Goal: Task Accomplishment & Management: Manage account settings

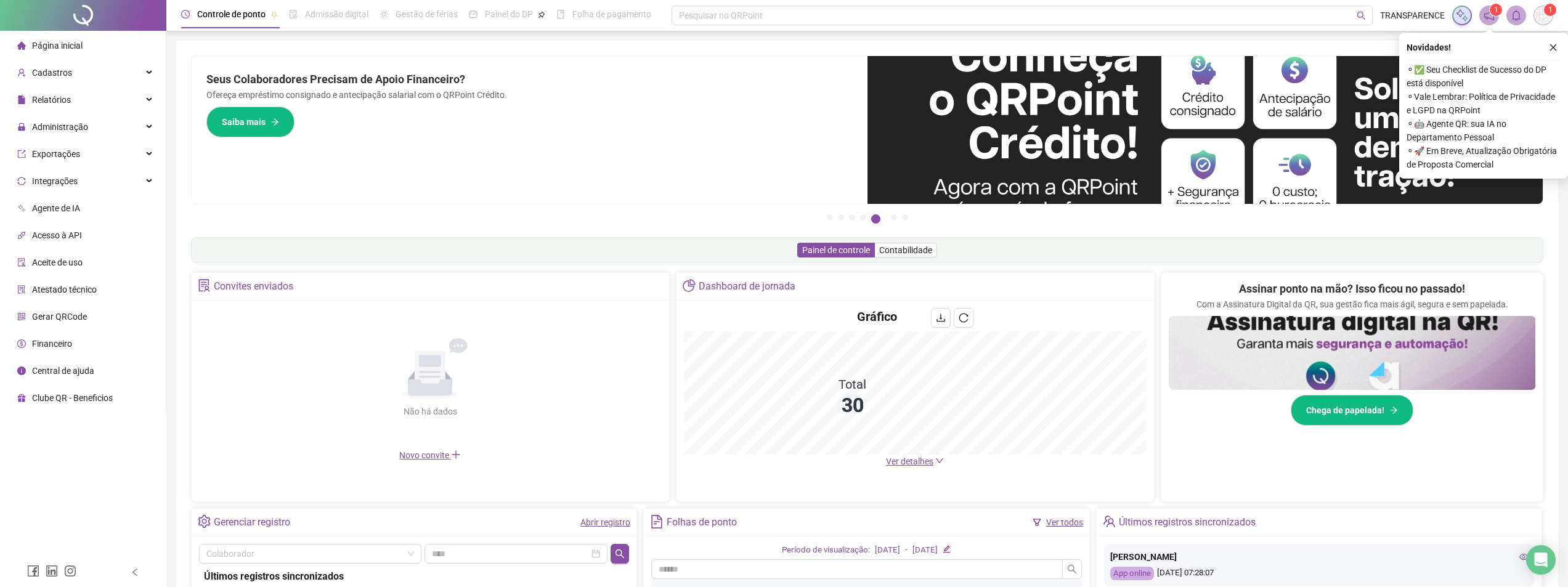
click at [1556, 48] on icon "close" at bounding box center [1553, 48] width 9 height 9
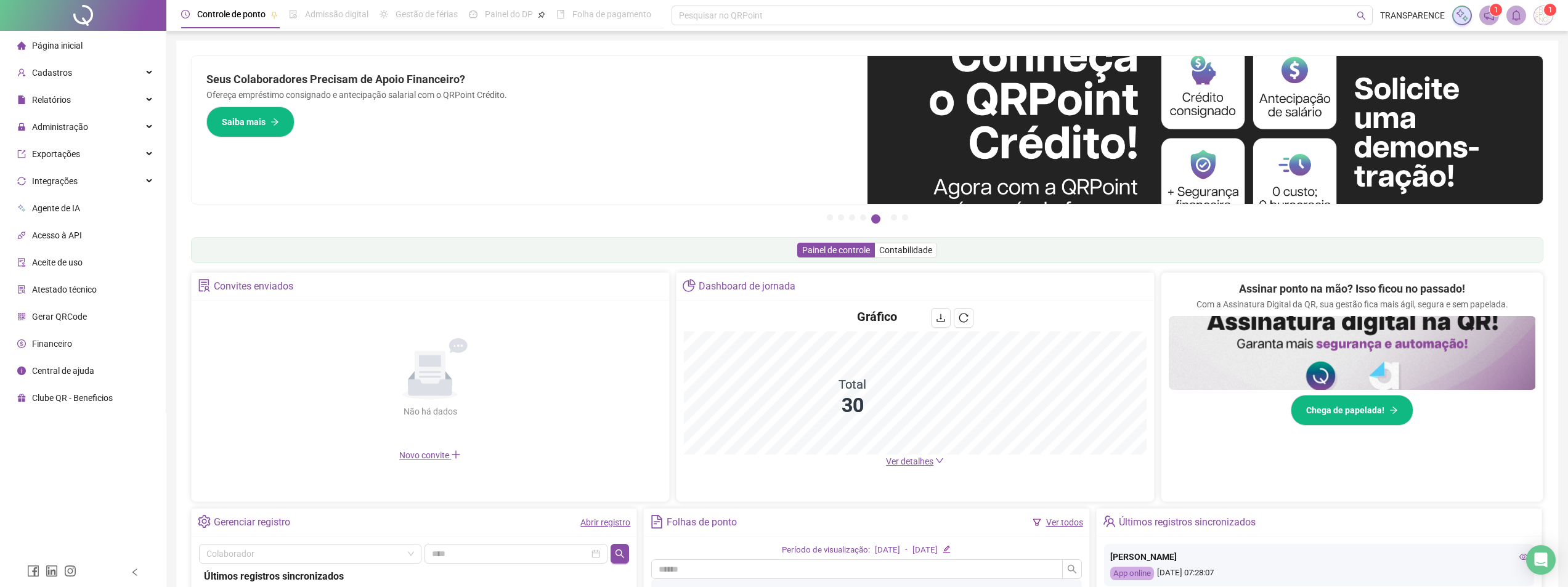
click at [1544, 19] on img at bounding box center [1543, 15] width 19 height 19
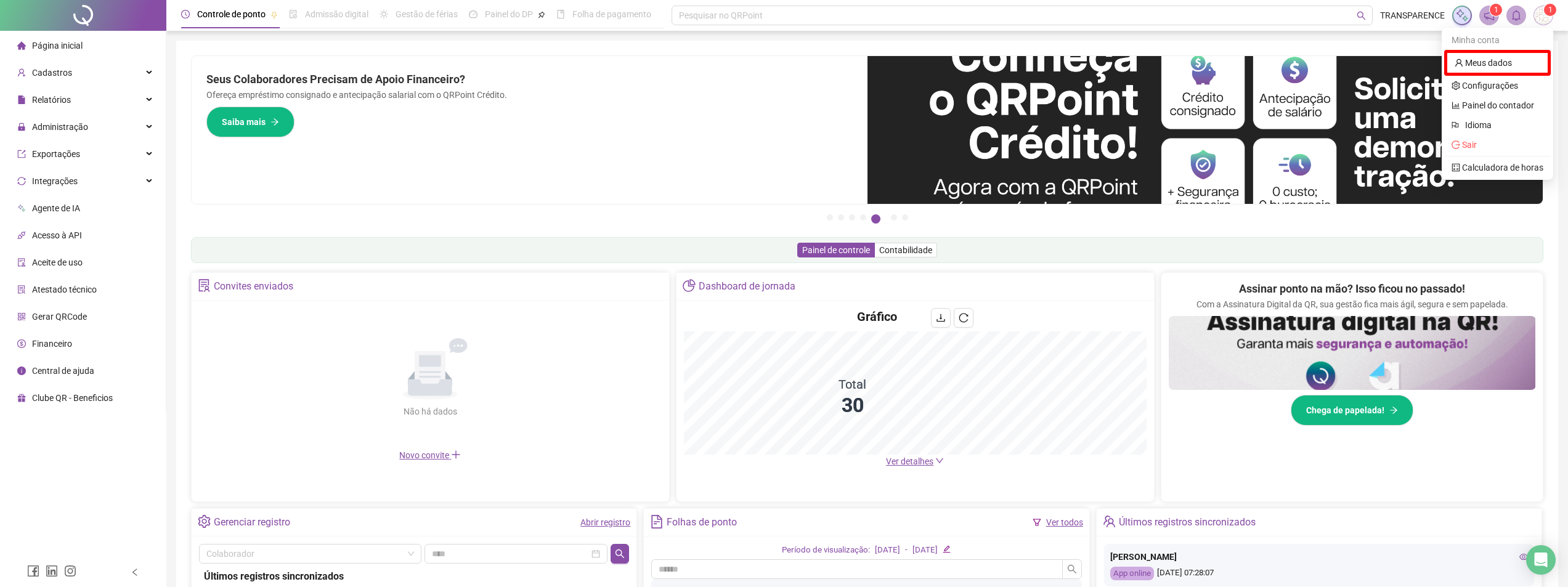
click at [1545, 13] on sup "1" at bounding box center [1550, 10] width 12 height 12
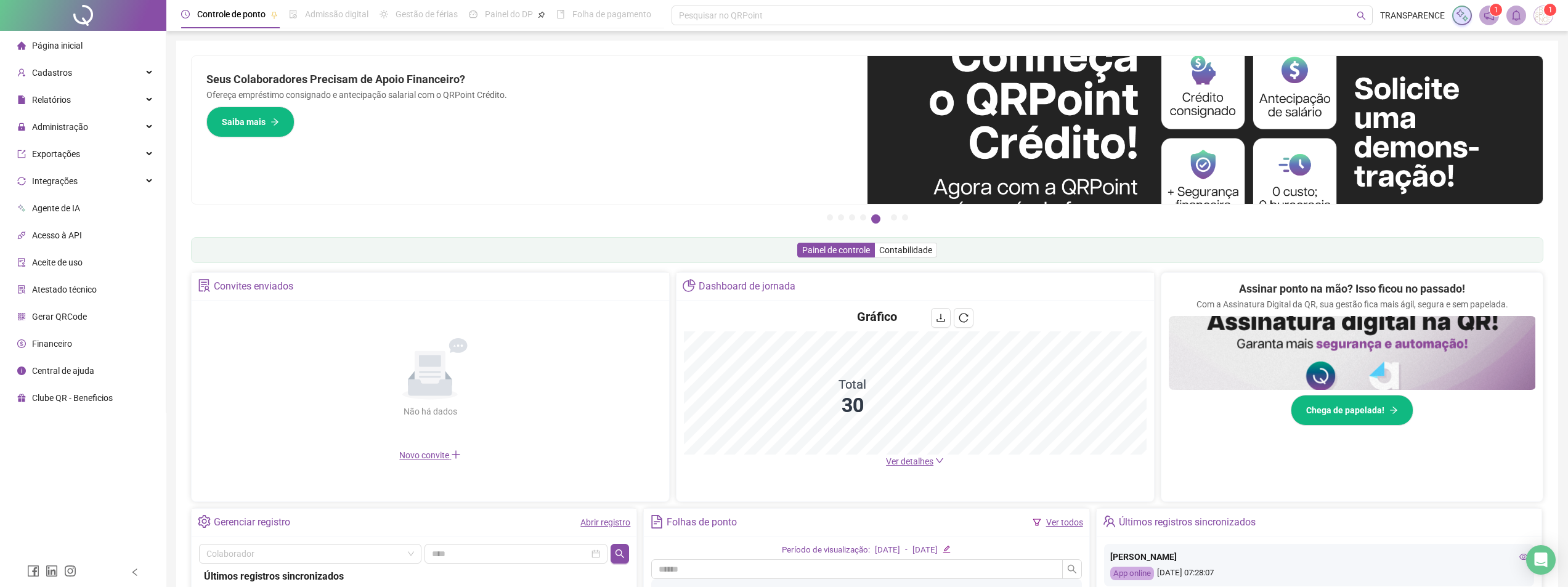
click at [1485, 19] on icon "notification" at bounding box center [1489, 15] width 11 height 11
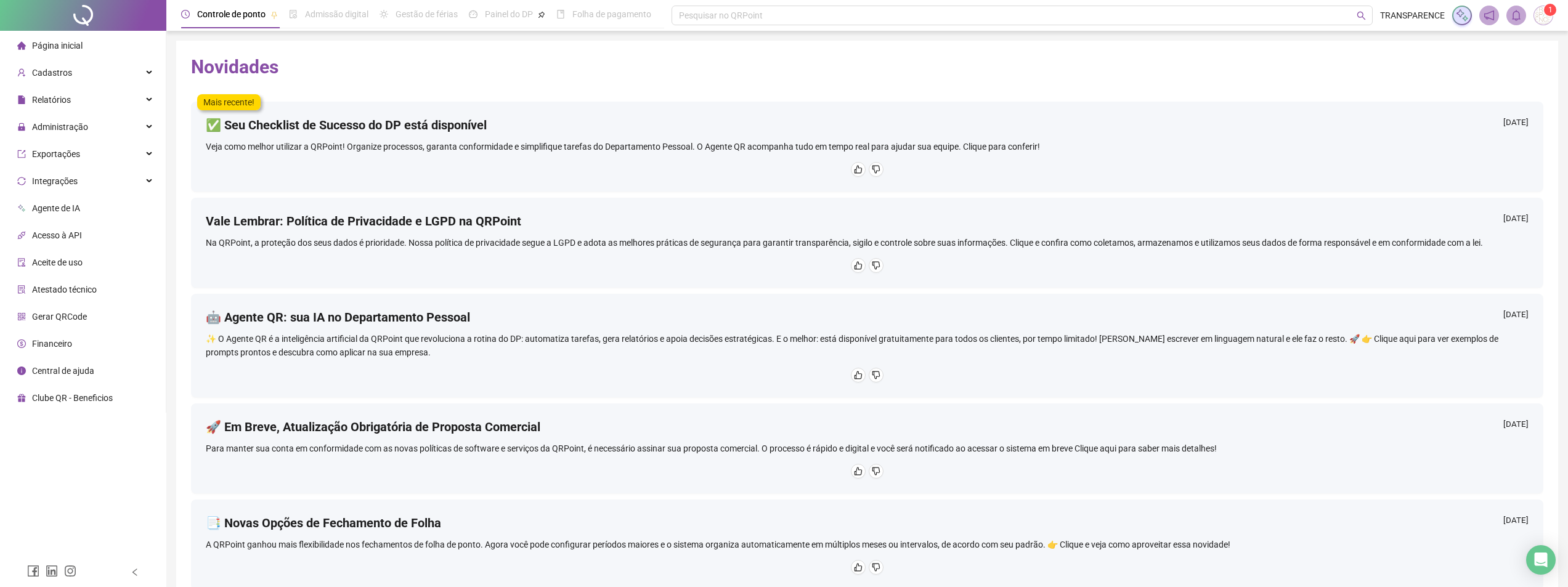
click at [66, 43] on span "Página inicial" at bounding box center [56, 45] width 50 height 10
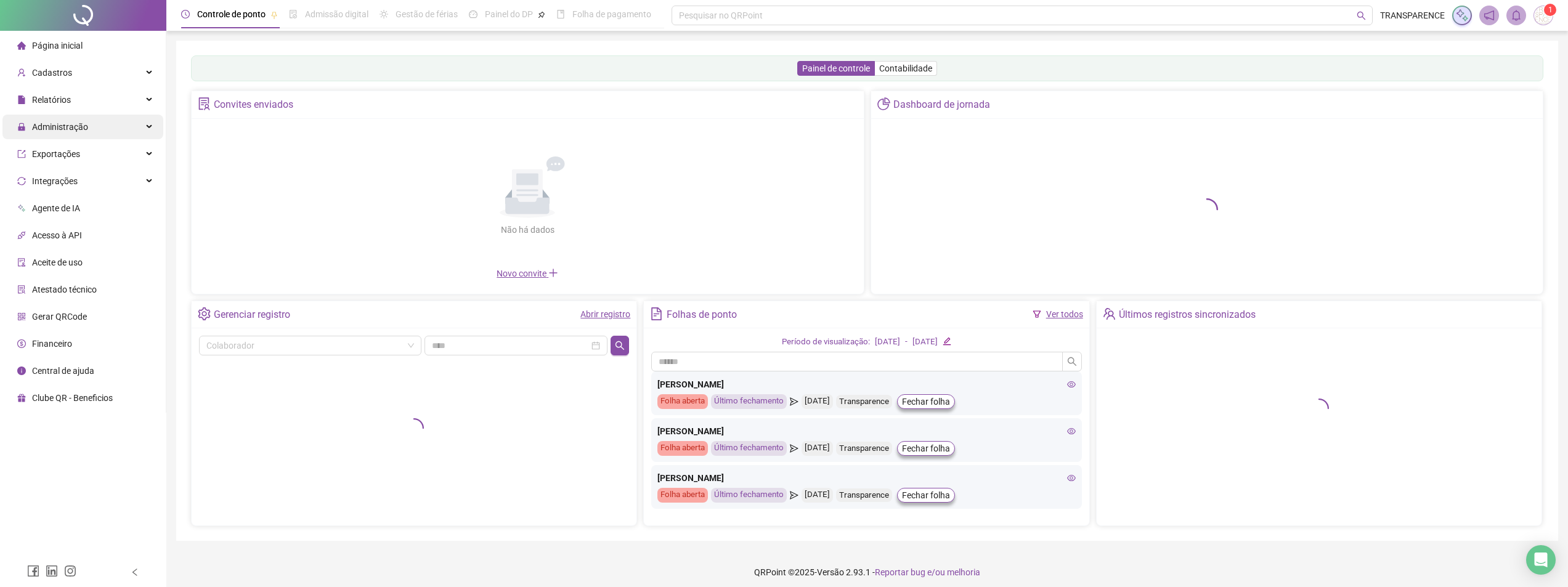
click at [71, 130] on span "Administração" at bounding box center [60, 126] width 56 height 10
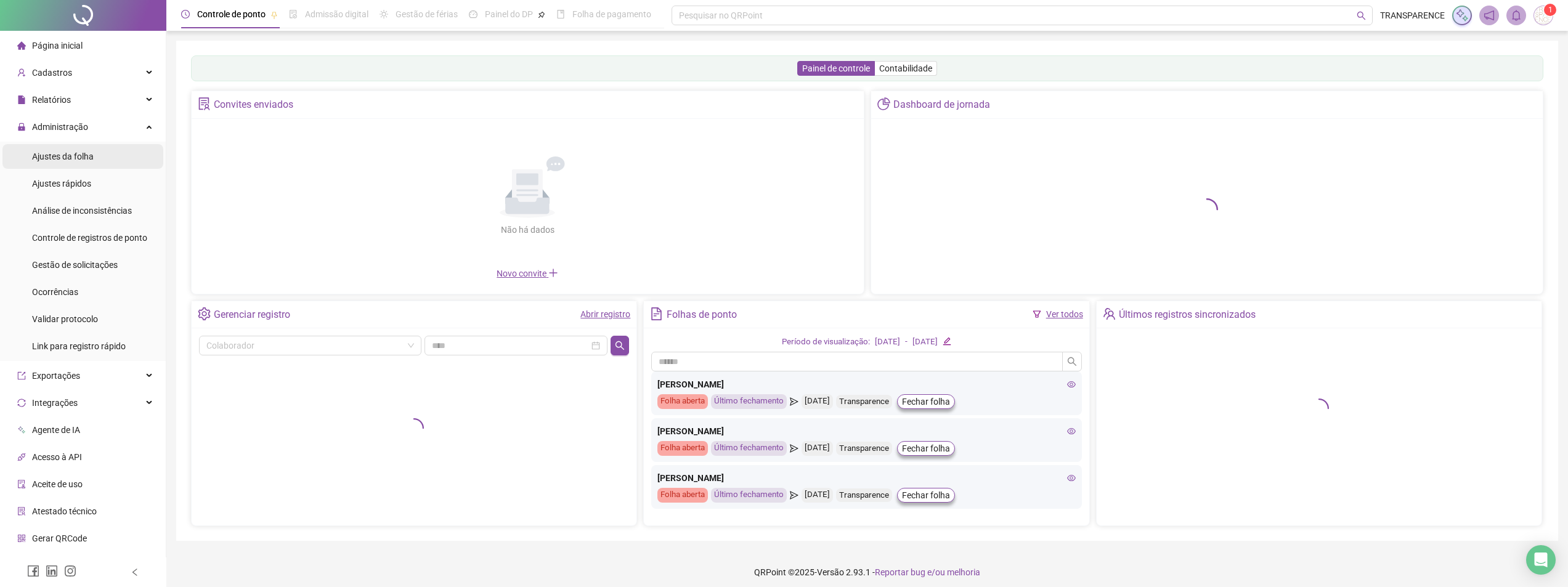
click at [70, 147] on div "Ajustes da folha" at bounding box center [63, 157] width 62 height 25
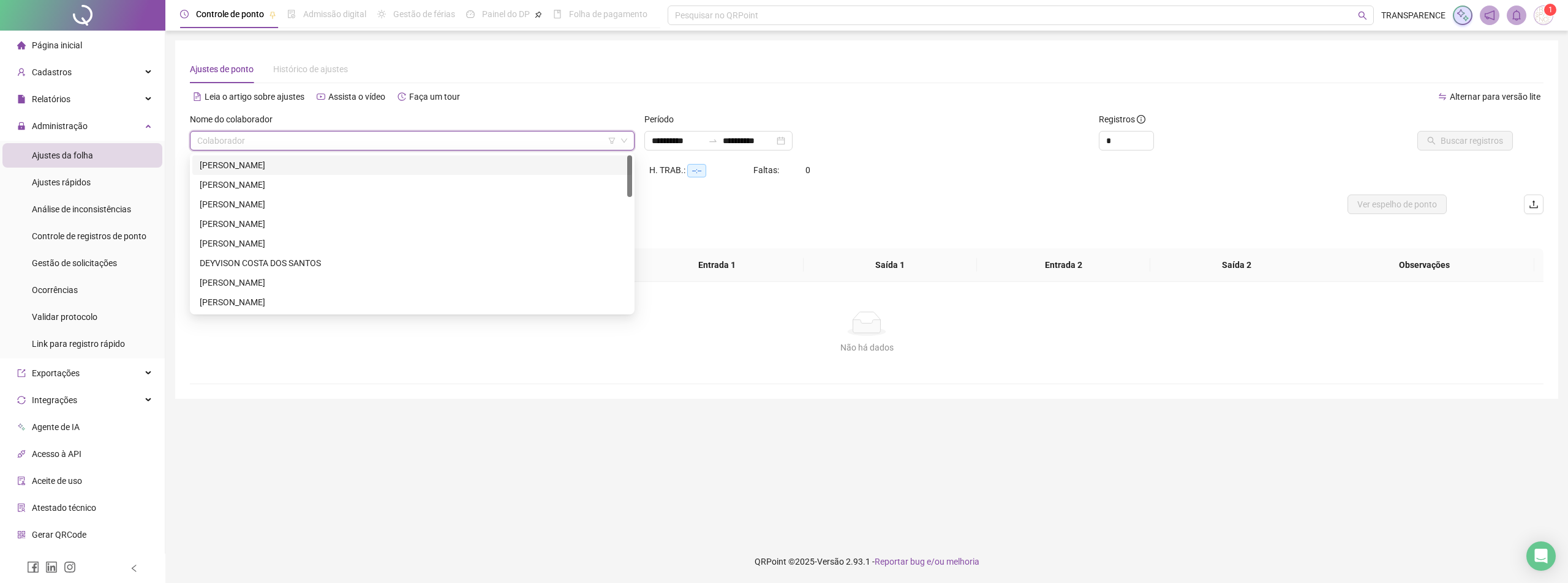
click at [408, 139] on input "search" at bounding box center [406, 140] width 419 height 18
click at [392, 164] on div "[PERSON_NAME]" at bounding box center [412, 165] width 425 height 13
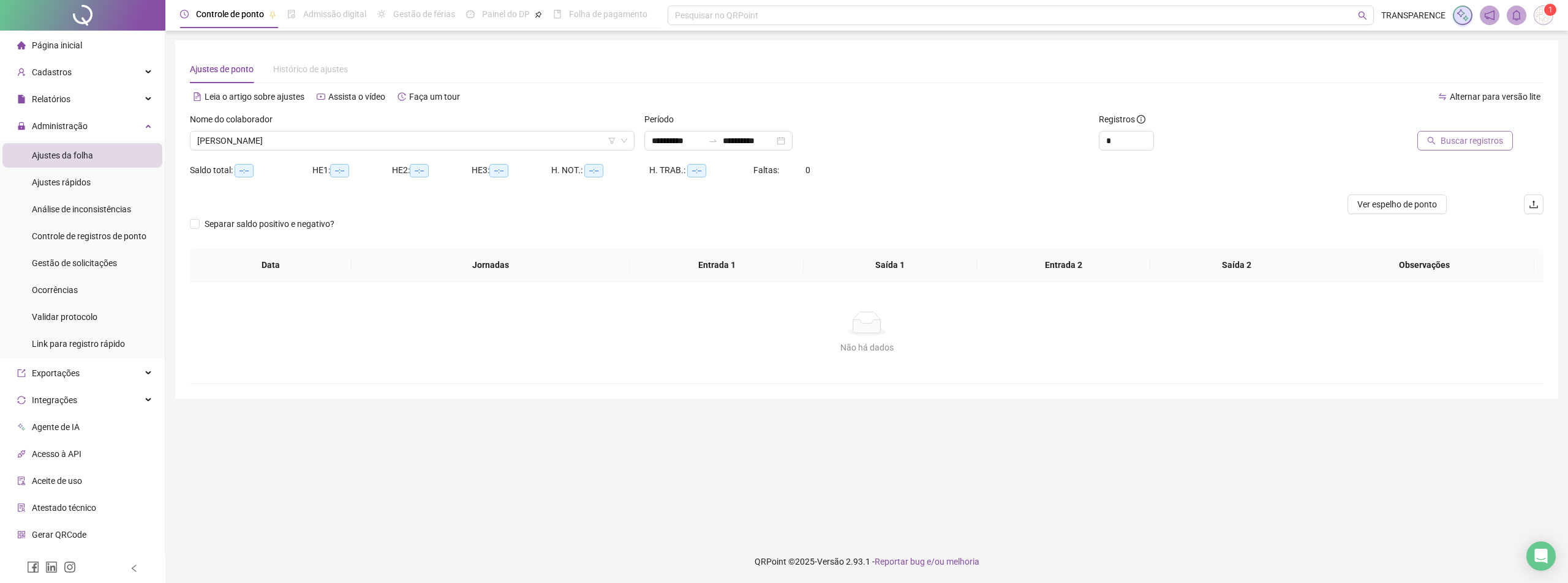
click at [1481, 138] on span "Buscar registros" at bounding box center [1471, 140] width 62 height 13
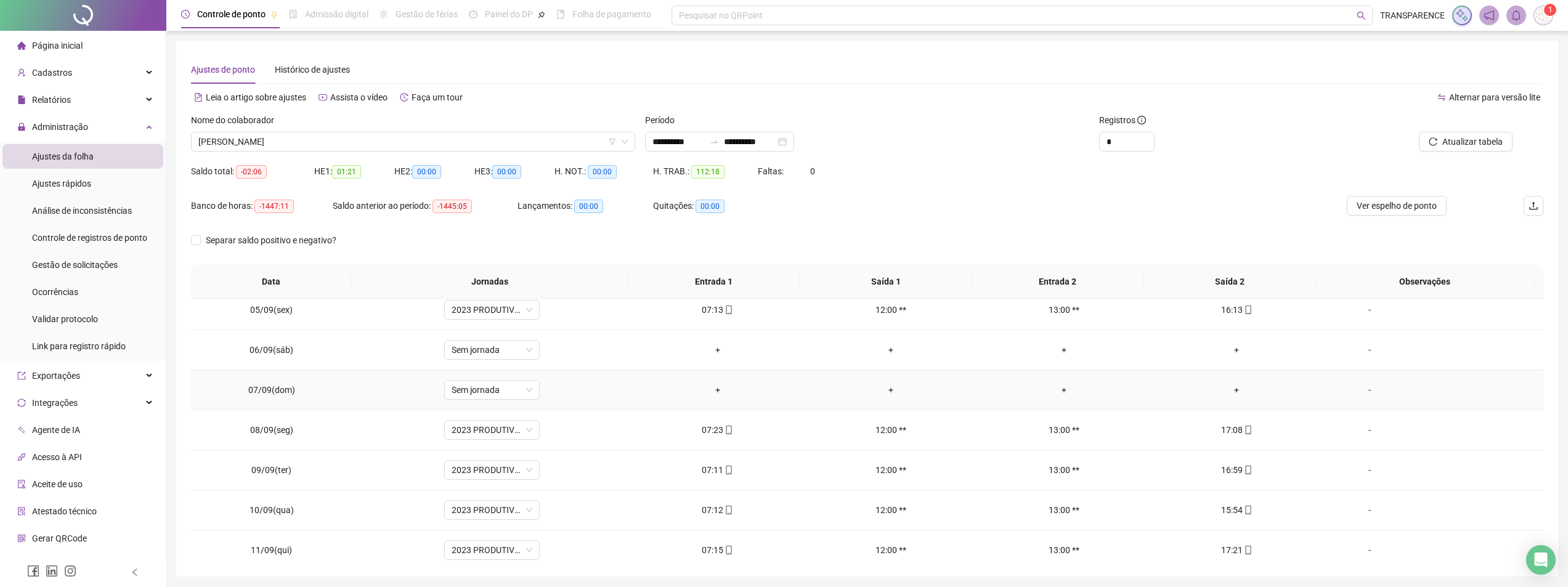
scroll to position [185, 0]
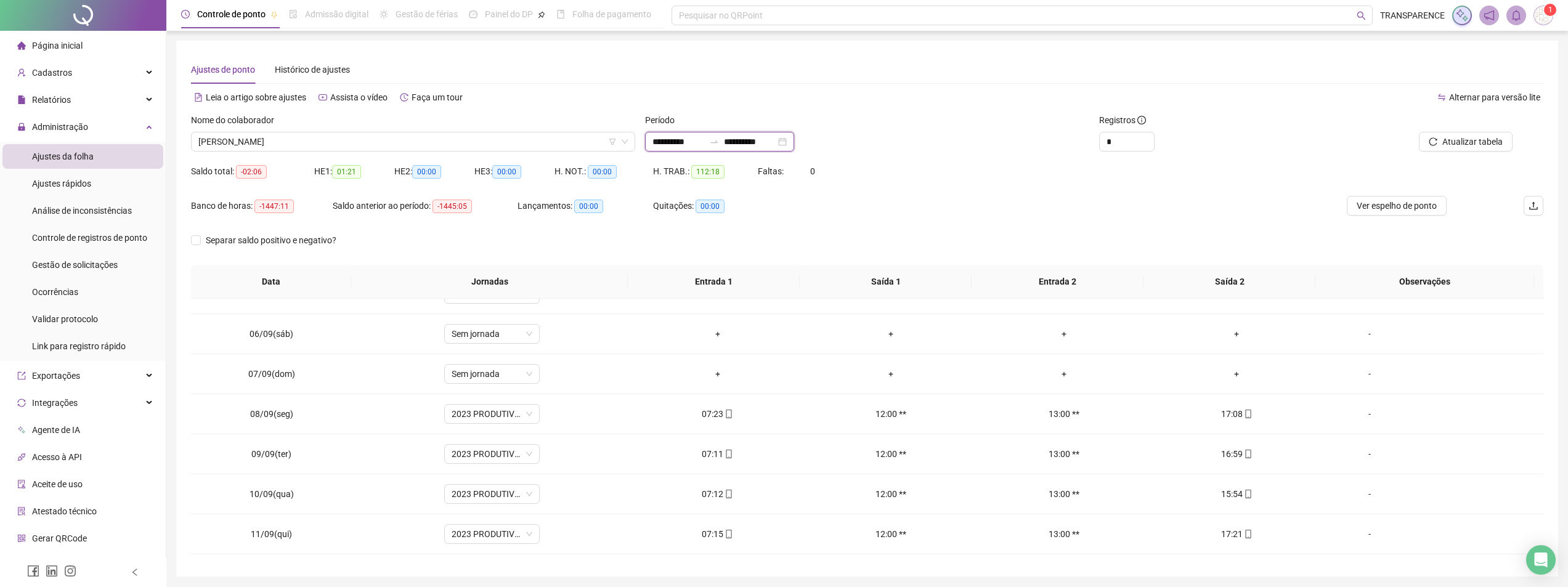
click at [751, 140] on input "**********" at bounding box center [749, 141] width 52 height 13
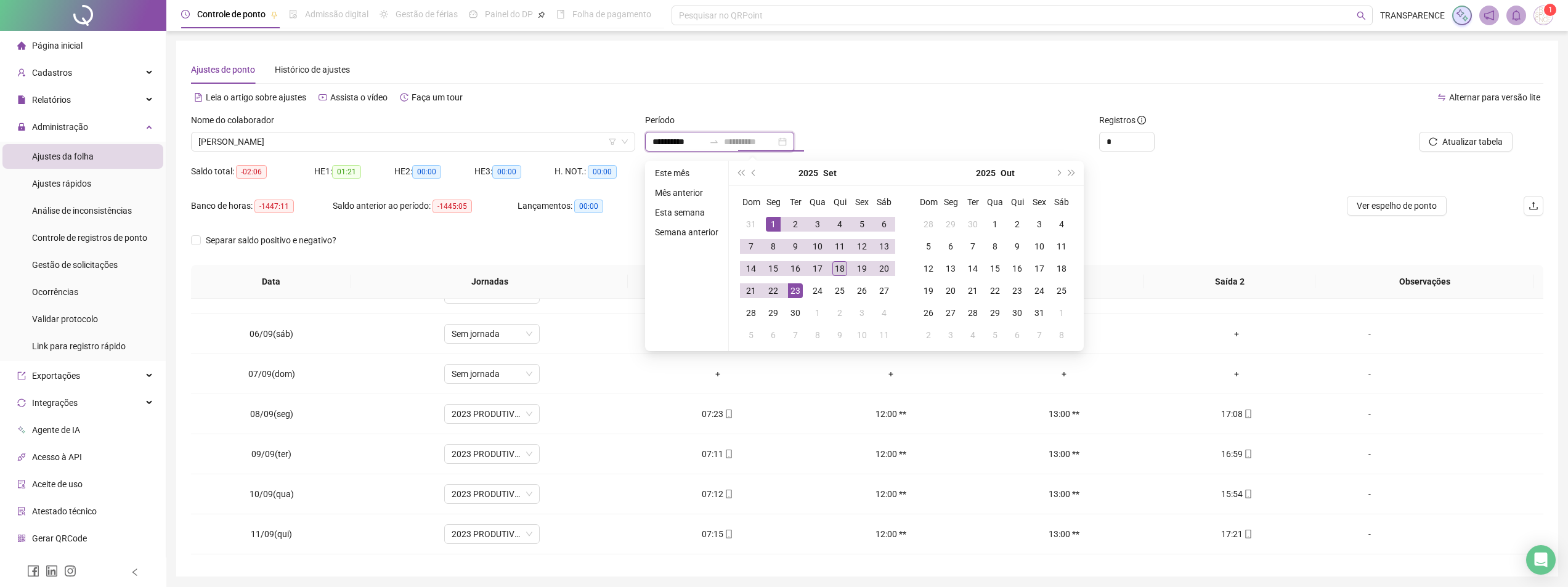
type input "**********"
click at [836, 272] on div "18" at bounding box center [839, 268] width 15 height 15
type input "**********"
click at [773, 222] on div "1" at bounding box center [773, 224] width 15 height 15
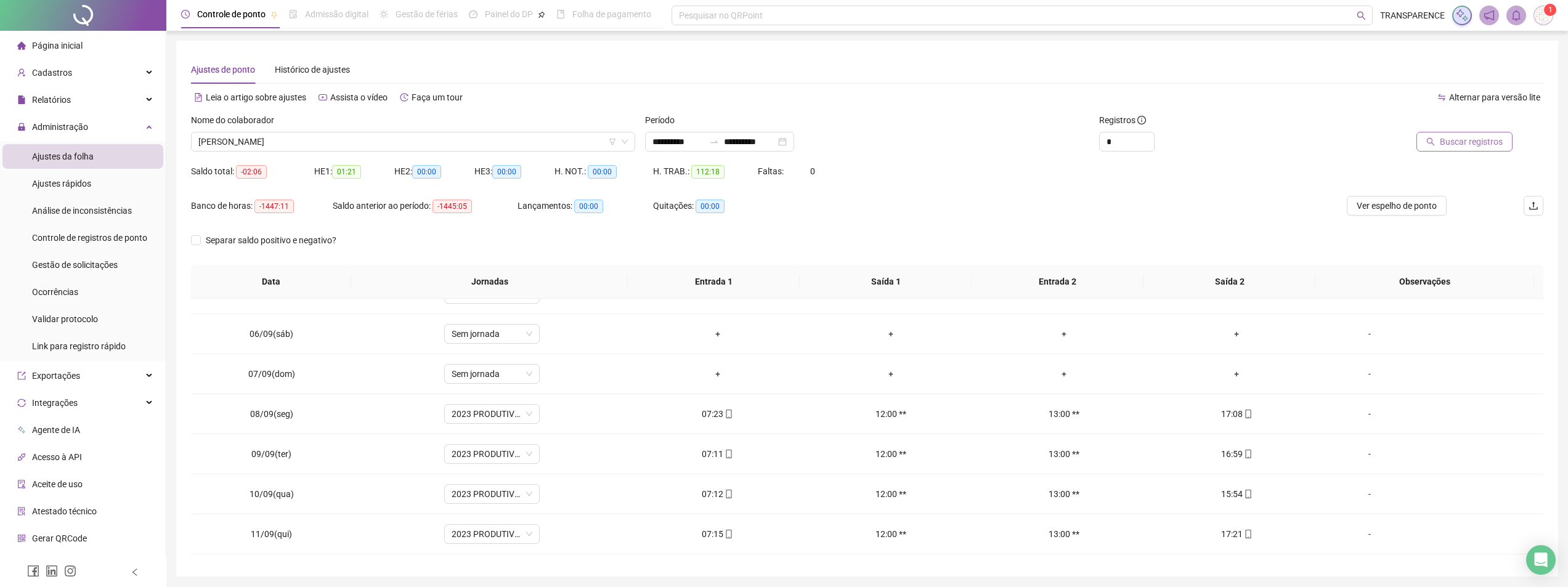
click at [1463, 143] on span "Buscar registros" at bounding box center [1471, 141] width 63 height 13
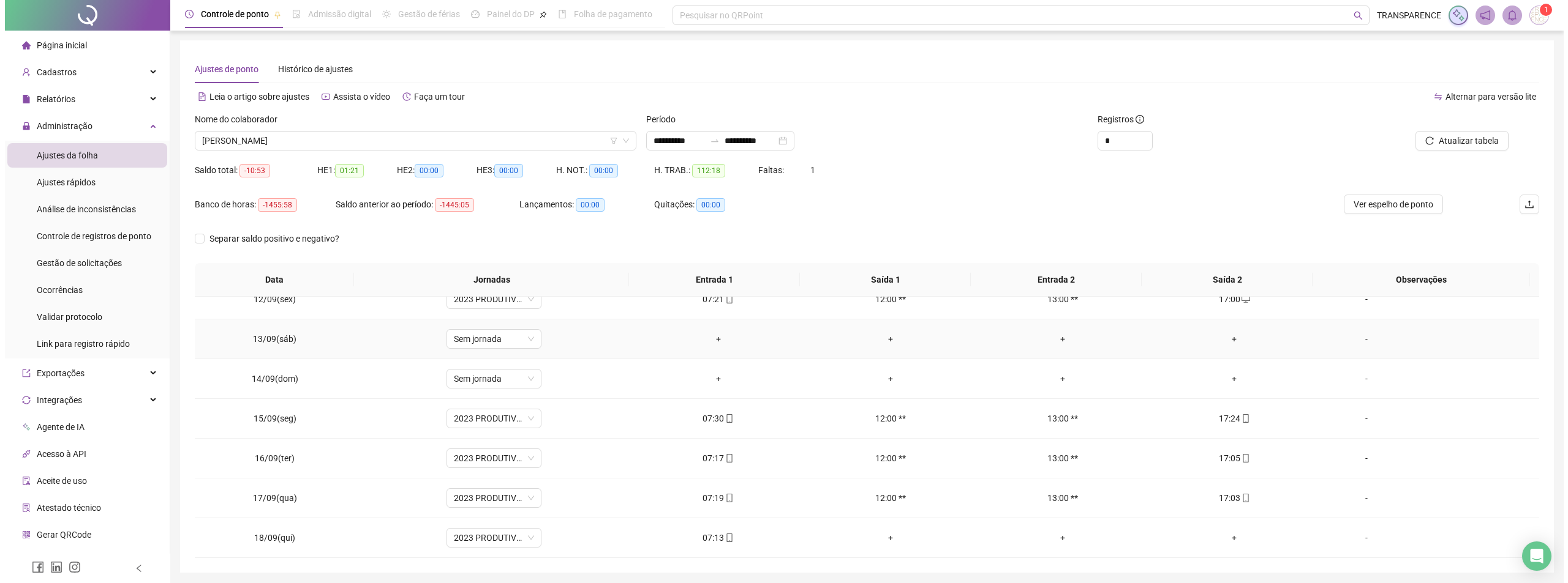
scroll to position [42, 0]
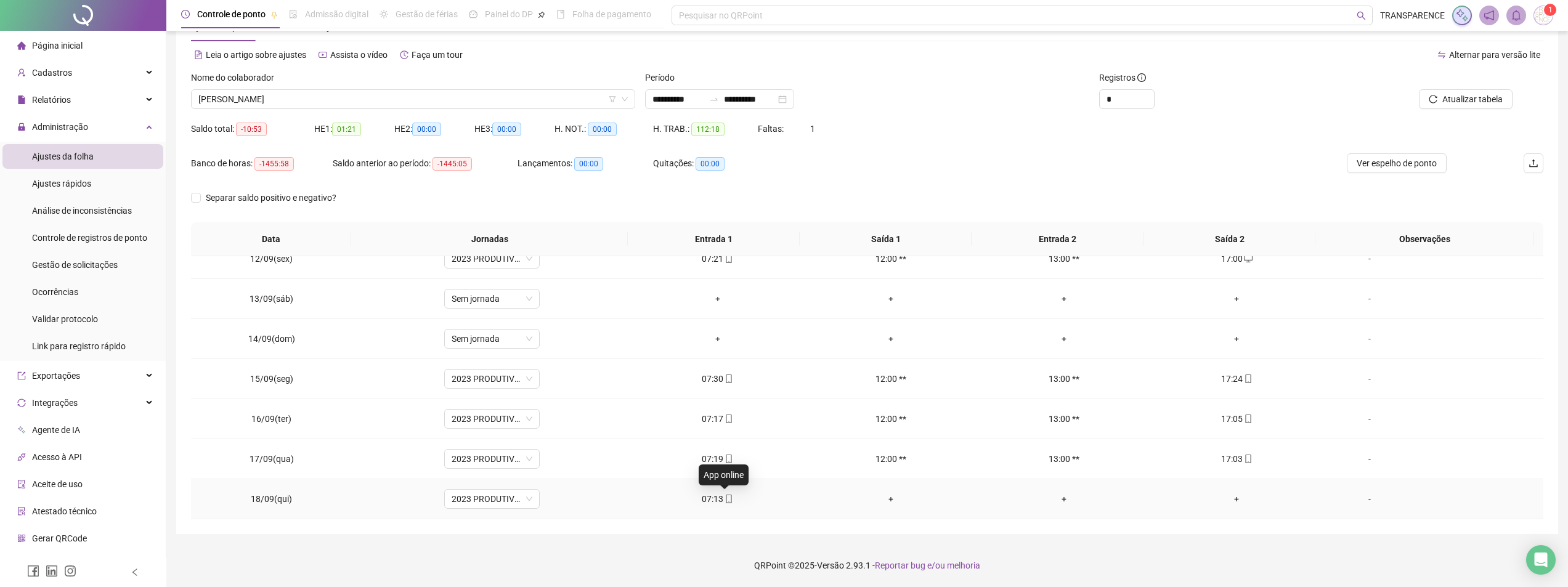
click at [725, 502] on icon "mobile" at bounding box center [729, 499] width 9 height 9
type input "**********"
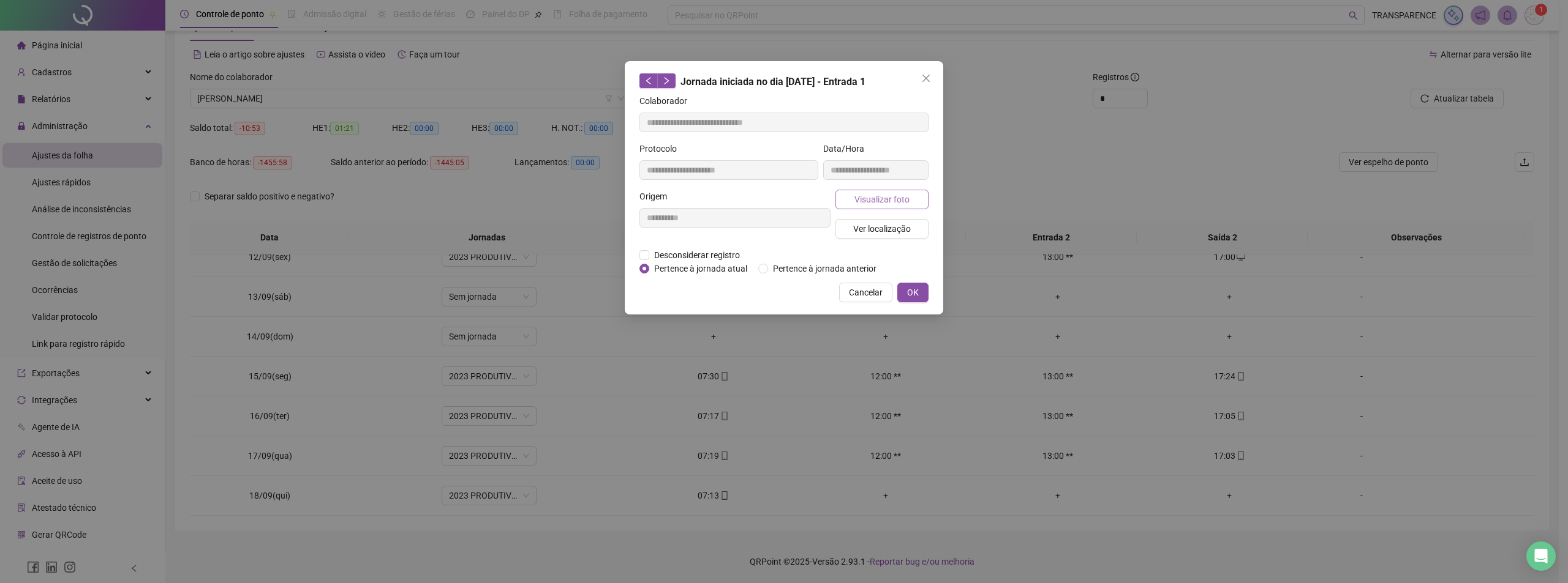
click at [879, 198] on span "Visualizar foto" at bounding box center [881, 199] width 55 height 13
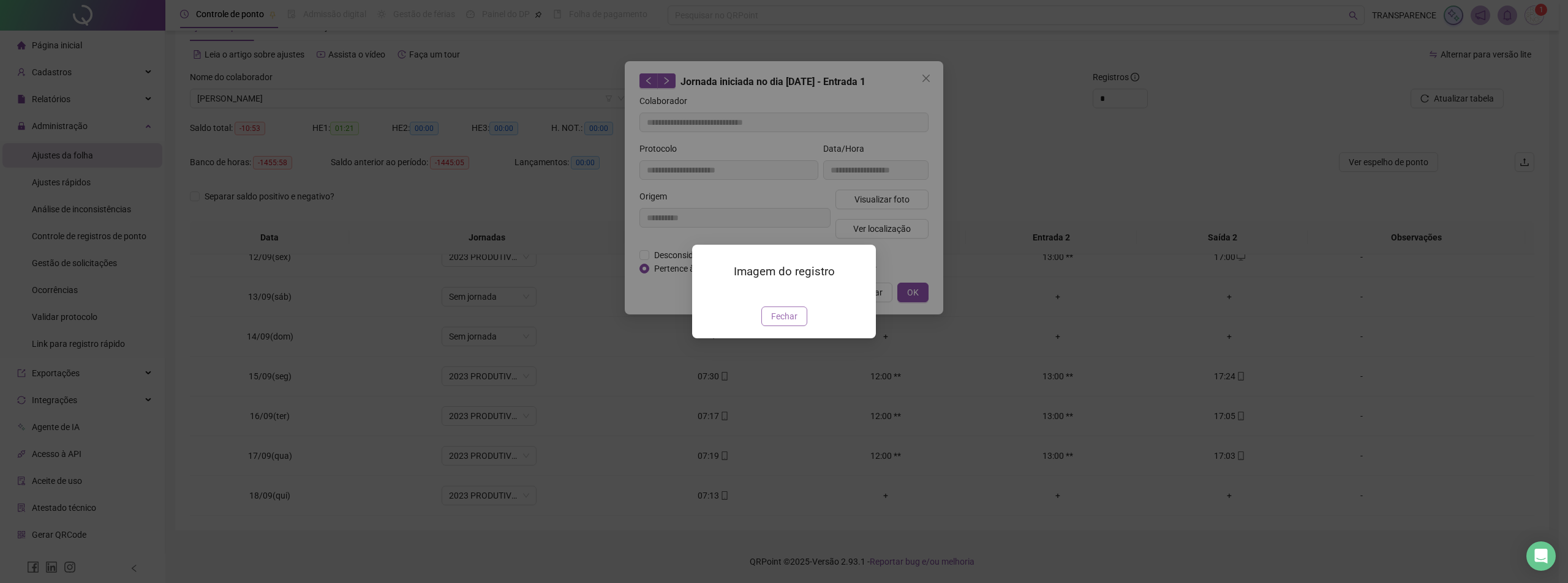
click at [780, 327] on button "Fechar" at bounding box center [784, 316] width 46 height 19
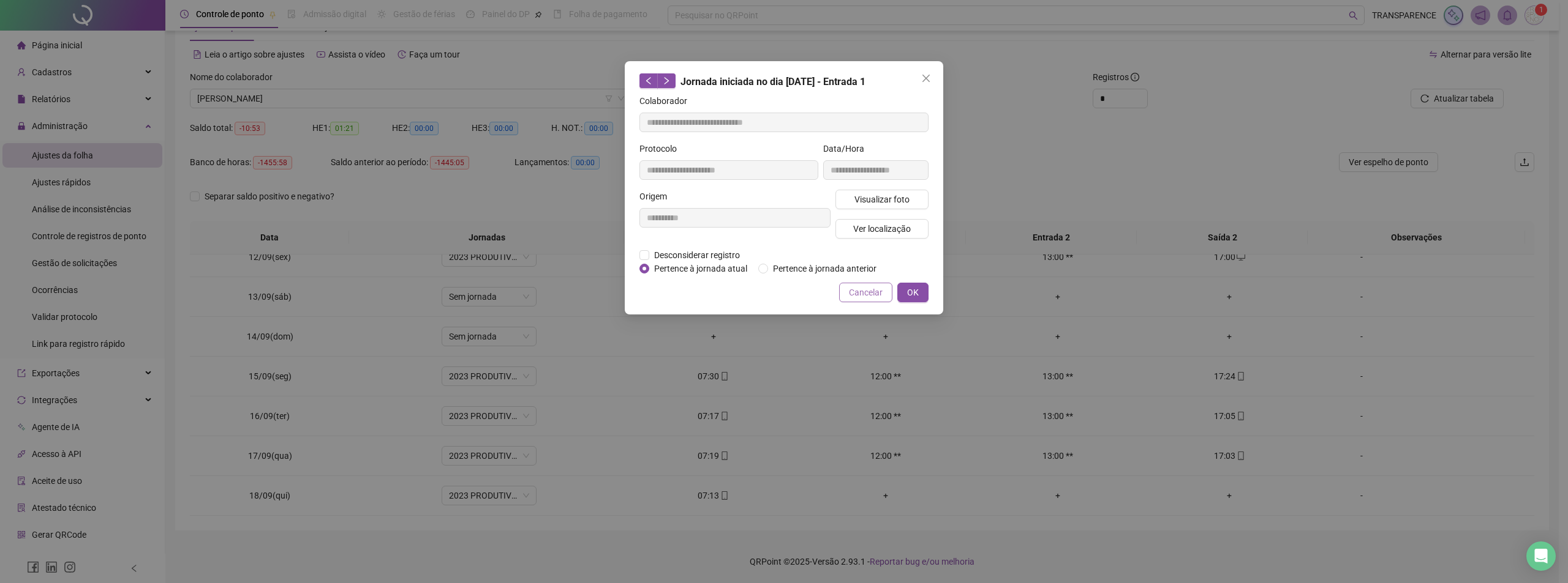
click at [854, 298] on span "Cancelar" at bounding box center [865, 292] width 33 height 13
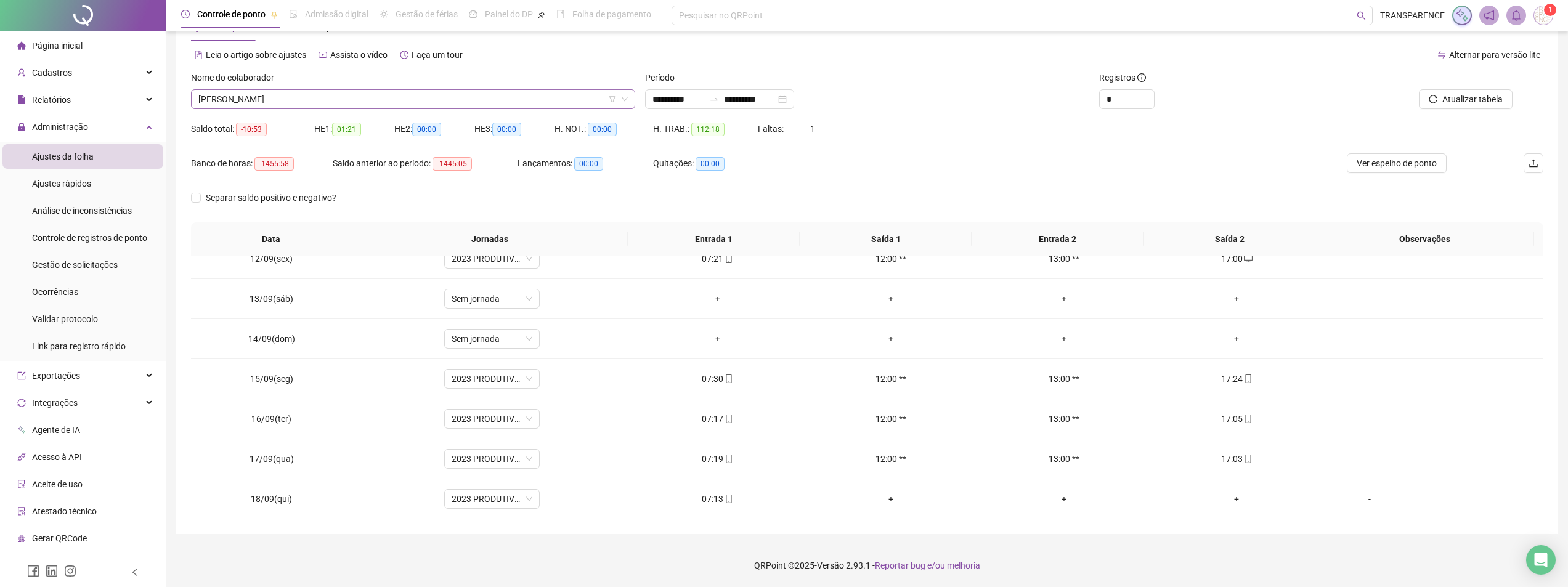
click at [559, 103] on span "[PERSON_NAME]" at bounding box center [412, 99] width 429 height 19
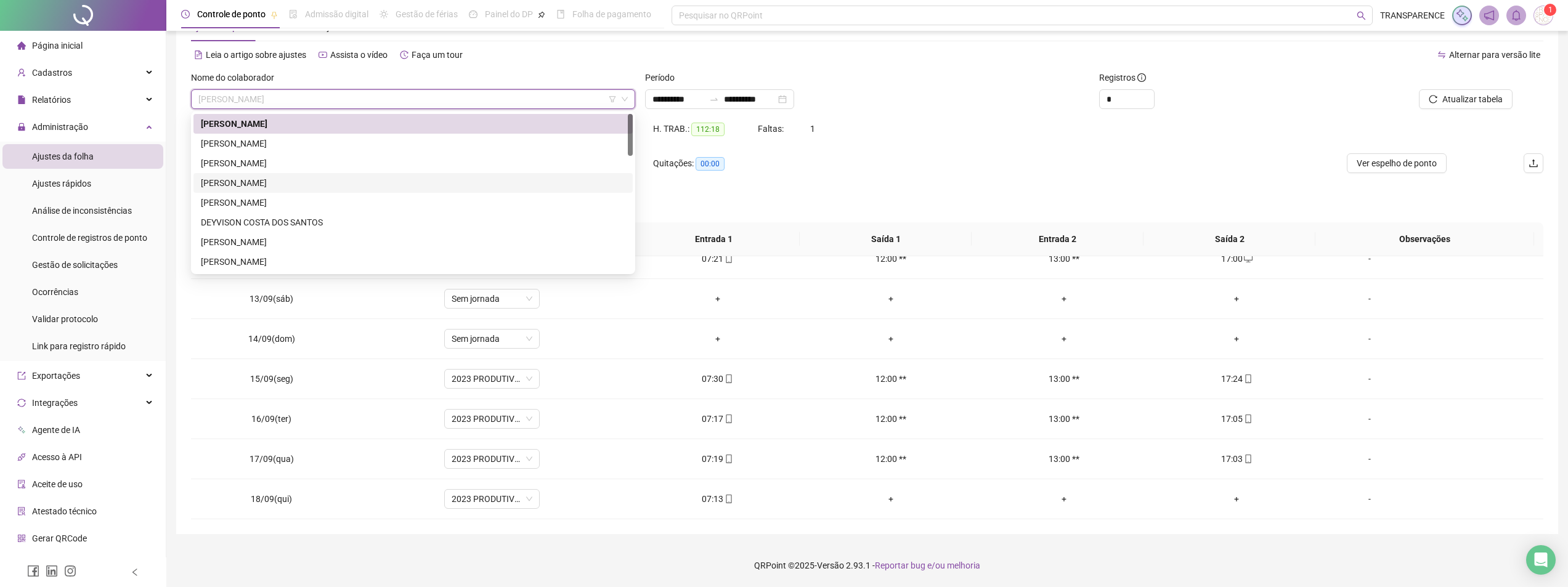
click at [506, 181] on div "[PERSON_NAME]" at bounding box center [413, 182] width 425 height 13
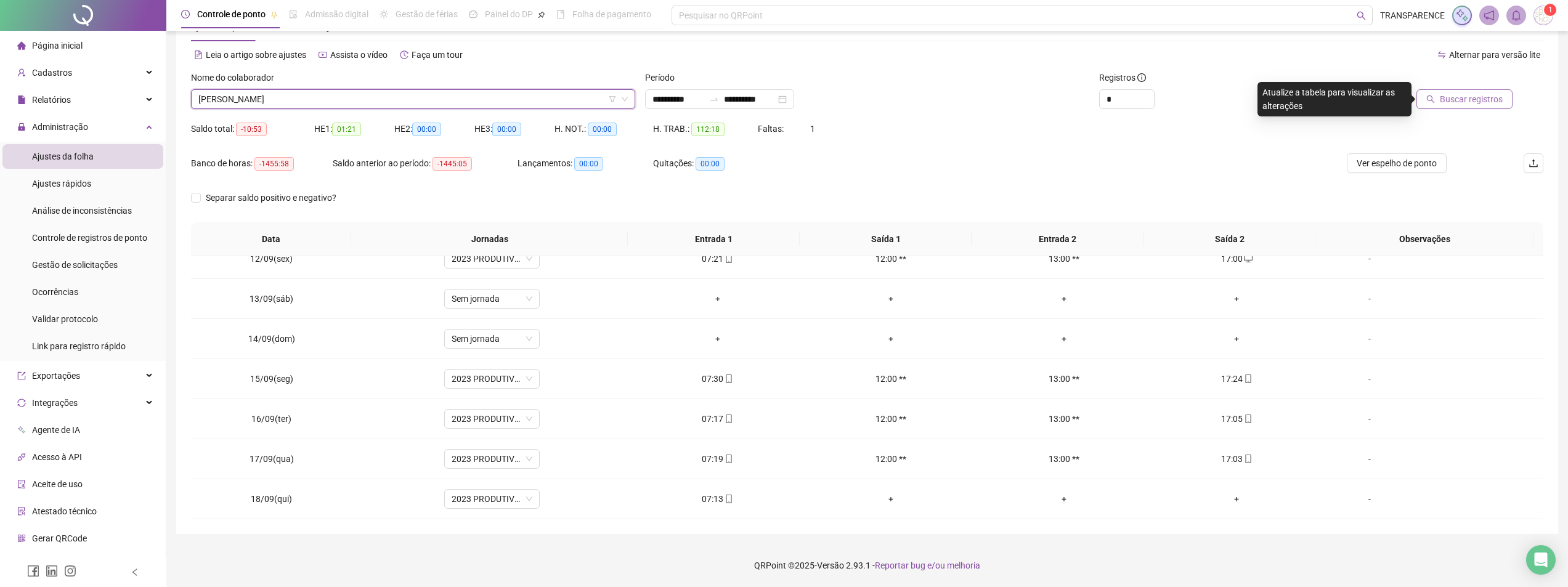
click at [1499, 95] on span "Buscar registros" at bounding box center [1471, 99] width 63 height 13
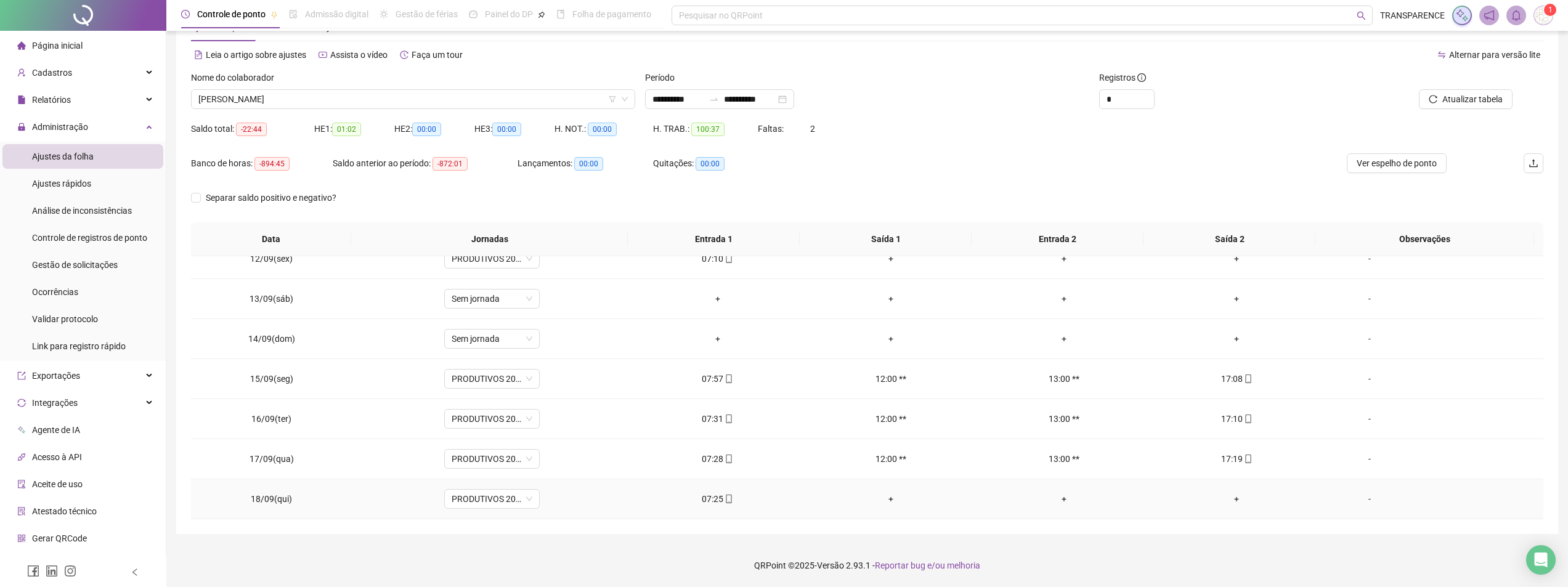
click at [729, 499] on icon "mobile" at bounding box center [729, 499] width 9 height 9
type input "**********"
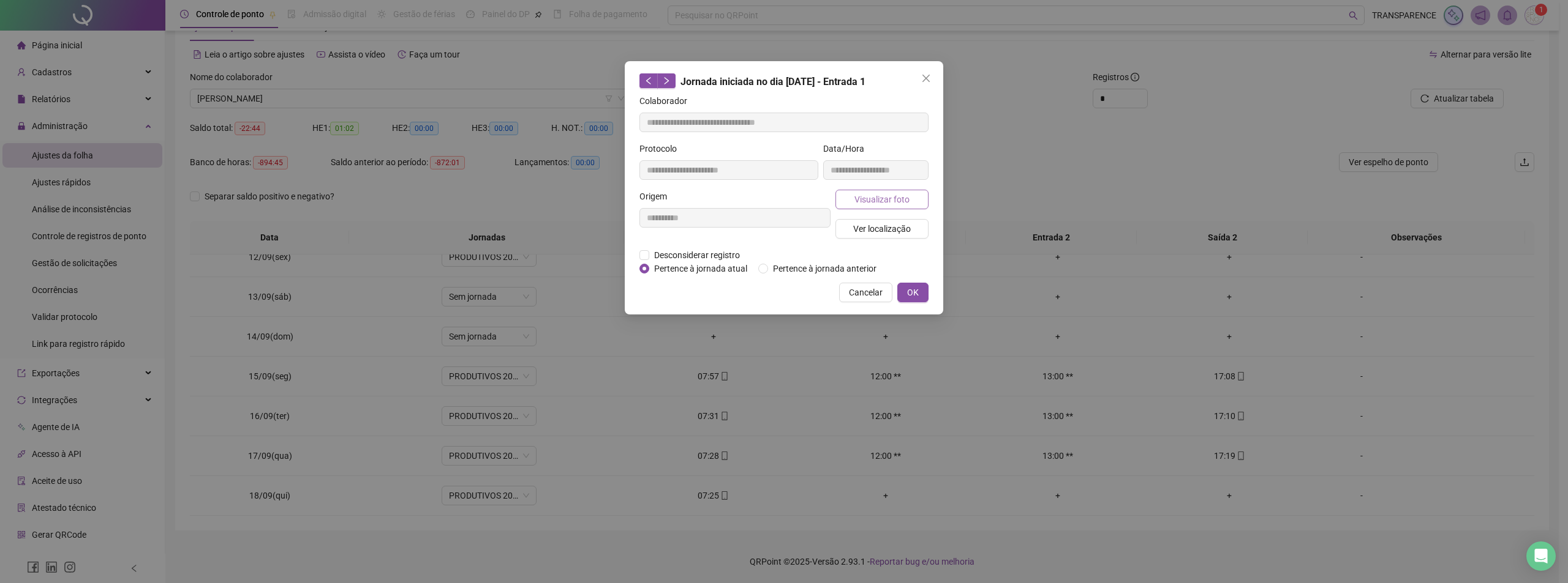
click at [902, 197] on span "Visualizar foto" at bounding box center [881, 199] width 55 height 13
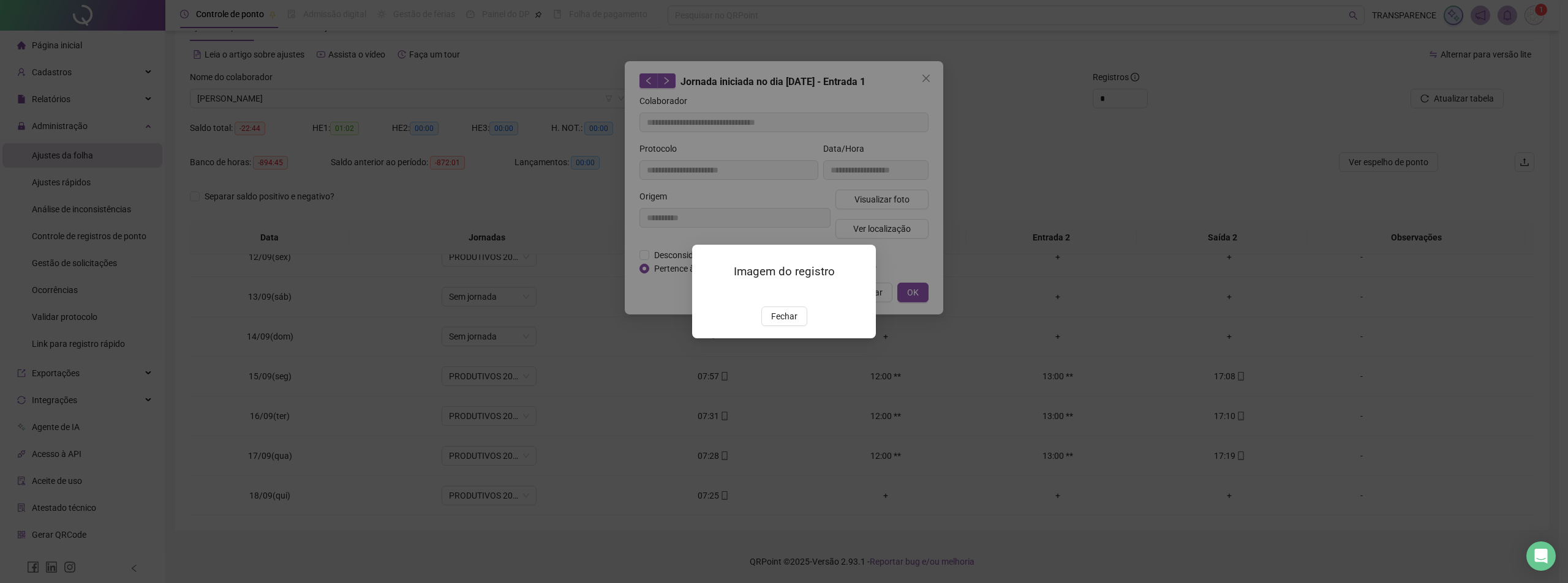
drag, startPoint x: 772, startPoint y: 389, endPoint x: 794, endPoint y: 359, distance: 37.2
click at [772, 323] on span "Fechar" at bounding box center [784, 316] width 26 height 13
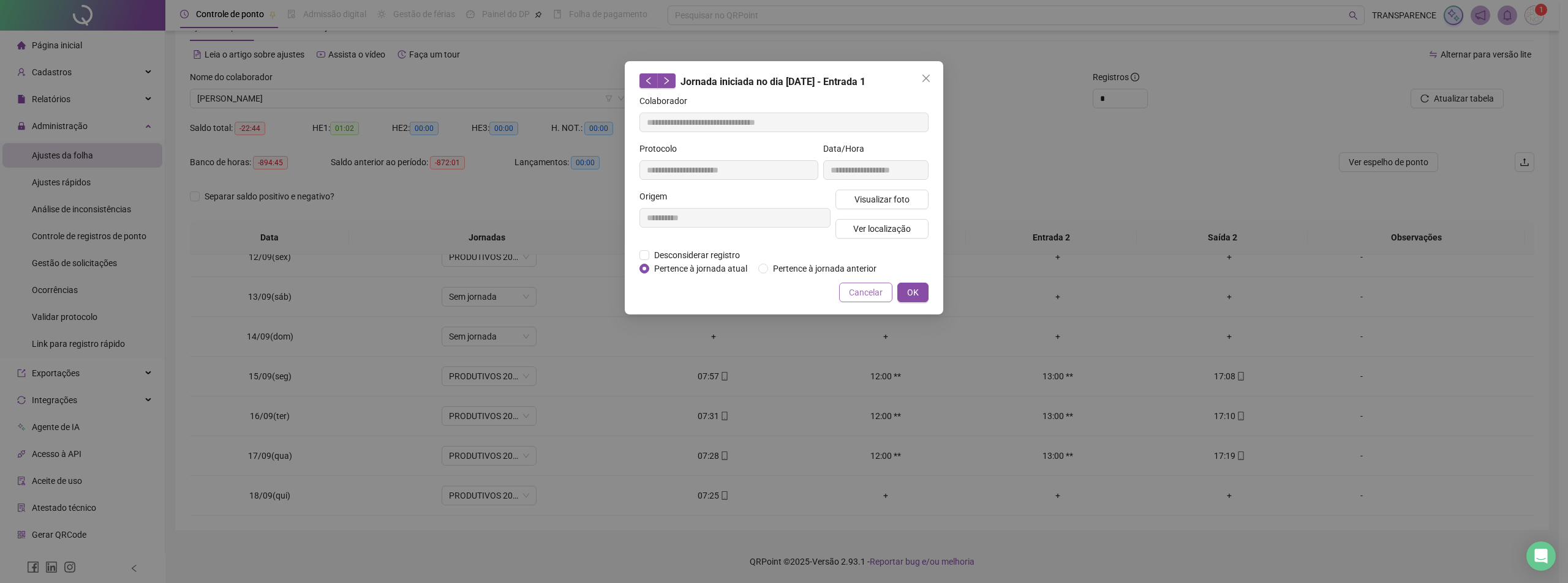
click at [867, 294] on span "Cancelar" at bounding box center [865, 292] width 33 height 13
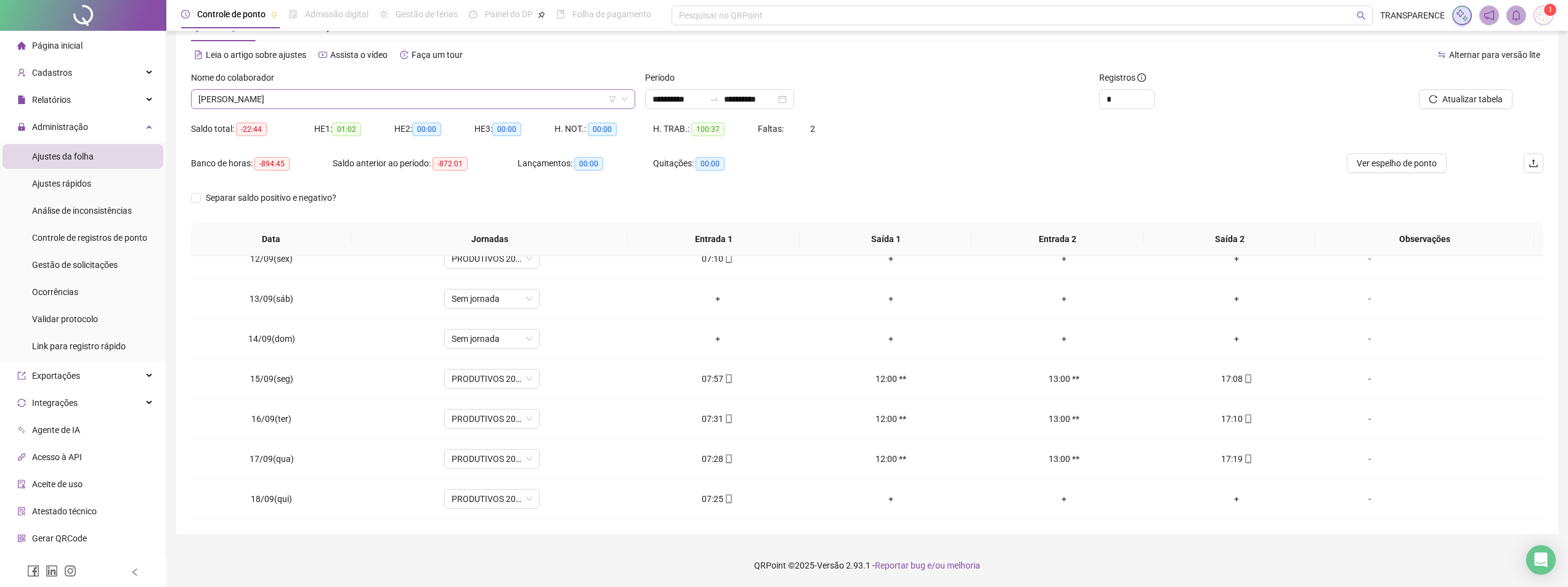
click at [548, 97] on span "[PERSON_NAME]" at bounding box center [412, 99] width 429 height 19
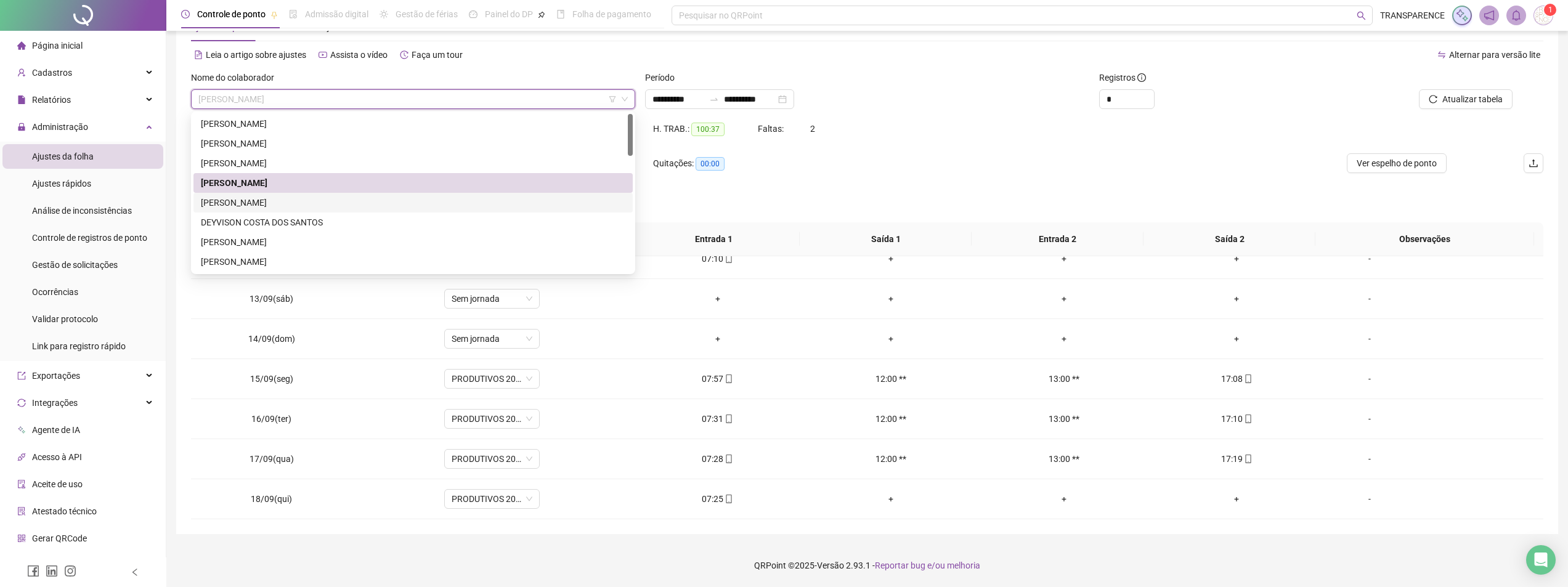
click at [467, 208] on div "[PERSON_NAME]" at bounding box center [413, 202] width 425 height 13
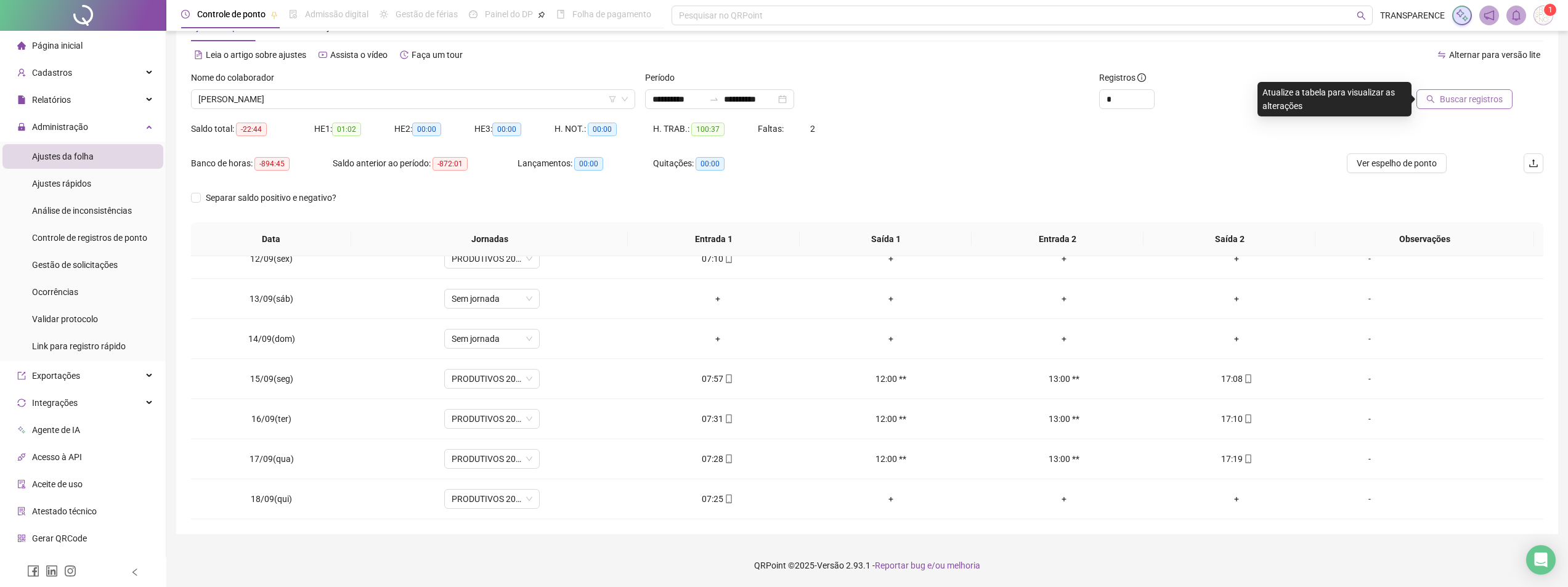
click at [1471, 97] on span "Buscar registros" at bounding box center [1471, 99] width 63 height 13
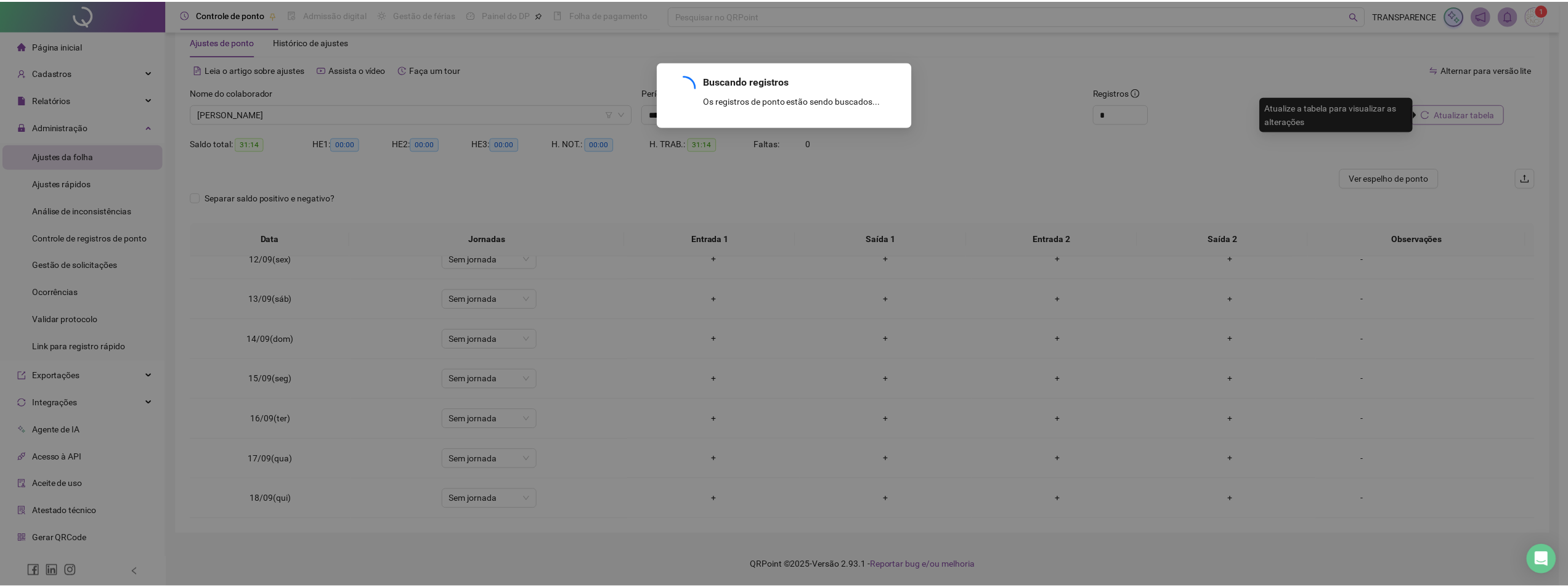
scroll to position [27, 0]
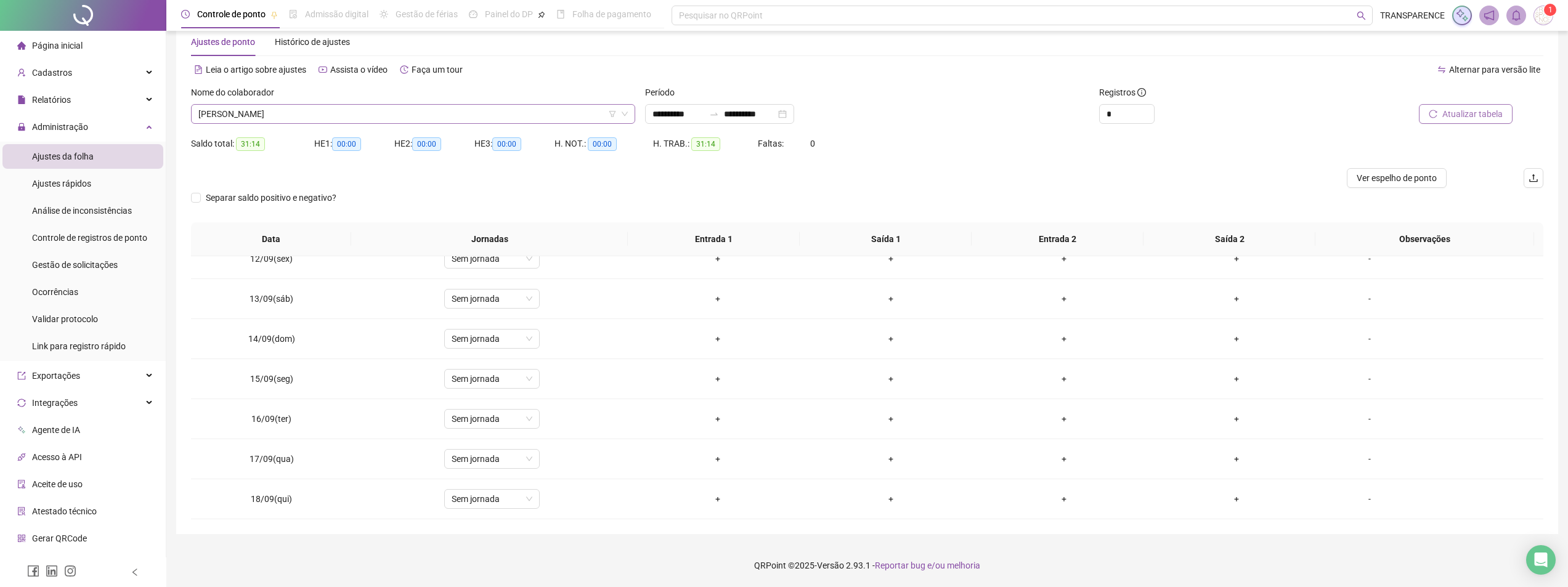
click at [572, 112] on span "[PERSON_NAME]" at bounding box center [412, 114] width 429 height 19
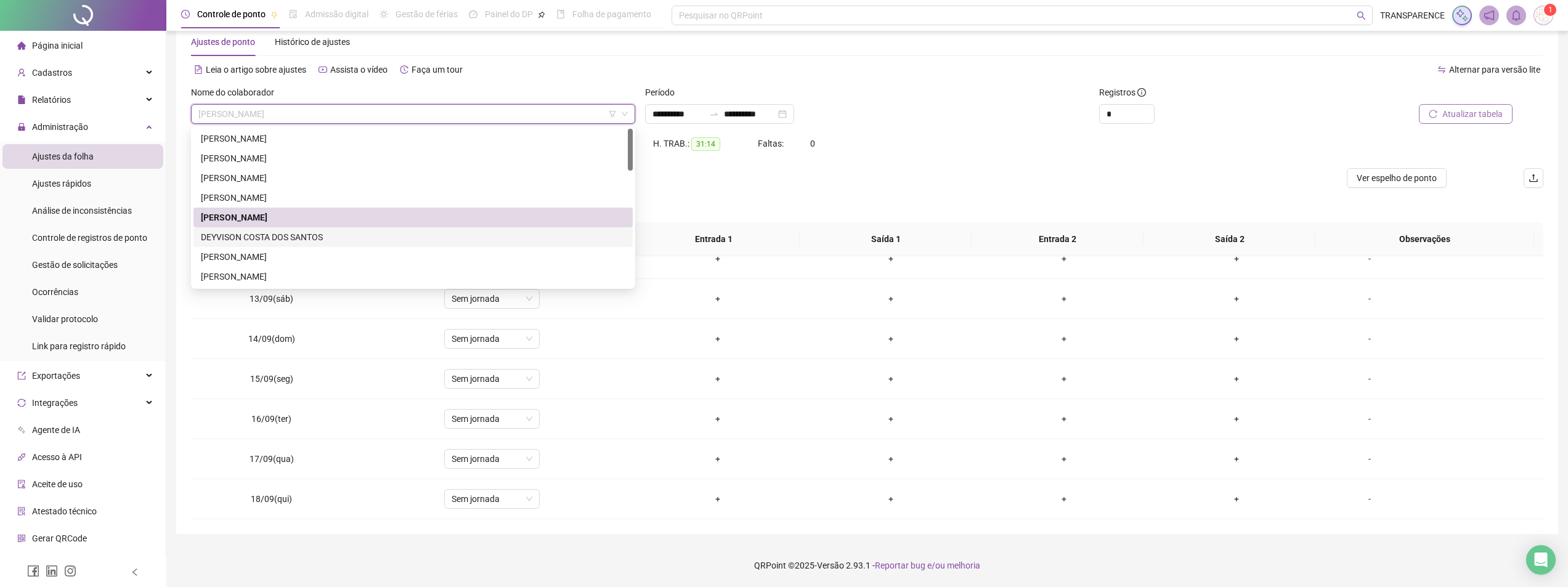
click at [490, 239] on div "DEYVISON COSTA DOS SANTOS" at bounding box center [413, 236] width 425 height 13
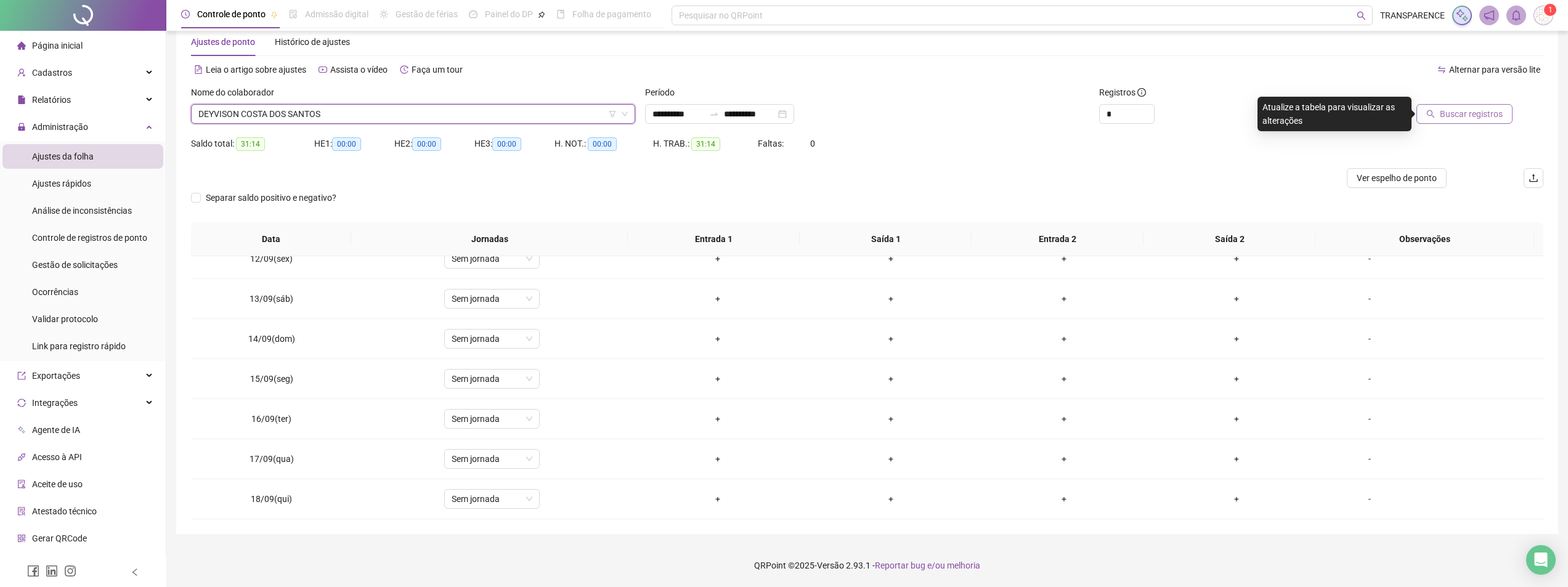
click at [1463, 108] on span "Buscar registros" at bounding box center [1471, 114] width 63 height 13
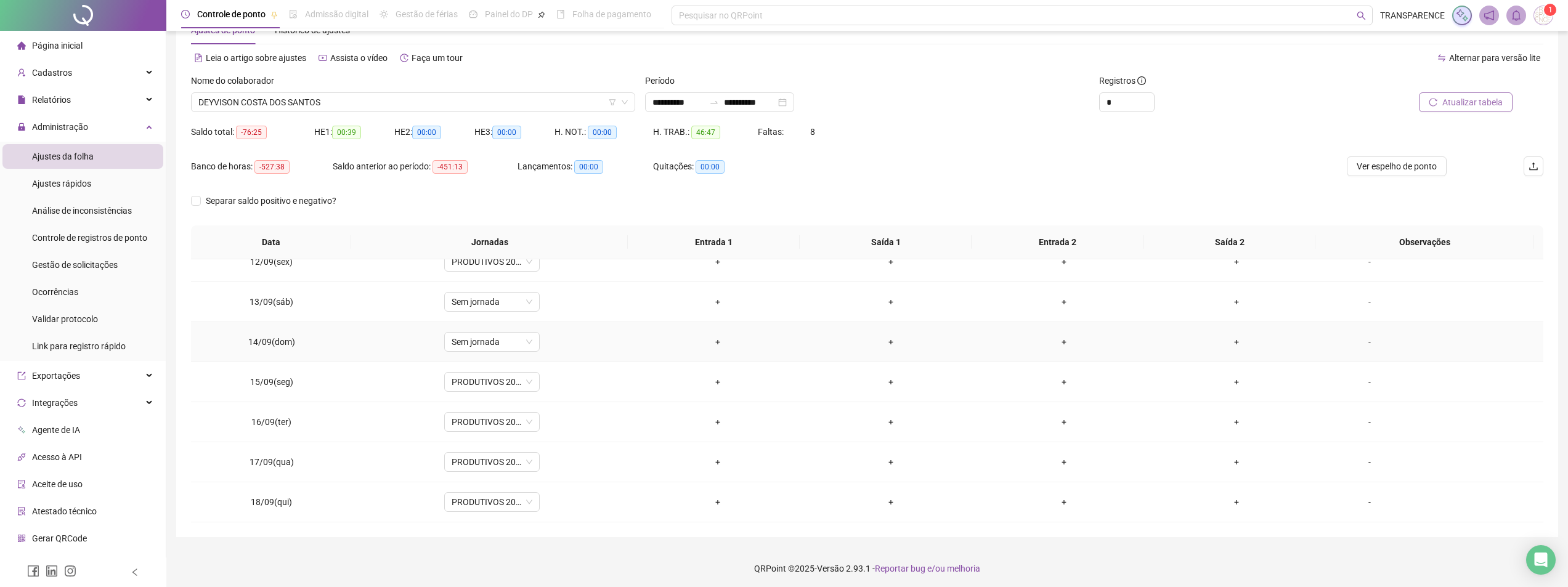
scroll to position [42, 0]
click at [515, 99] on span "DEYVISON COSTA DOS SANTOS" at bounding box center [412, 99] width 429 height 19
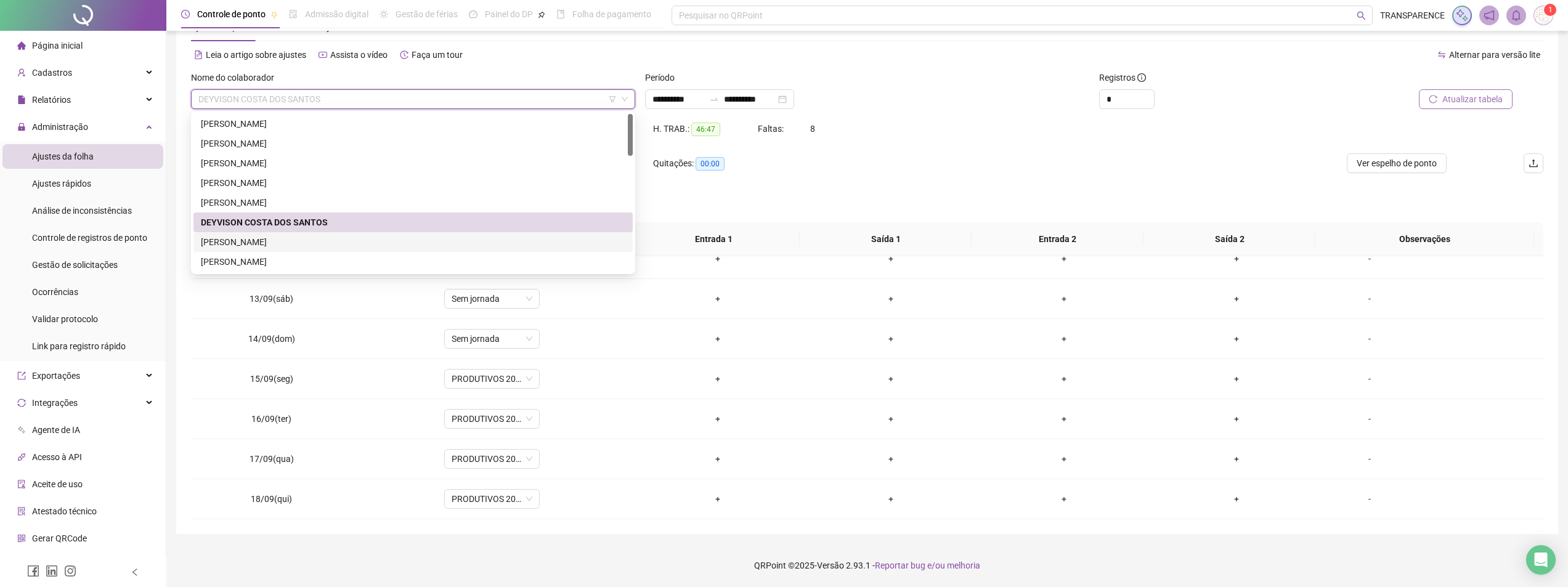
click at [457, 243] on div "[PERSON_NAME]" at bounding box center [413, 241] width 425 height 13
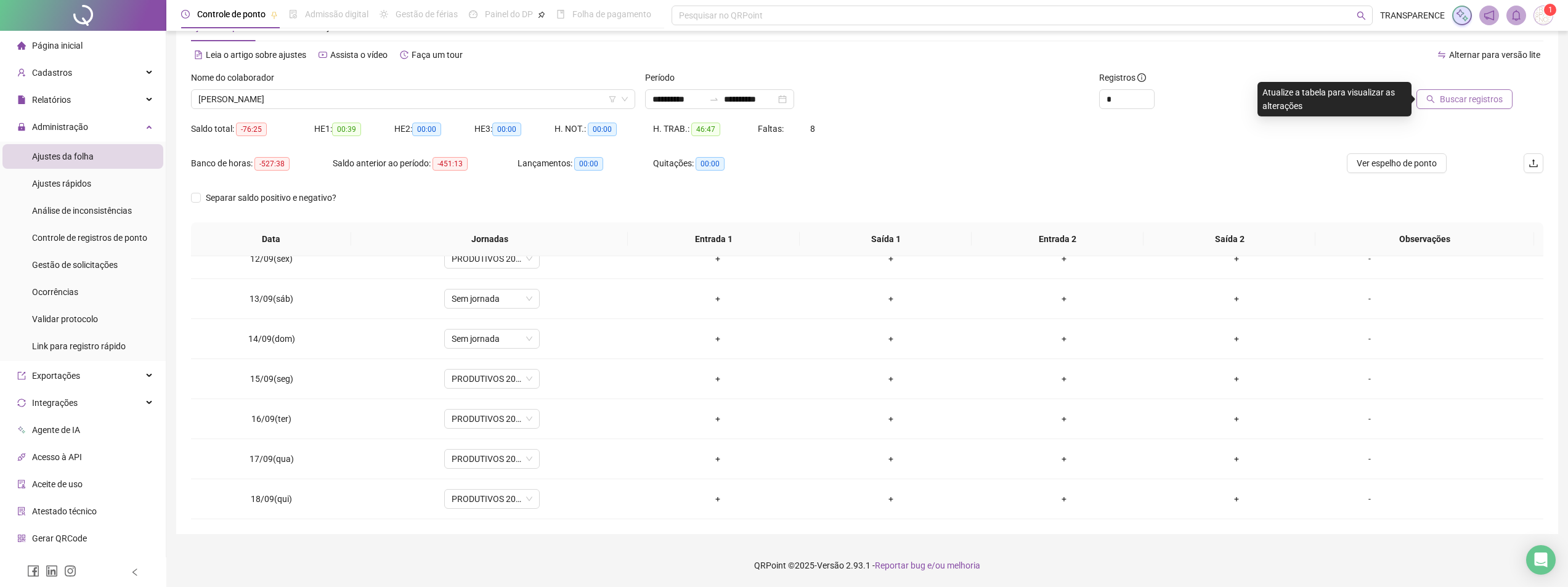
click at [1484, 100] on span "Buscar registros" at bounding box center [1471, 99] width 63 height 13
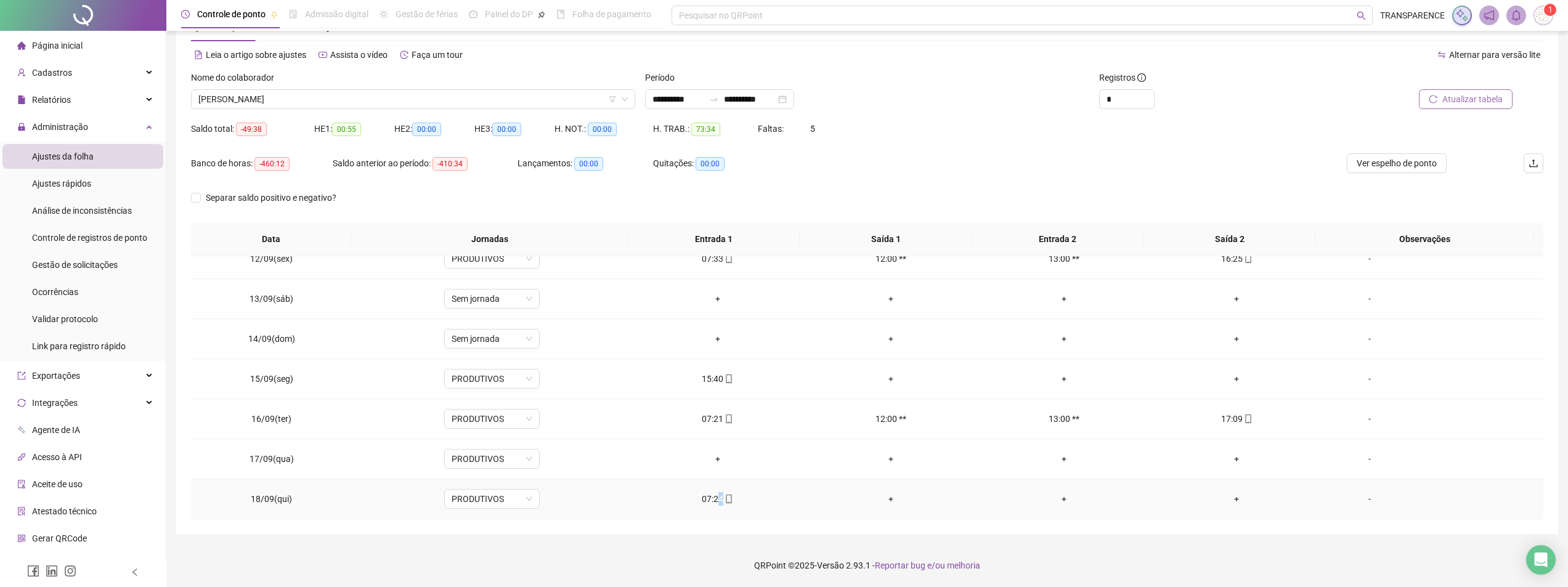
click at [716, 506] on td "07:24" at bounding box center [717, 499] width 173 height 40
click at [716, 505] on div "07:24" at bounding box center [717, 499] width 153 height 13
type input "**********"
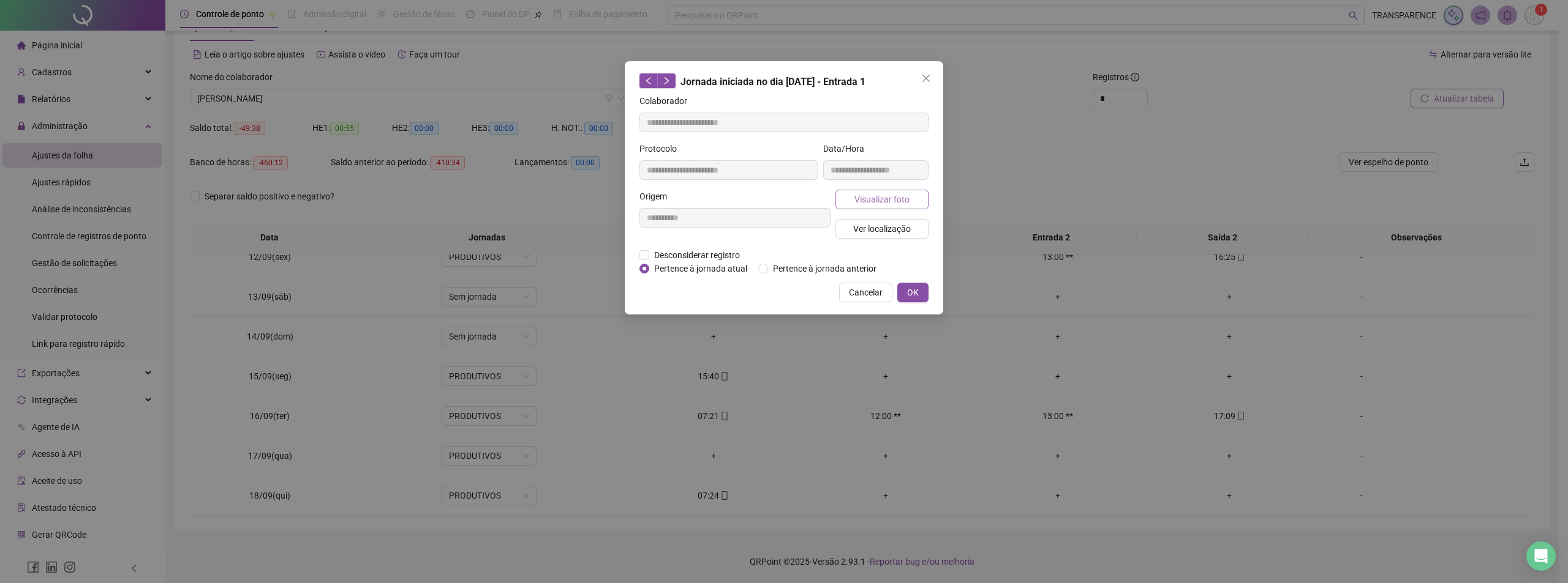
click at [866, 203] on span "Visualizar foto" at bounding box center [881, 199] width 55 height 13
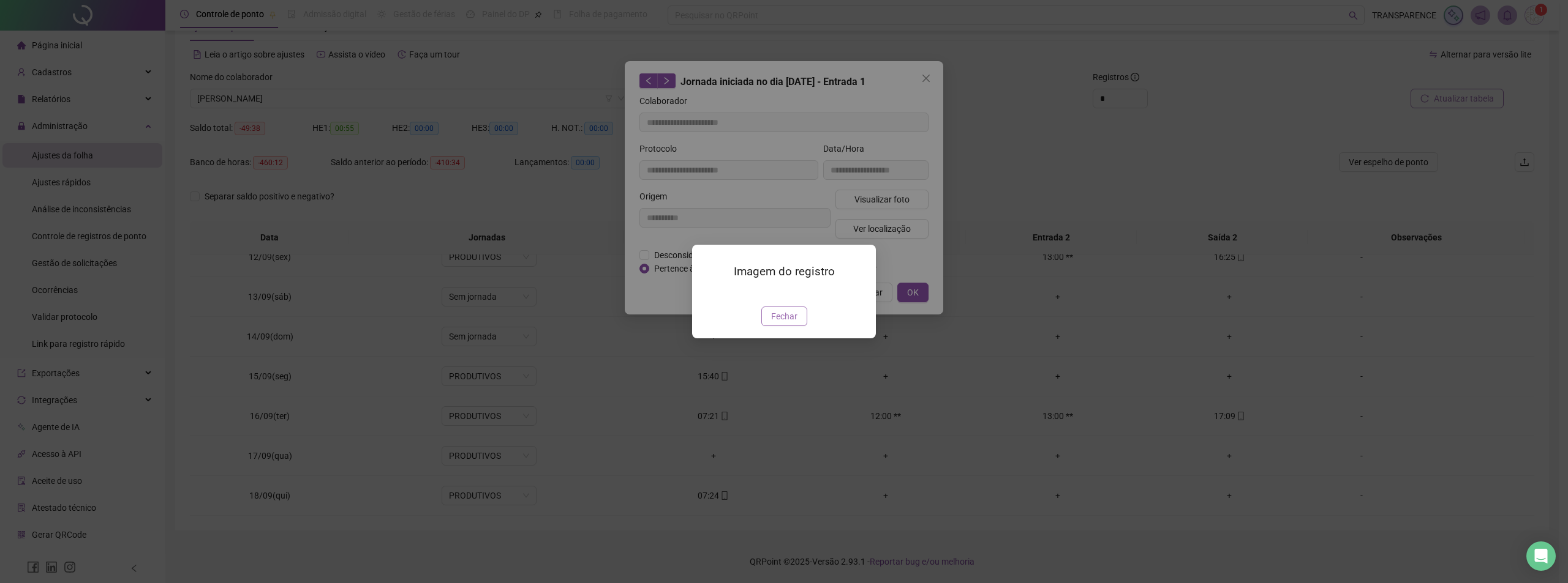
click at [792, 323] on span "Fechar" at bounding box center [784, 316] width 26 height 13
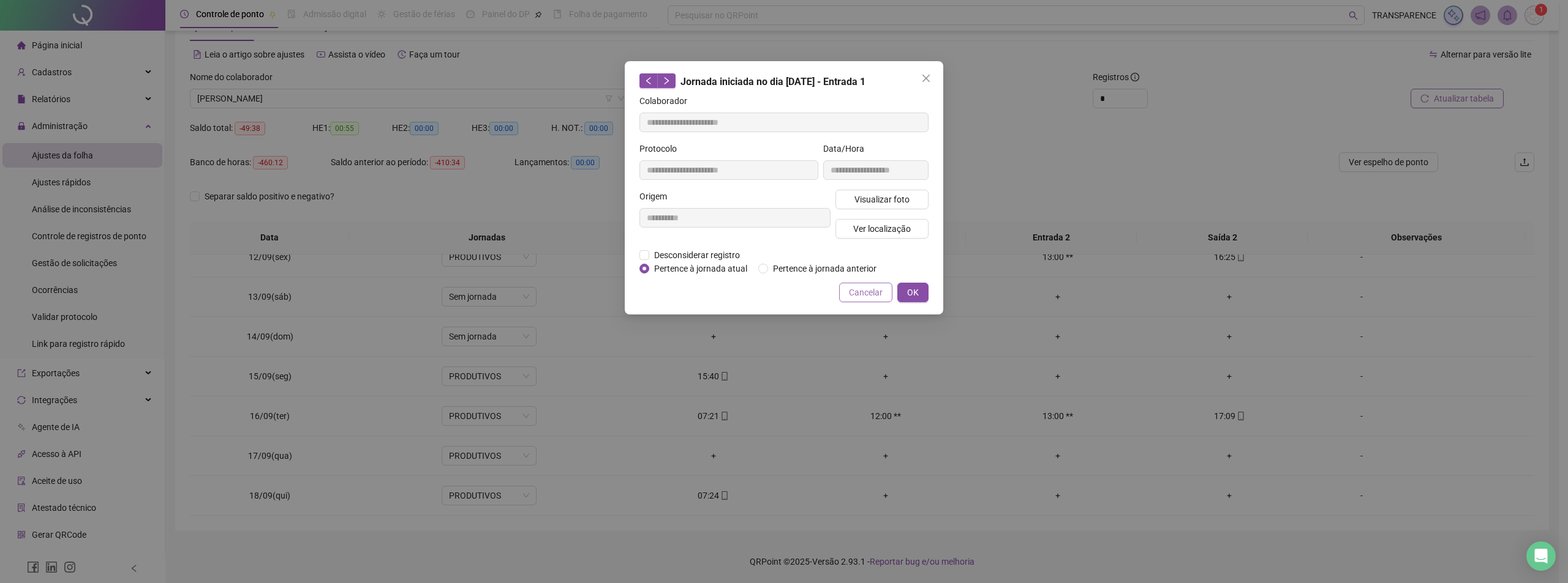
click at [871, 292] on span "Cancelar" at bounding box center [865, 292] width 33 height 13
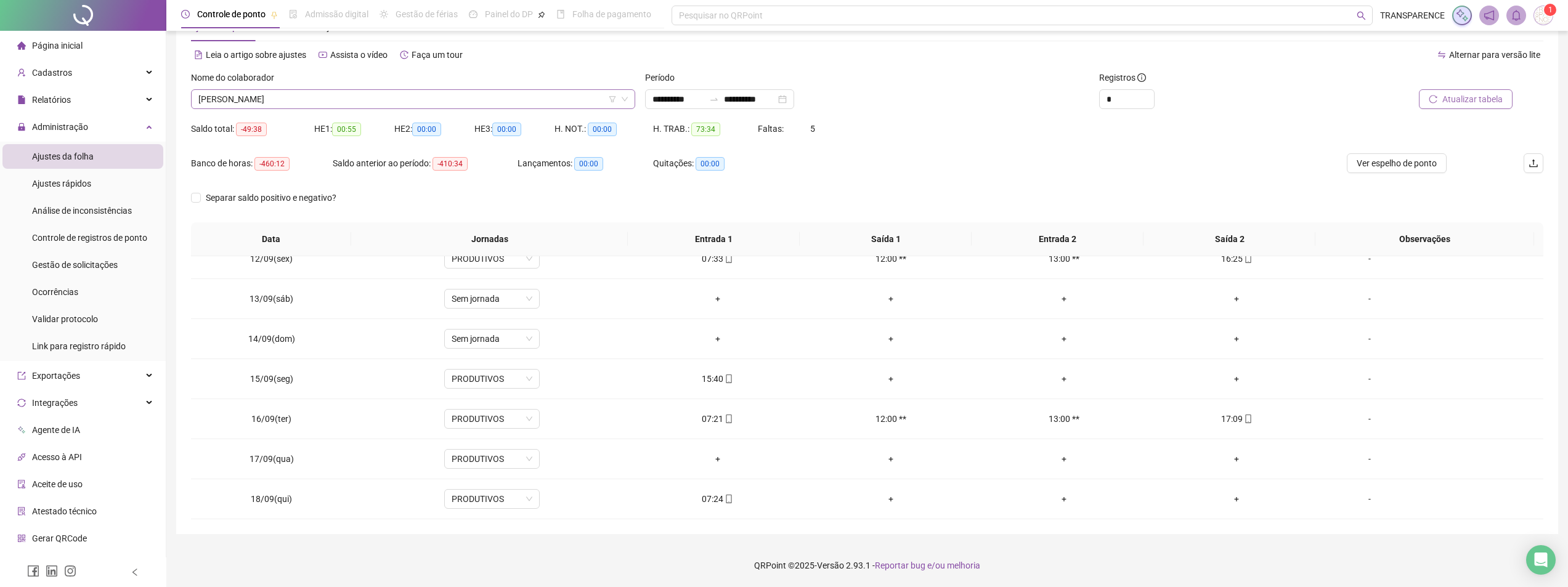
click at [490, 103] on span "[PERSON_NAME]" at bounding box center [412, 99] width 429 height 19
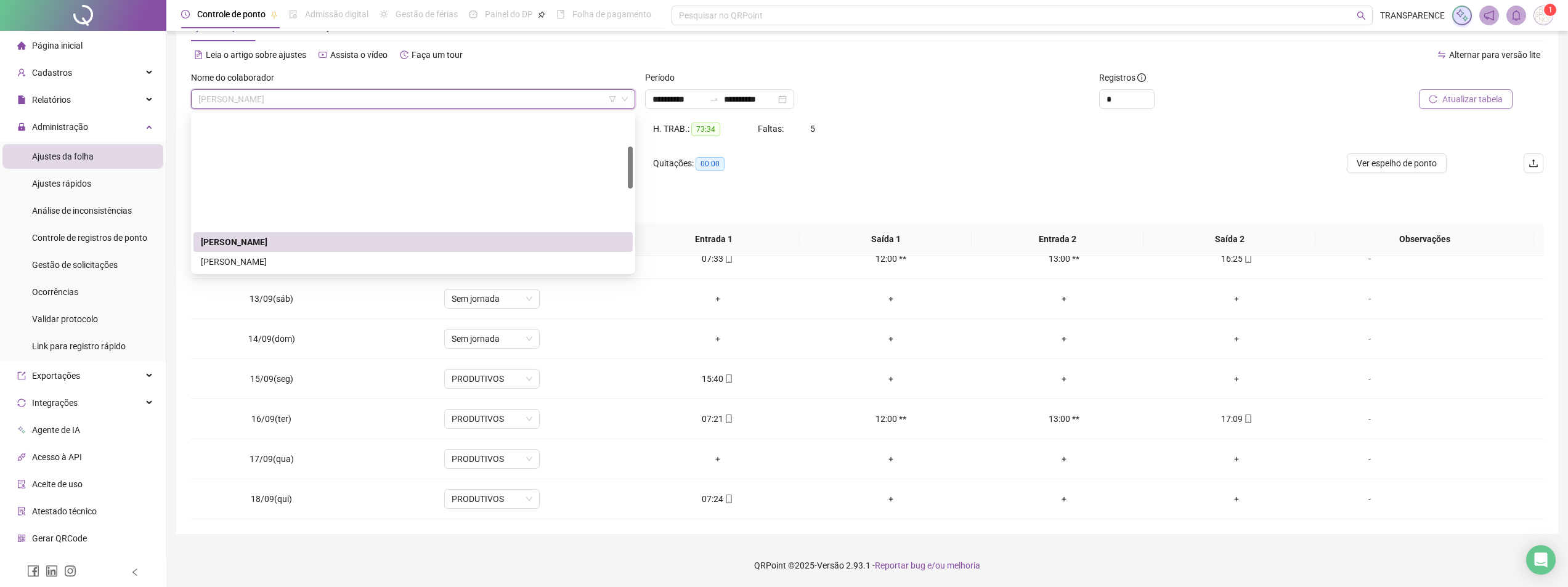
scroll to position [123, 0]
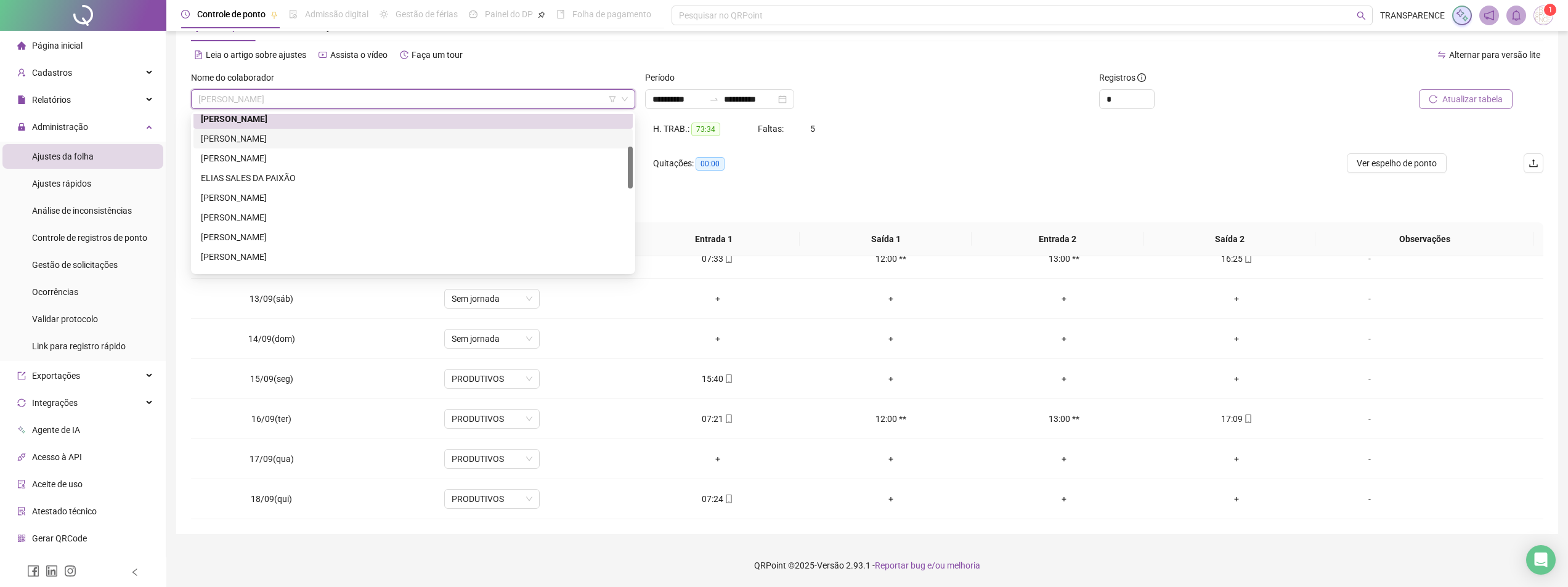
click at [453, 139] on div "[PERSON_NAME]" at bounding box center [413, 138] width 425 height 13
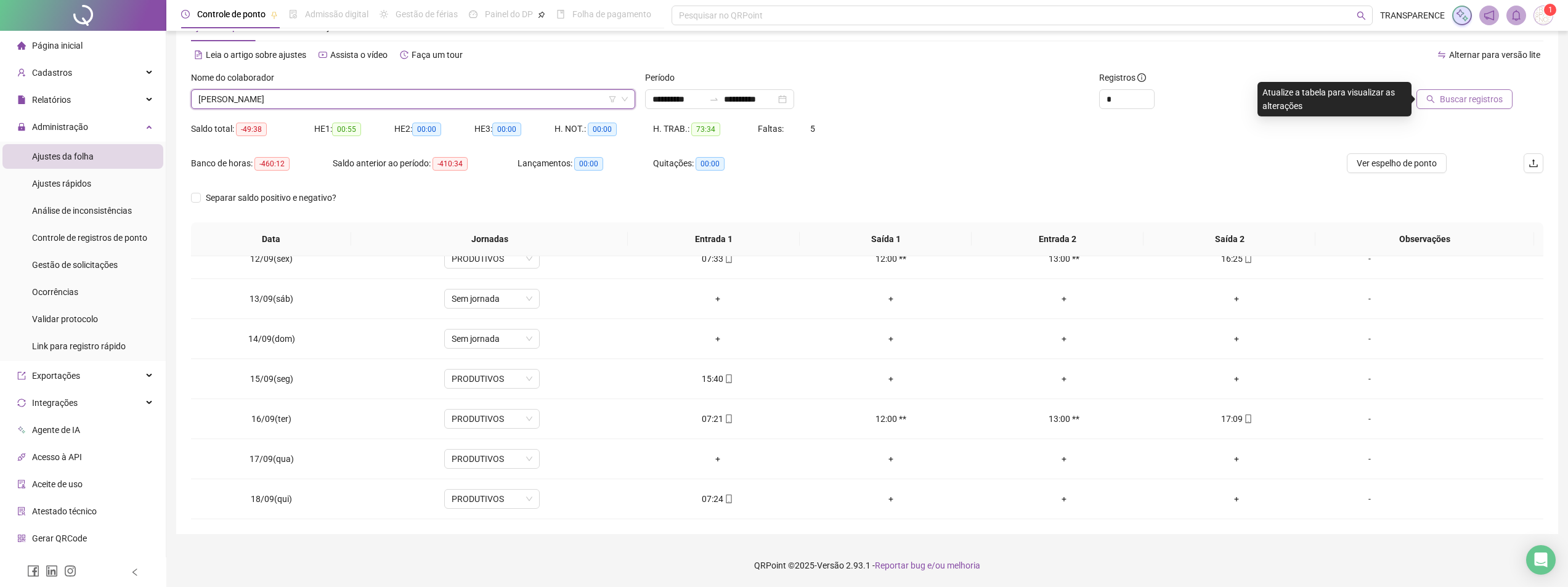
click at [1454, 113] on div "Buscar registros" at bounding box center [1435, 94] width 227 height 48
click at [1467, 101] on span "Buscar registros" at bounding box center [1471, 99] width 63 height 13
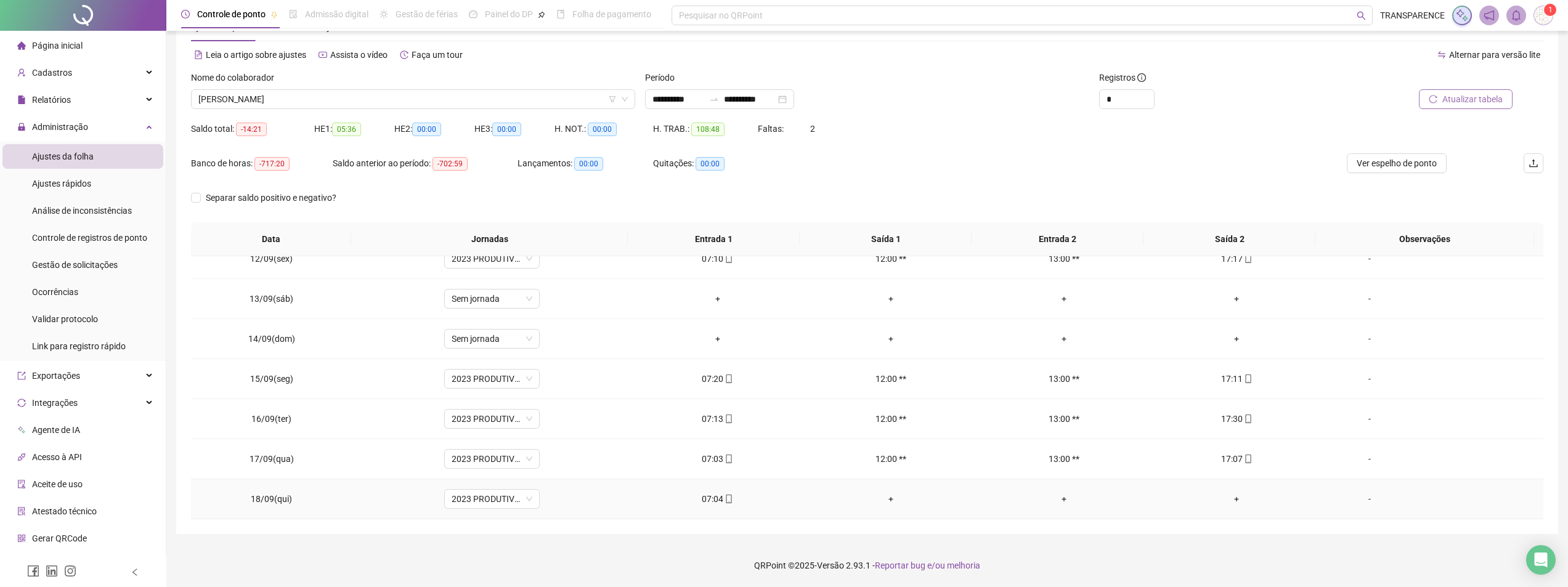
click at [724, 497] on span "mobile" at bounding box center [728, 499] width 10 height 9
type input "**********"
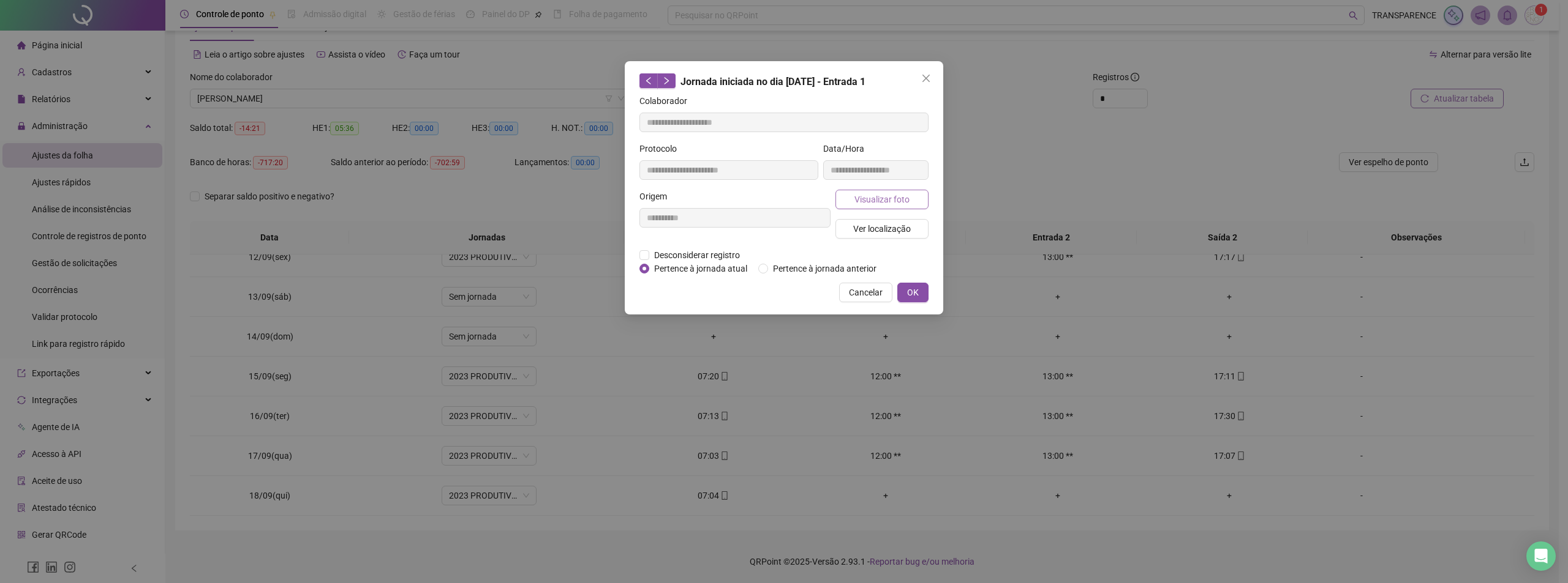
click at [890, 198] on span "Visualizar foto" at bounding box center [881, 199] width 55 height 13
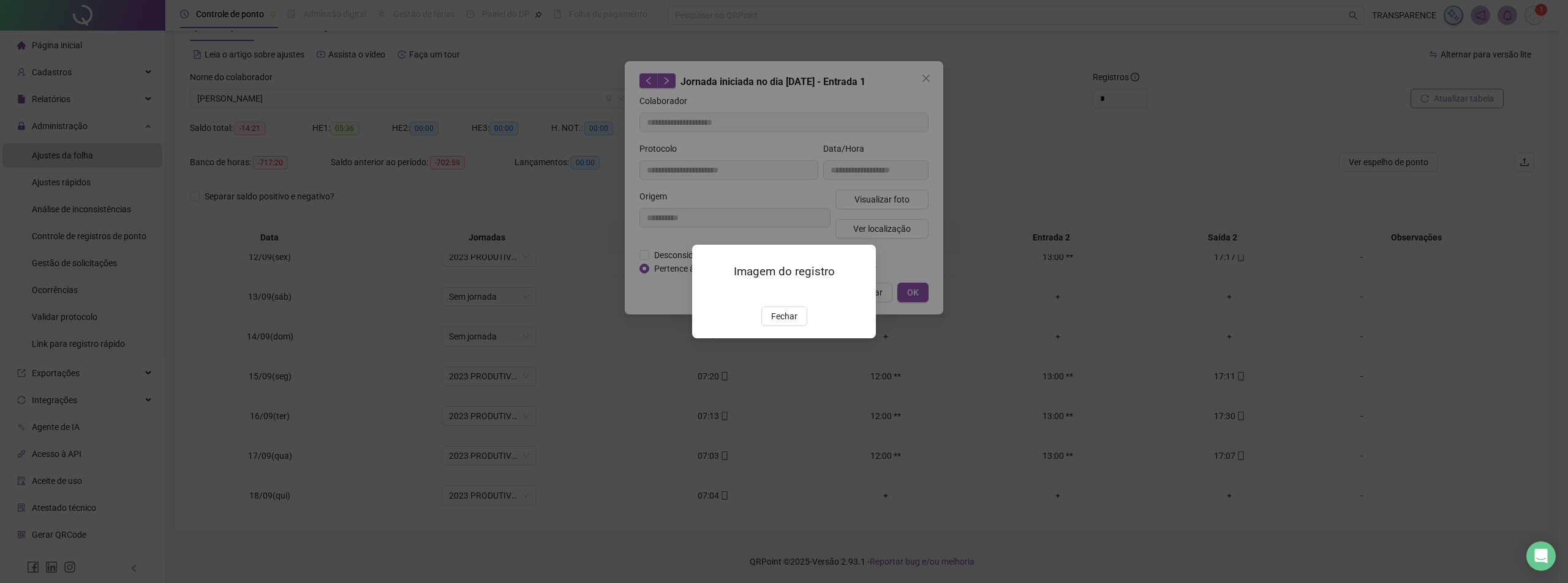
click at [780, 323] on span "Fechar" at bounding box center [784, 316] width 26 height 13
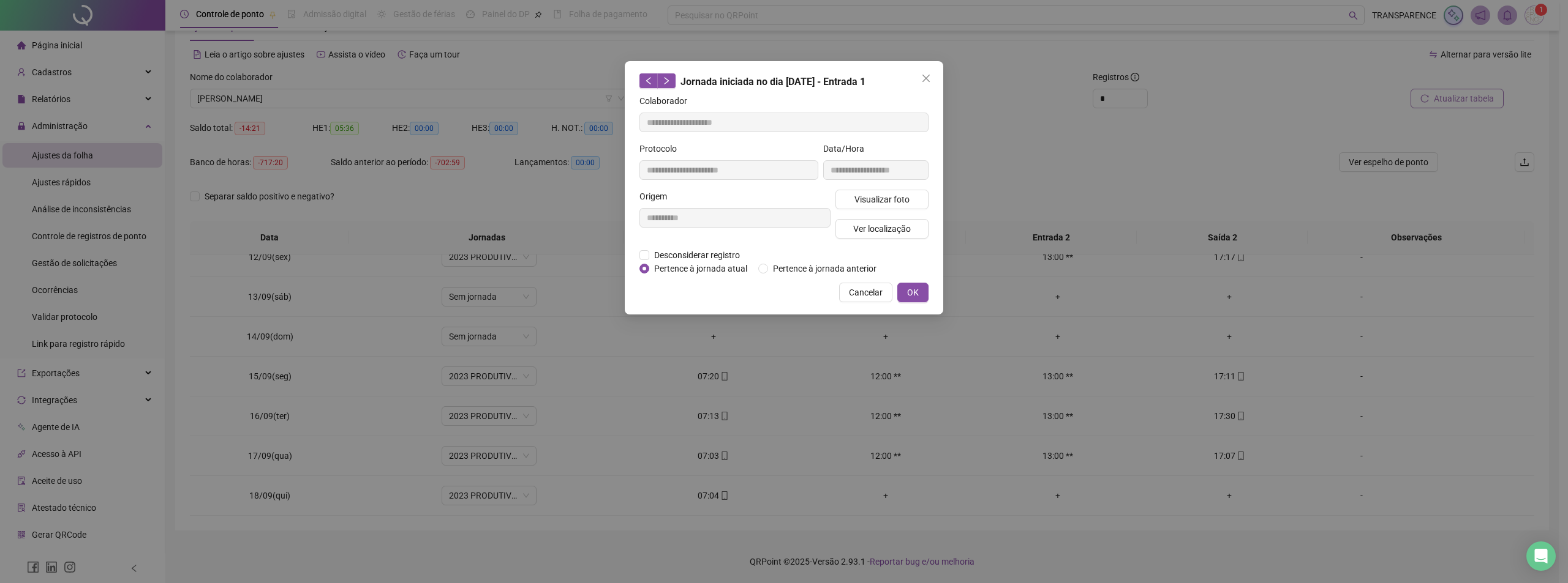
click at [882, 295] on span "Cancelar" at bounding box center [865, 292] width 33 height 13
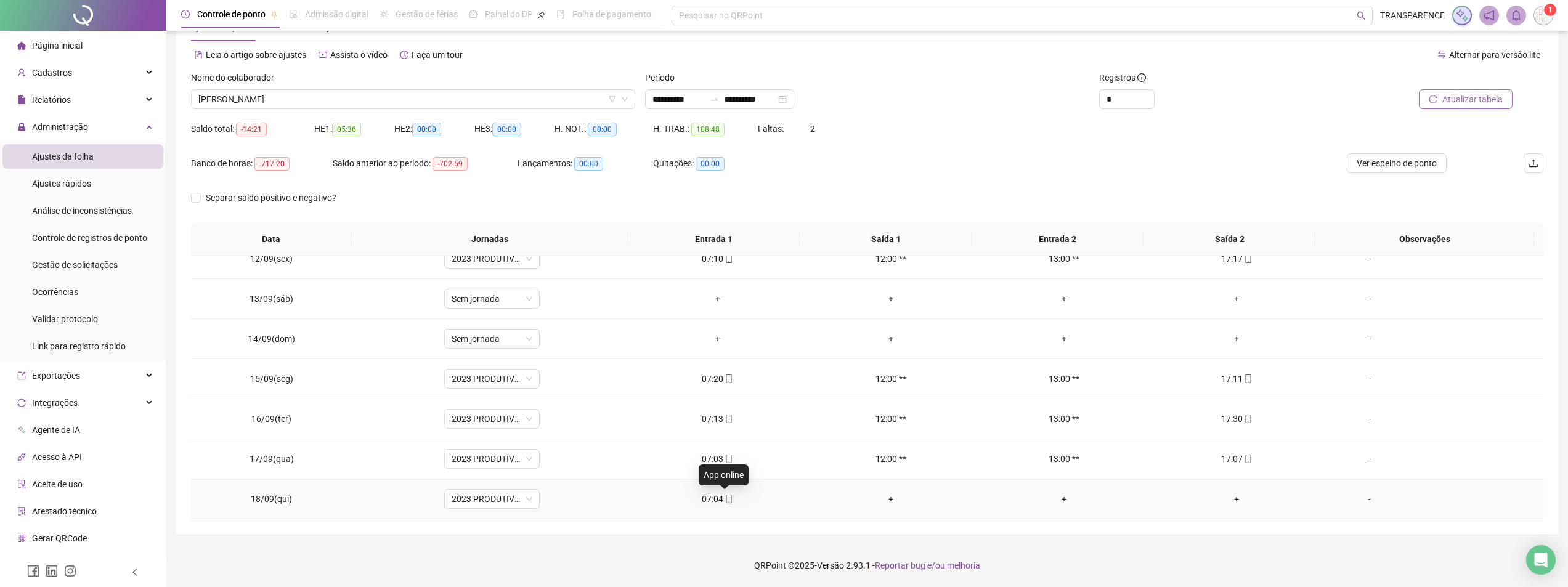
click at [726, 501] on icon "mobile" at bounding box center [729, 499] width 9 height 9
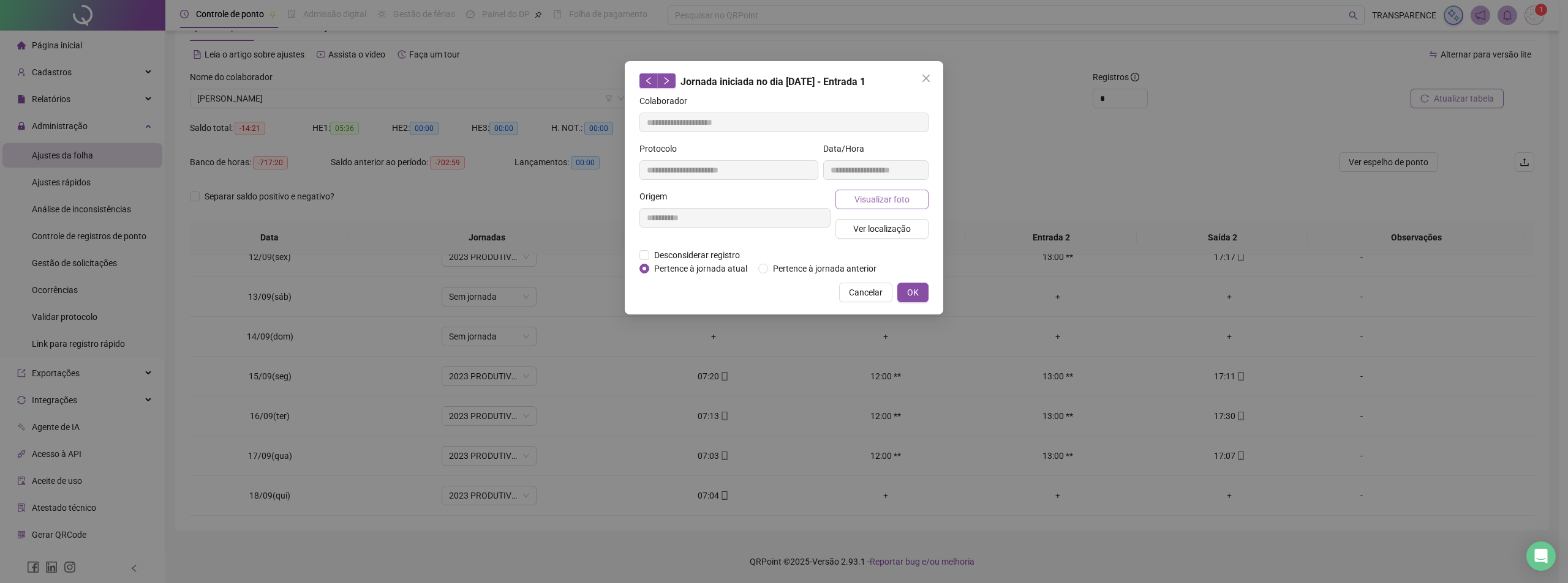
click at [852, 197] on button "Visualizar foto" at bounding box center [881, 200] width 93 height 19
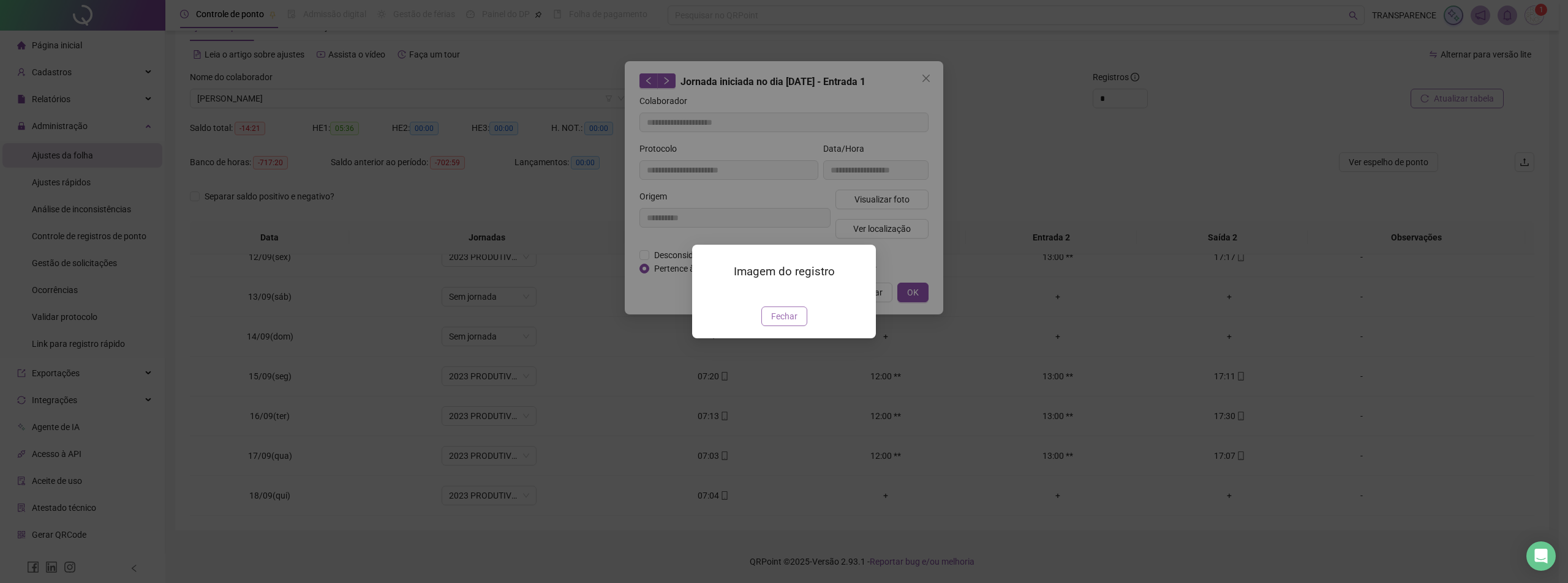
click at [797, 327] on button "Fechar" at bounding box center [784, 316] width 46 height 19
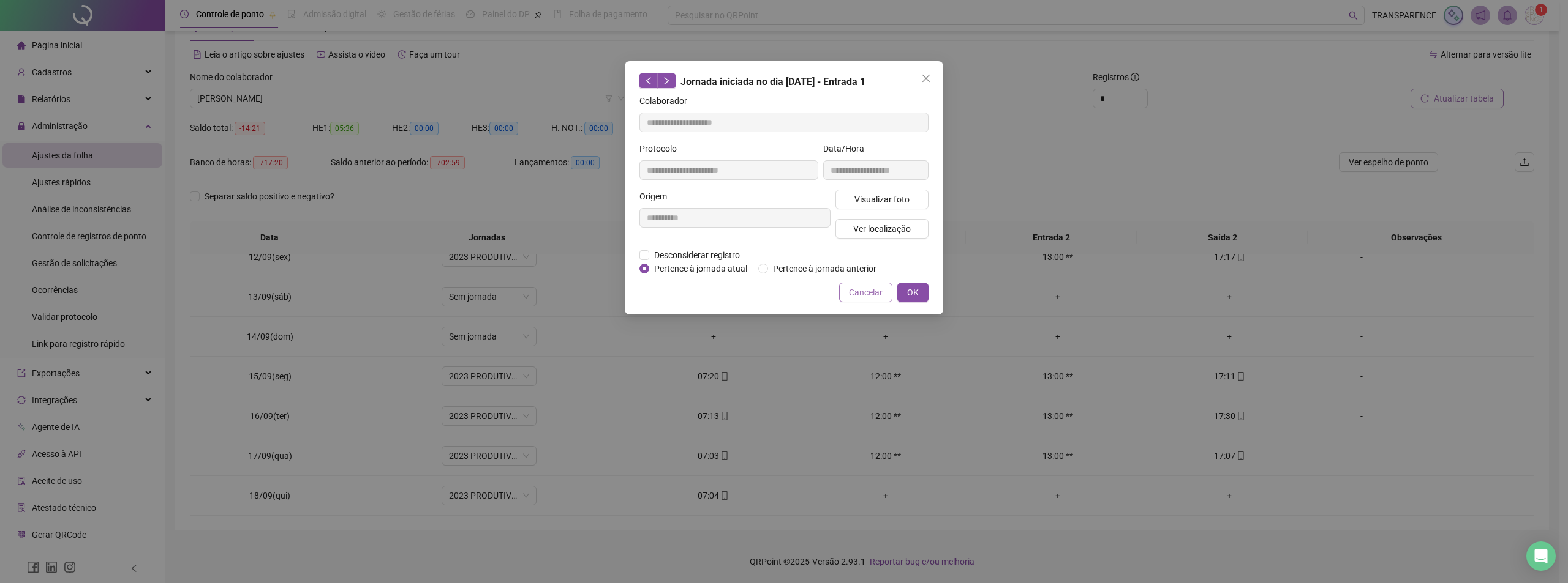
click at [875, 299] on button "Cancelar" at bounding box center [865, 292] width 53 height 19
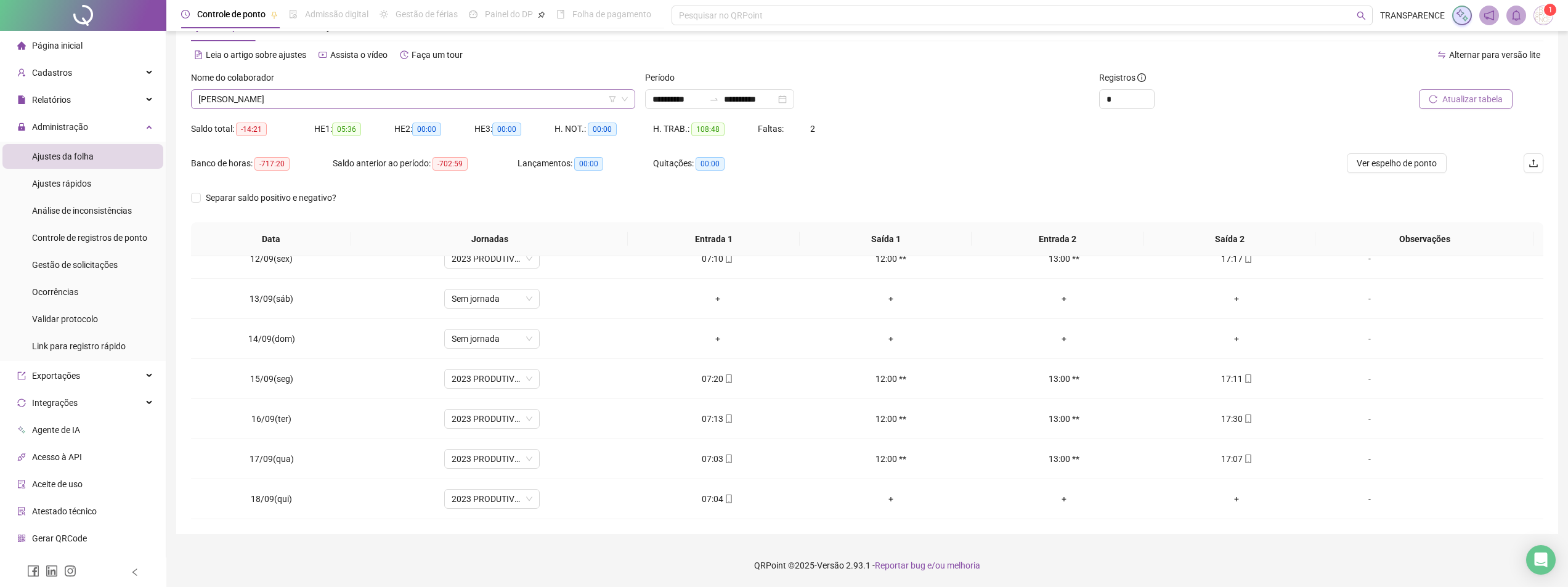
click at [548, 102] on span "[PERSON_NAME]" at bounding box center [412, 99] width 429 height 19
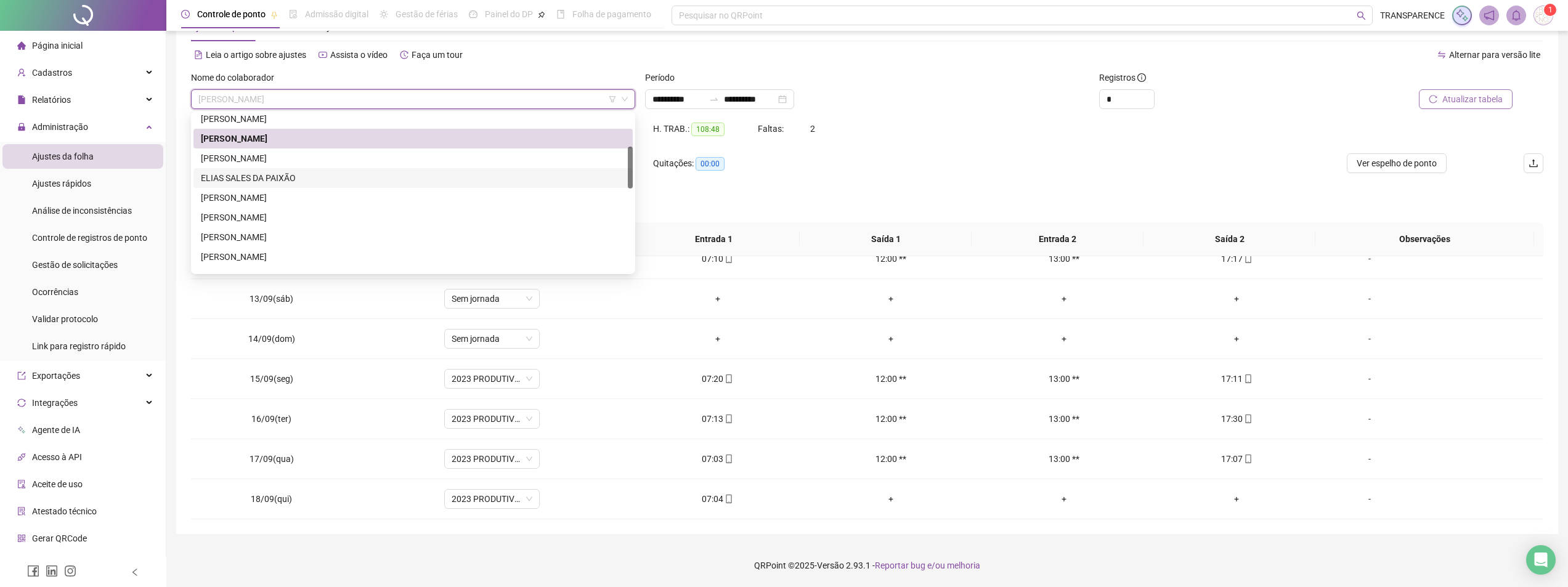
click at [479, 182] on div "ELIAS SALES DA PAIXÃO" at bounding box center [413, 177] width 425 height 13
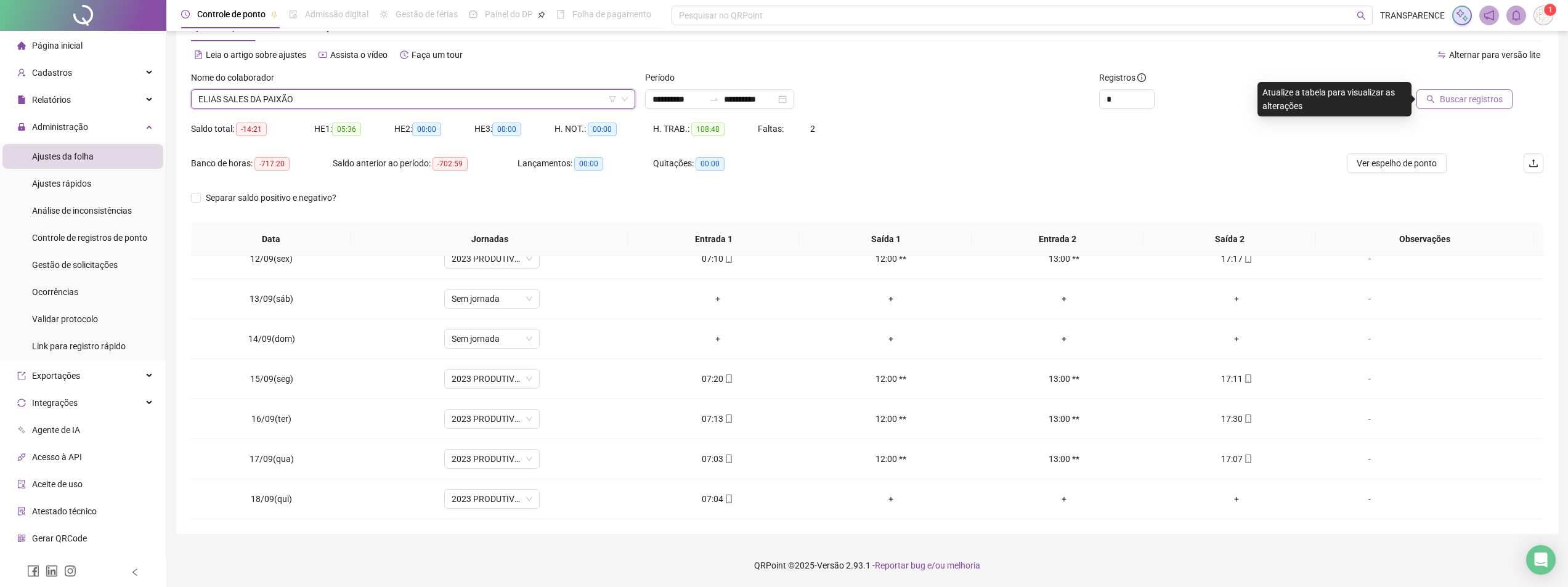
click at [1463, 96] on span "Buscar registros" at bounding box center [1471, 99] width 63 height 13
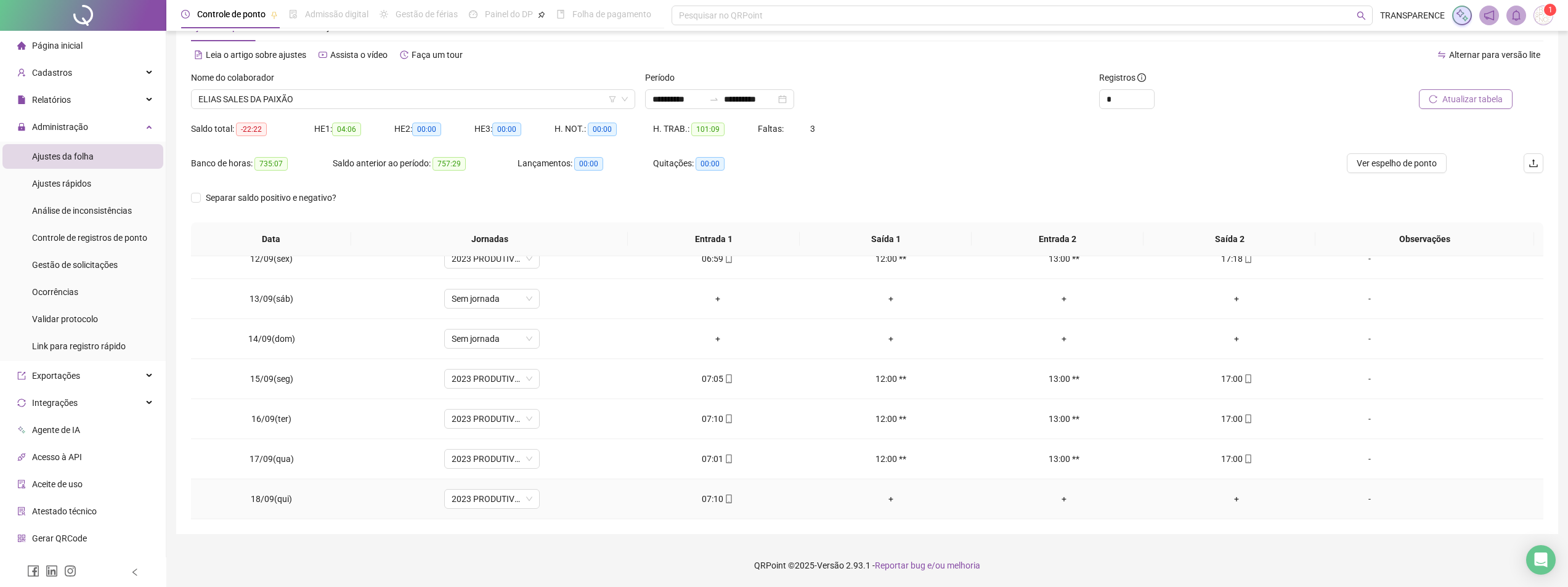
click at [717, 501] on div "07:10" at bounding box center [717, 499] width 153 height 13
type input "**********"
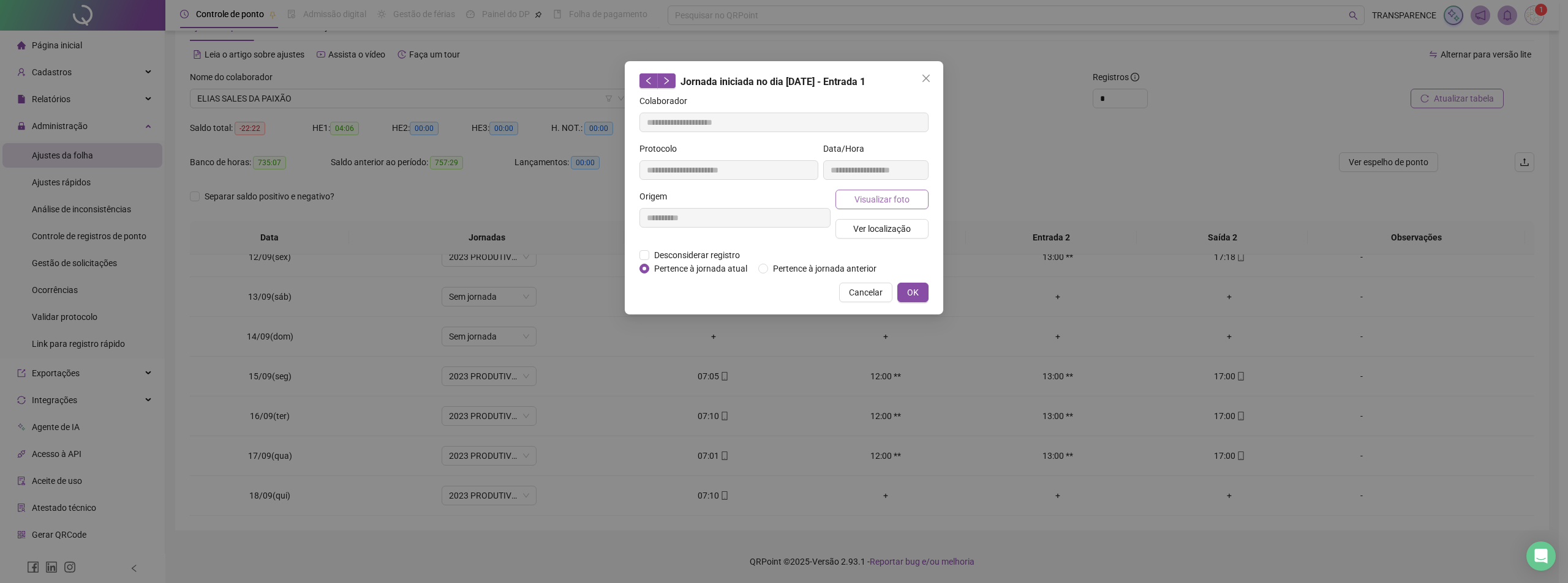
click at [884, 195] on span "Visualizar foto" at bounding box center [881, 199] width 55 height 13
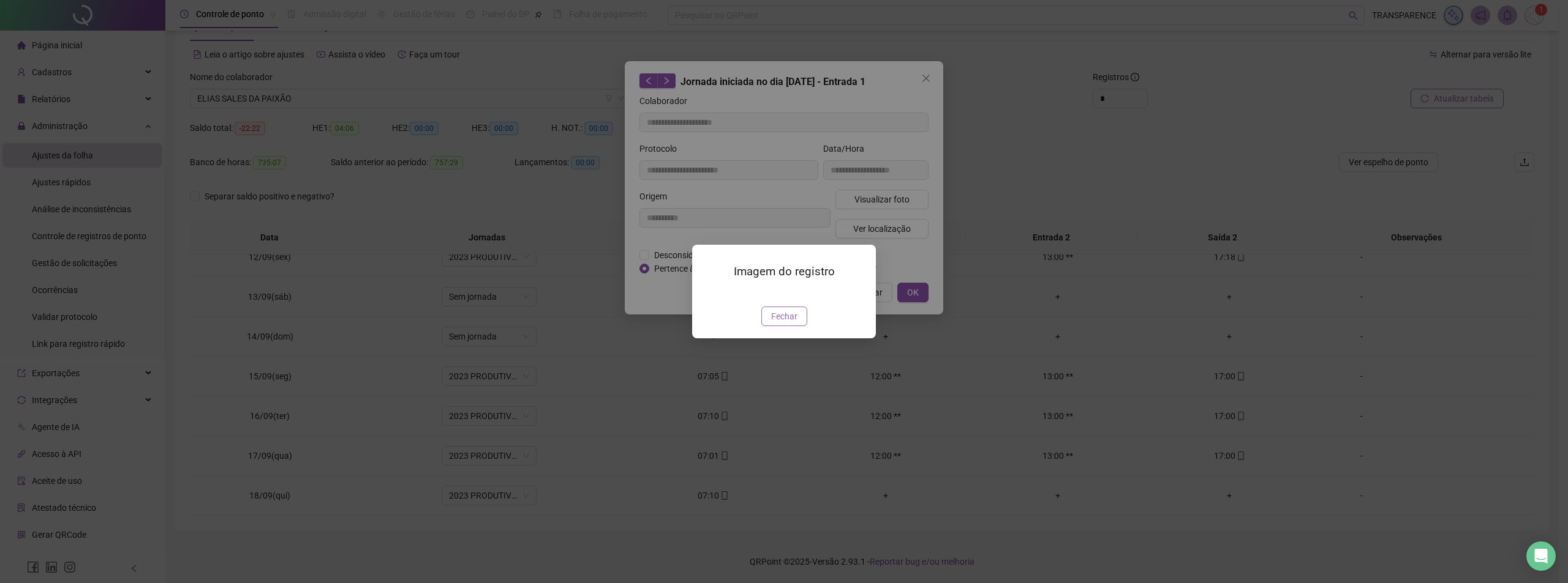
click at [783, 323] on span "Fechar" at bounding box center [784, 316] width 26 height 13
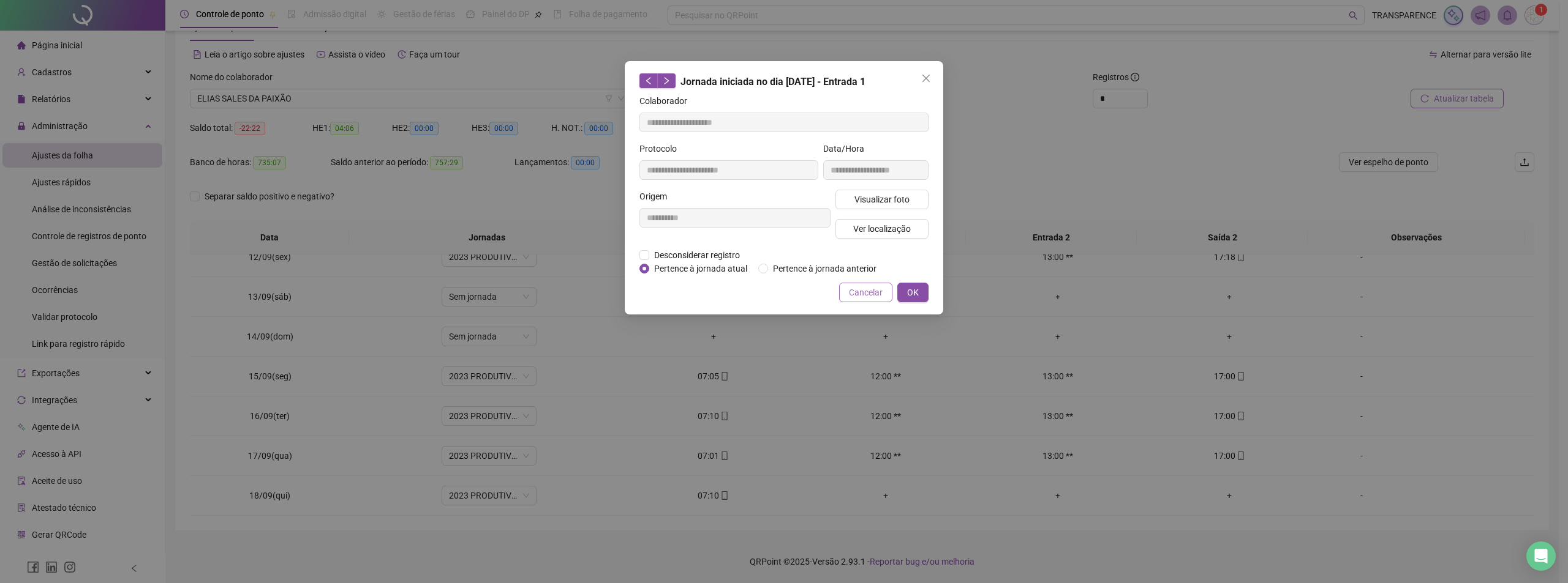
click at [884, 296] on button "Cancelar" at bounding box center [865, 292] width 53 height 19
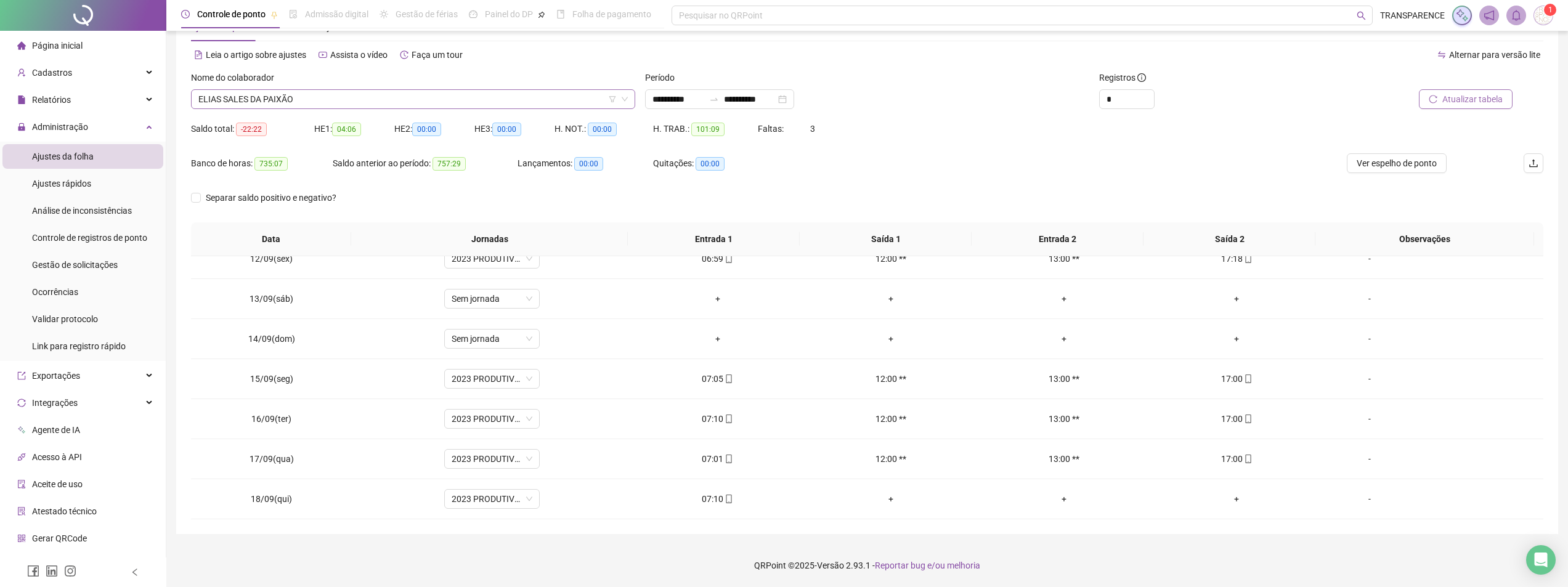
click at [565, 97] on span "ELIAS SALES DA PAIXÃO" at bounding box center [412, 99] width 429 height 19
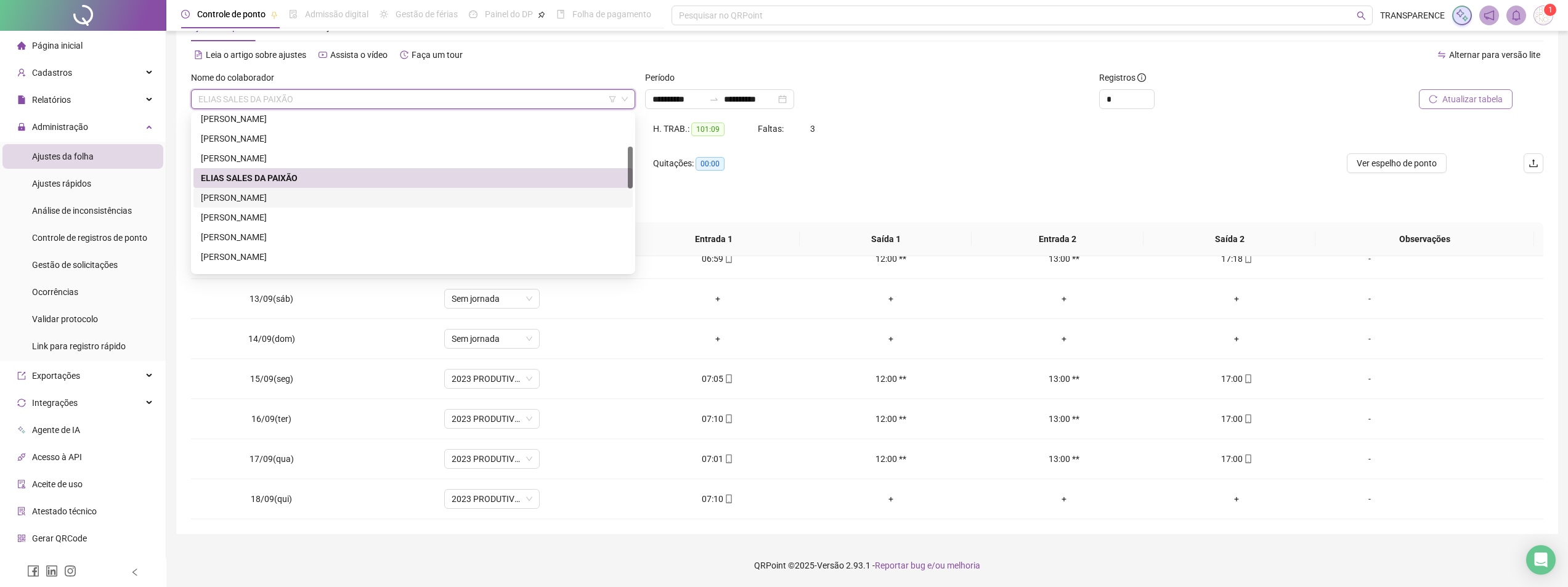
click at [435, 207] on div "[PERSON_NAME]" at bounding box center [413, 197] width 439 height 19
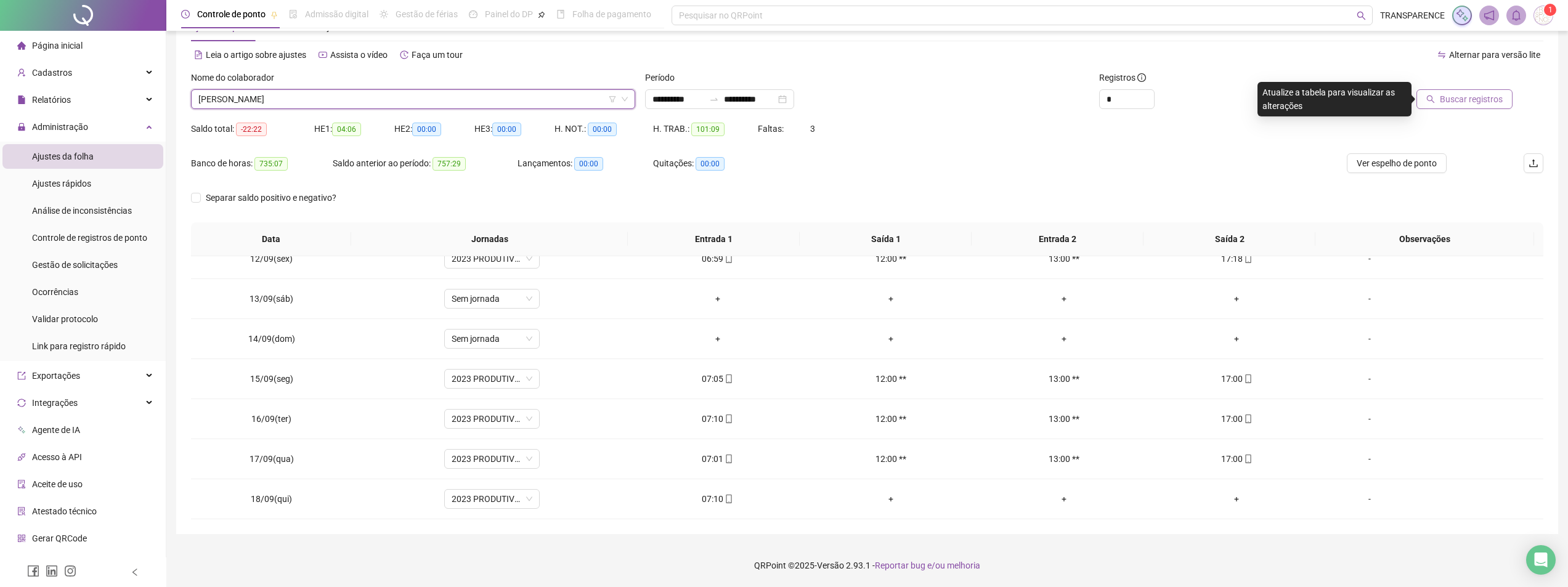
click at [1475, 90] on button "Buscar registros" at bounding box center [1464, 99] width 96 height 19
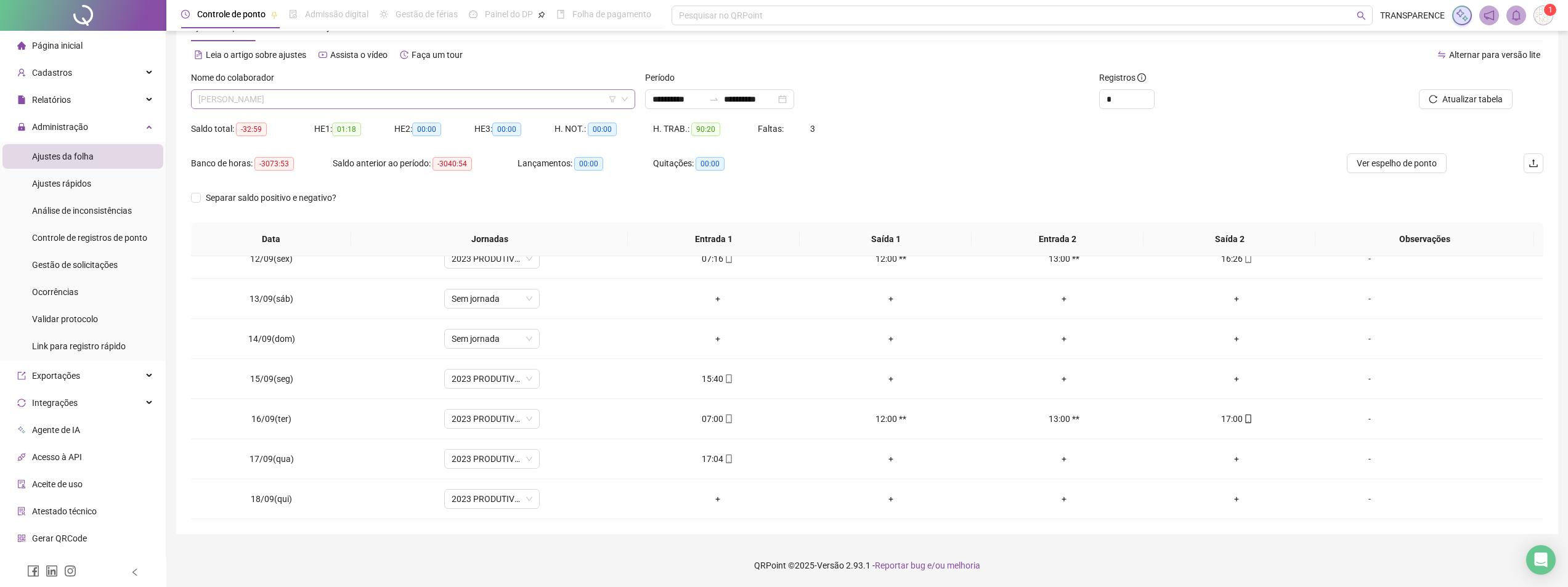
click at [502, 103] on span "[PERSON_NAME]" at bounding box center [412, 99] width 429 height 19
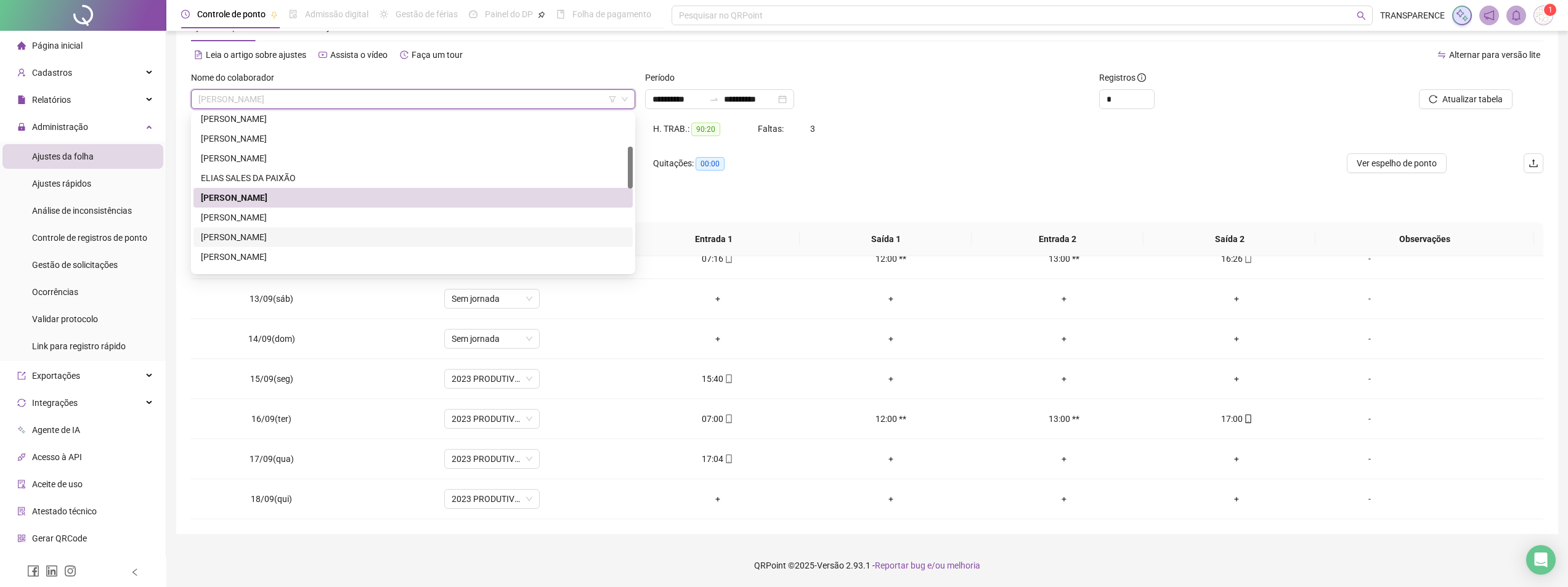
click at [412, 238] on div "[PERSON_NAME]" at bounding box center [413, 236] width 425 height 13
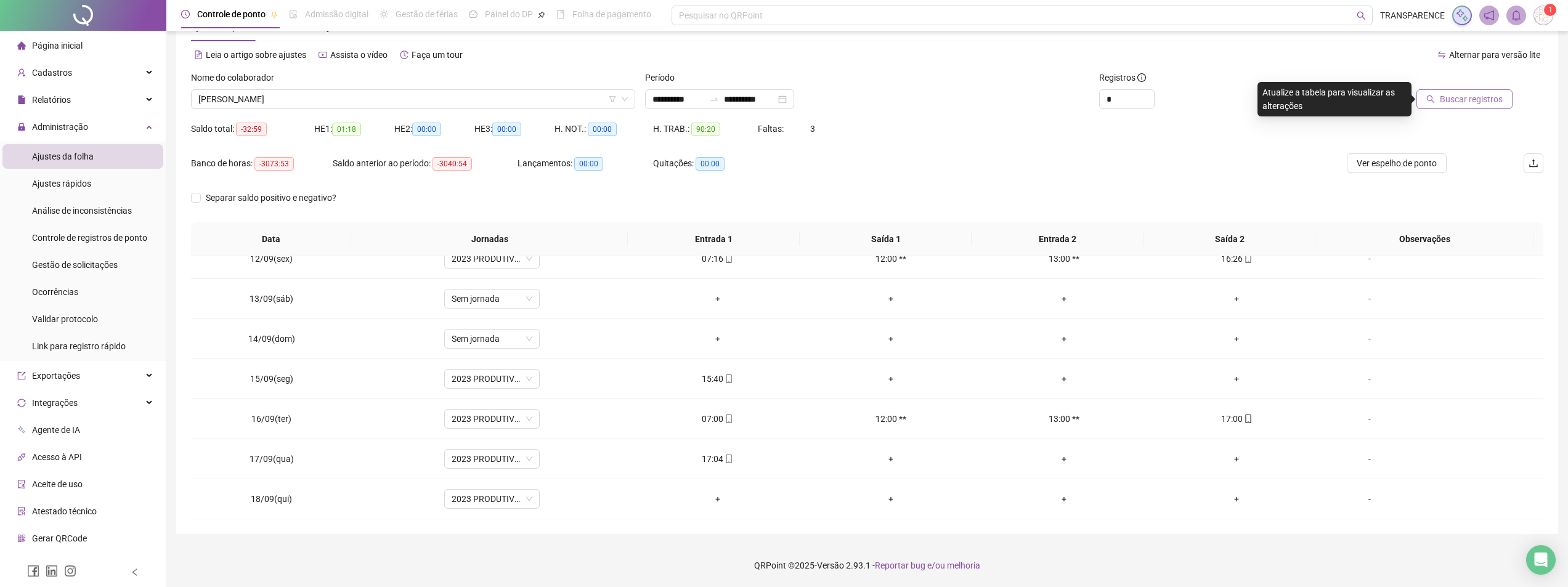
click at [1483, 93] on span "Buscar registros" at bounding box center [1471, 99] width 63 height 13
click at [717, 494] on div "07:06" at bounding box center [717, 499] width 153 height 13
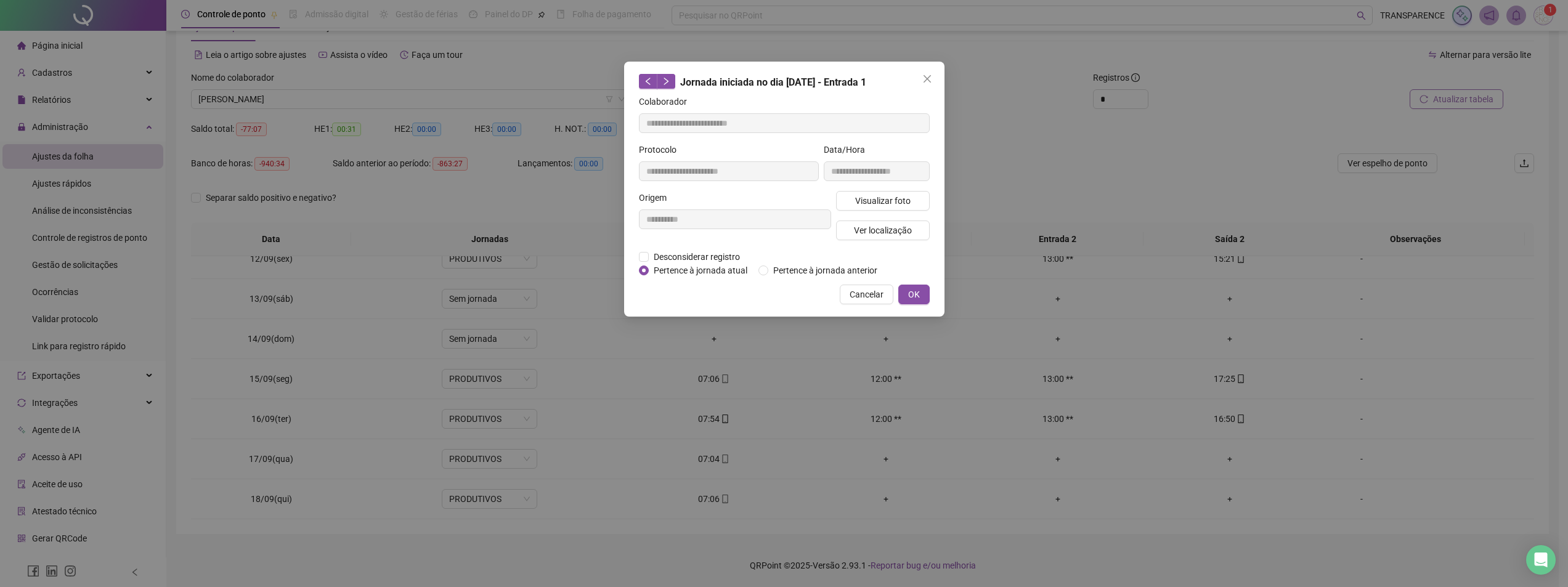
type input "**********"
click at [895, 199] on span "Visualizar foto" at bounding box center [887, 200] width 56 height 13
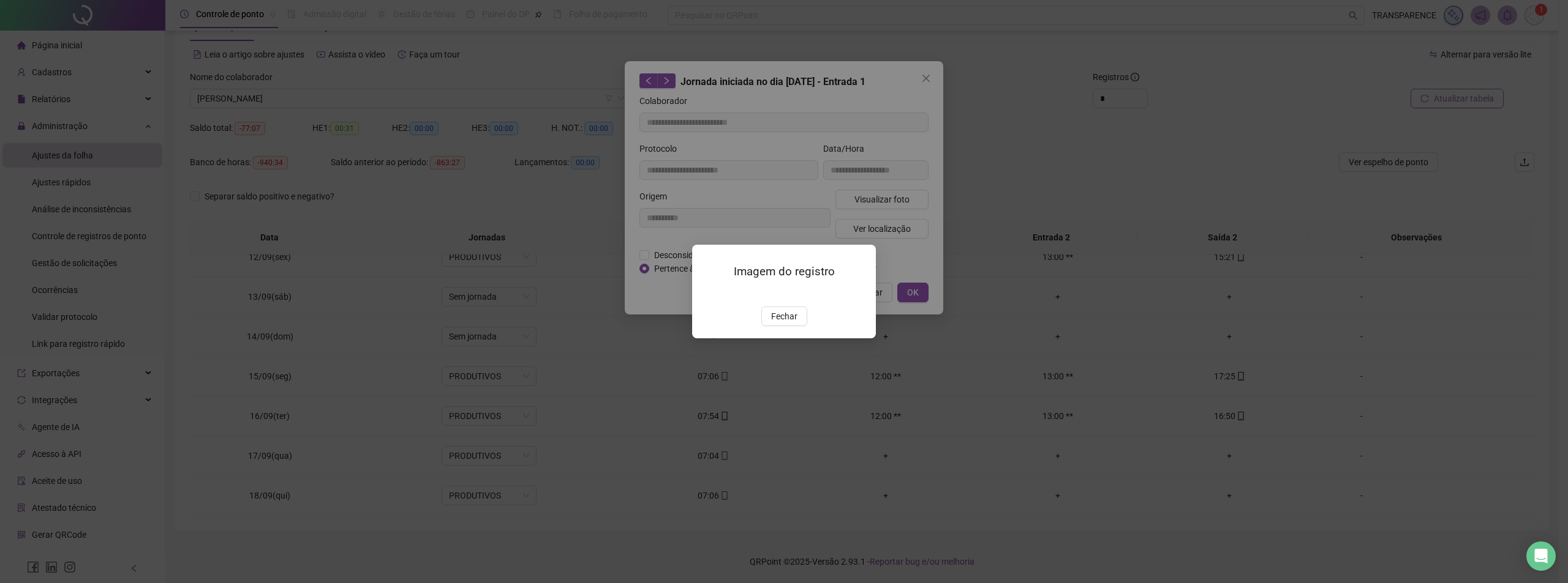
click at [707, 294] on img at bounding box center [707, 294] width 0 height 0
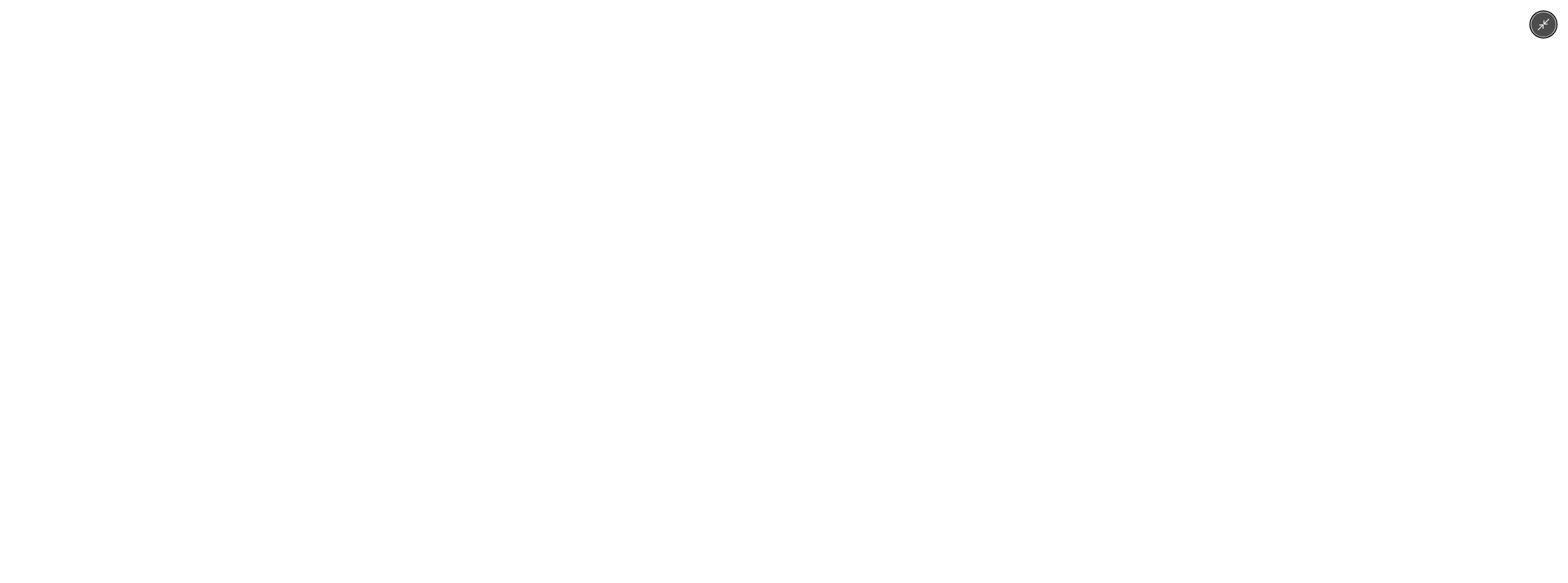
click at [988, 243] on div at bounding box center [784, 292] width 1568 height 583
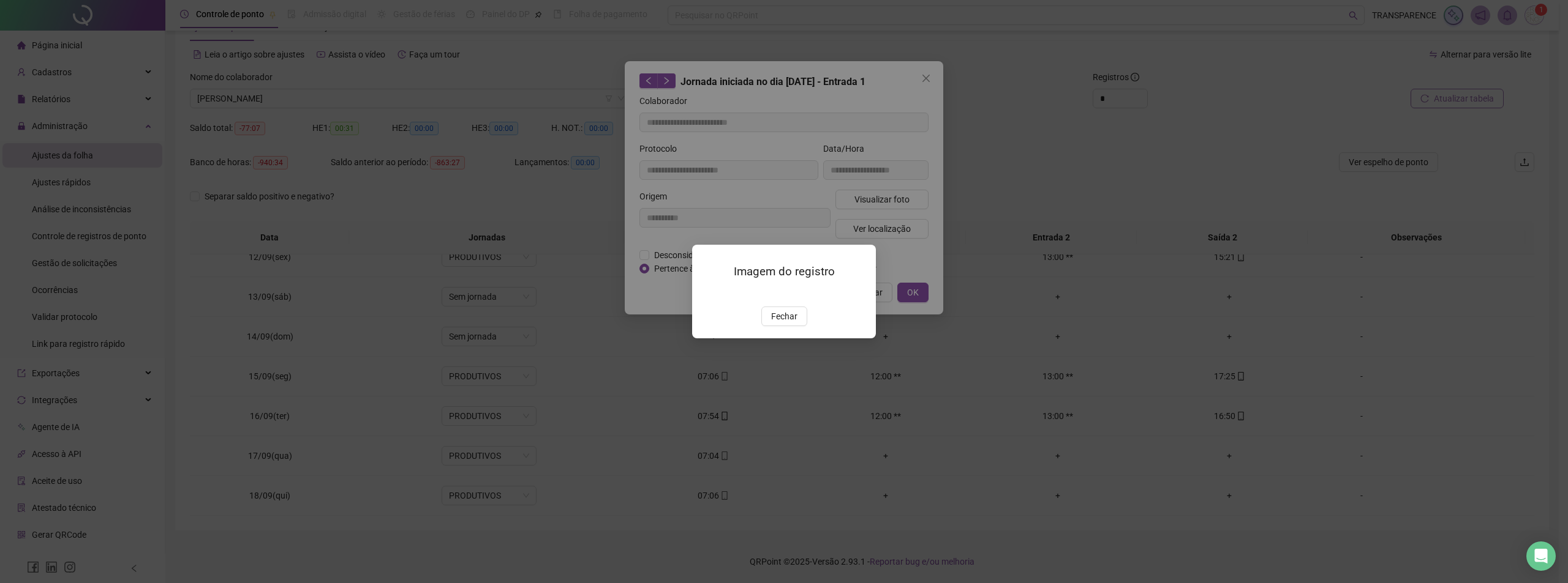
click at [783, 323] on span "Fechar" at bounding box center [784, 316] width 26 height 13
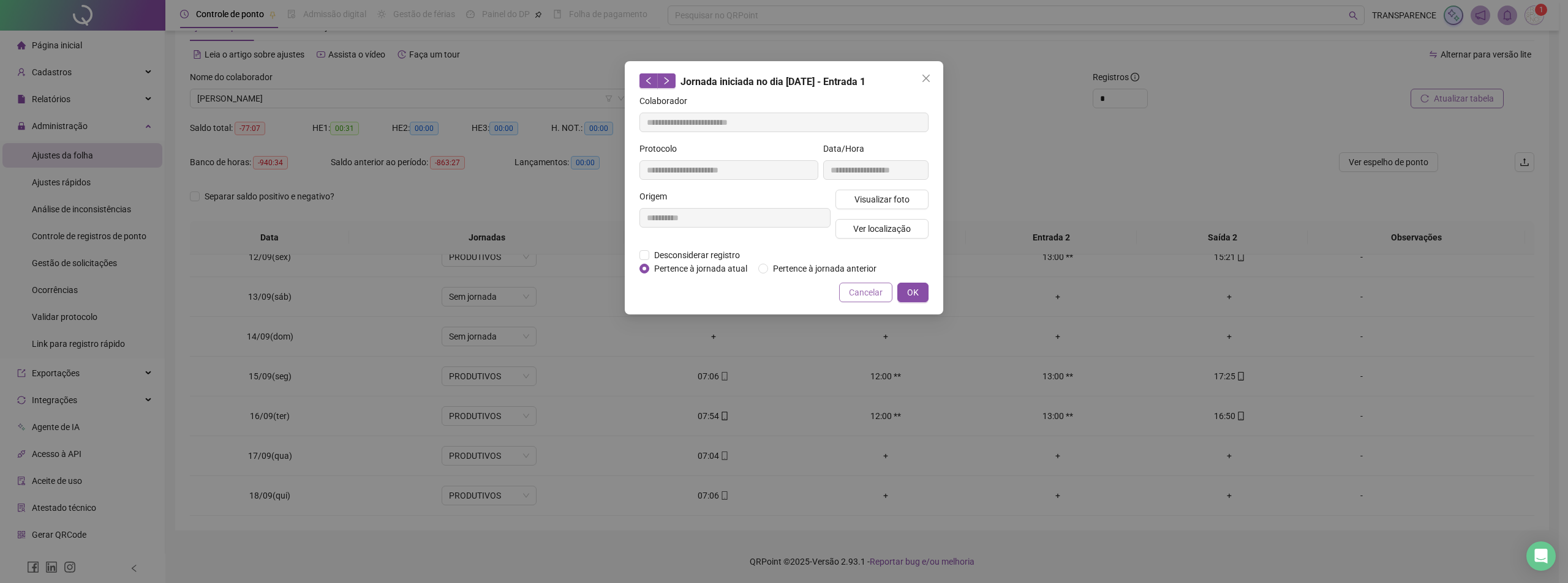
click at [859, 299] on button "Cancelar" at bounding box center [865, 292] width 53 height 19
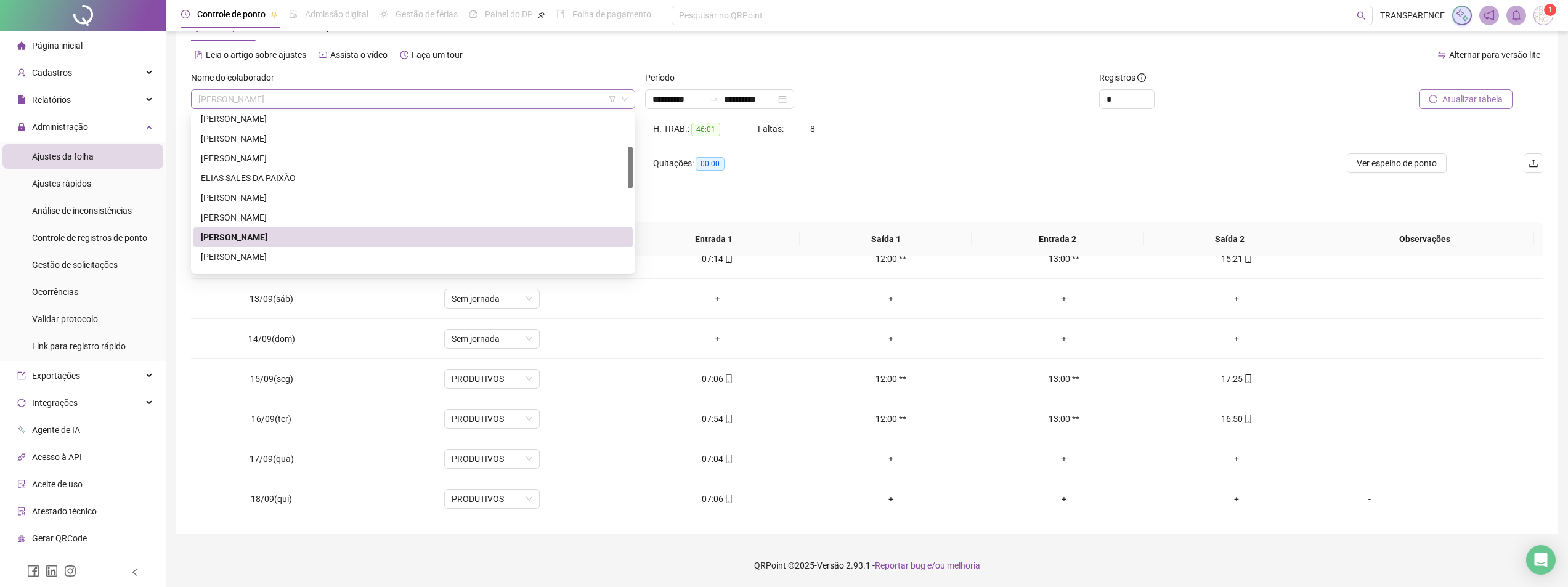
click at [553, 101] on span "[PERSON_NAME]" at bounding box center [412, 99] width 429 height 19
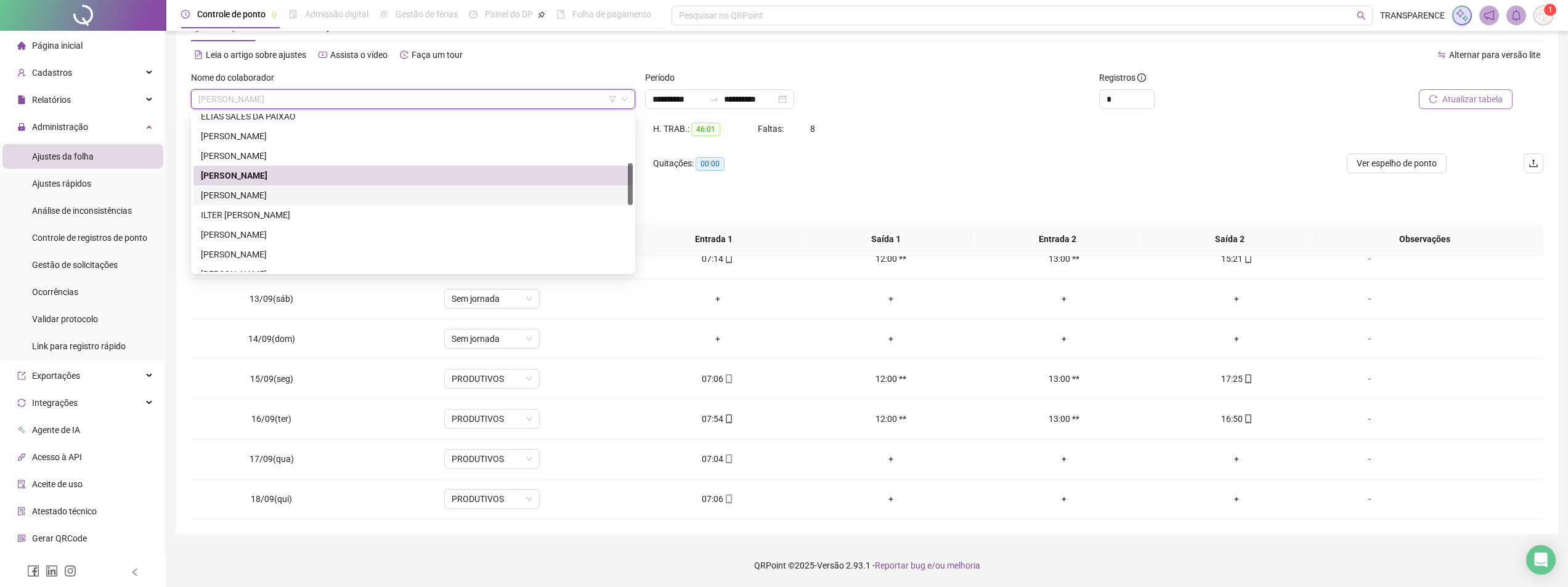
click at [475, 197] on div "[PERSON_NAME]" at bounding box center [413, 195] width 425 height 13
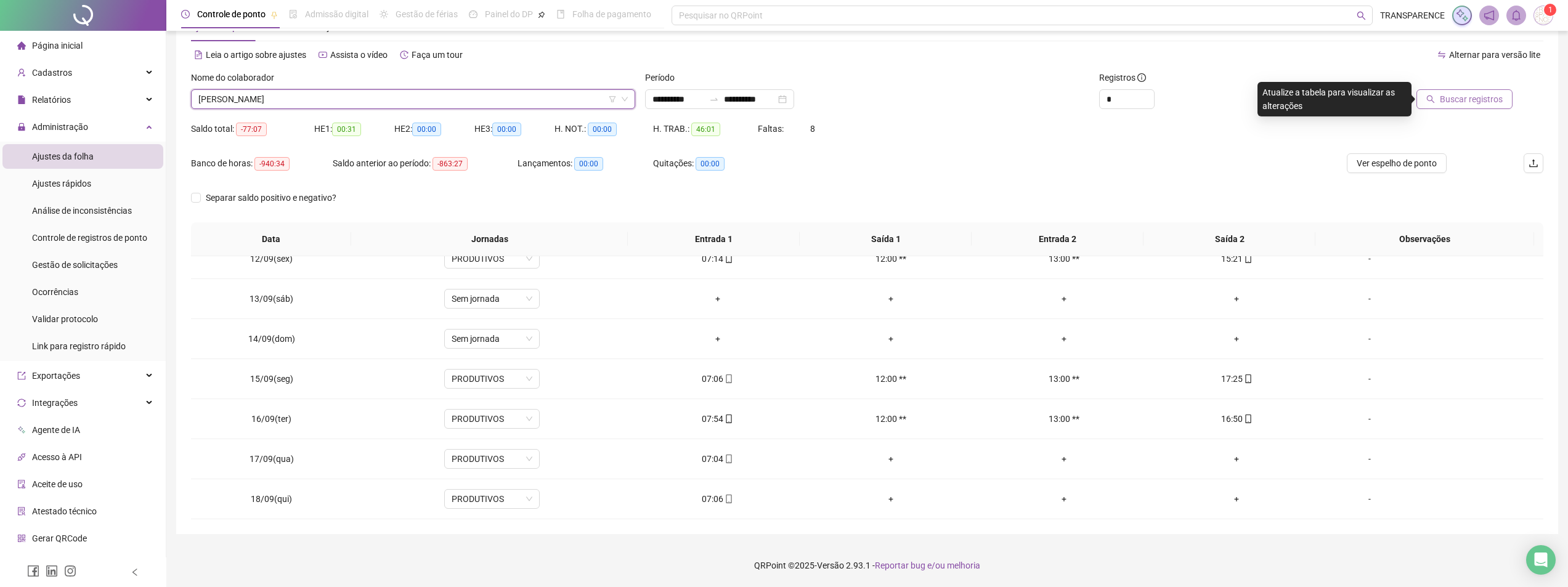
click at [518, 102] on span "[PERSON_NAME]" at bounding box center [412, 99] width 429 height 19
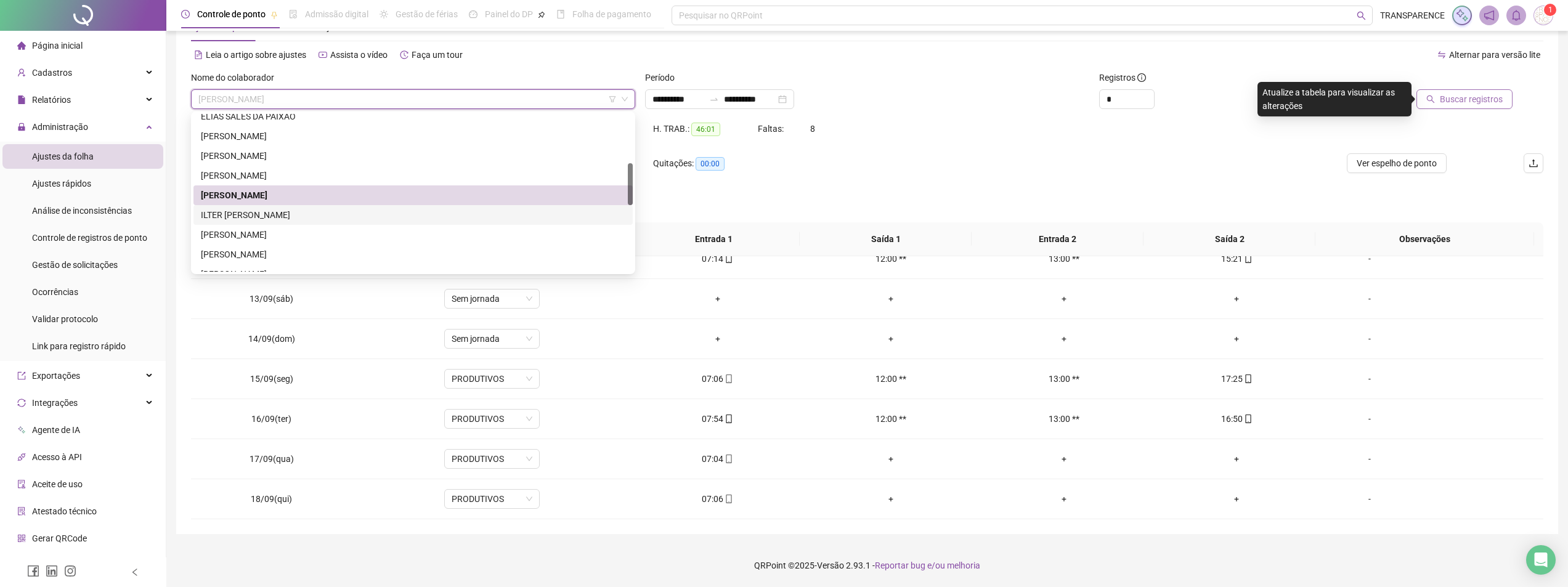
click at [451, 219] on div "ILTER [PERSON_NAME]" at bounding box center [413, 214] width 425 height 13
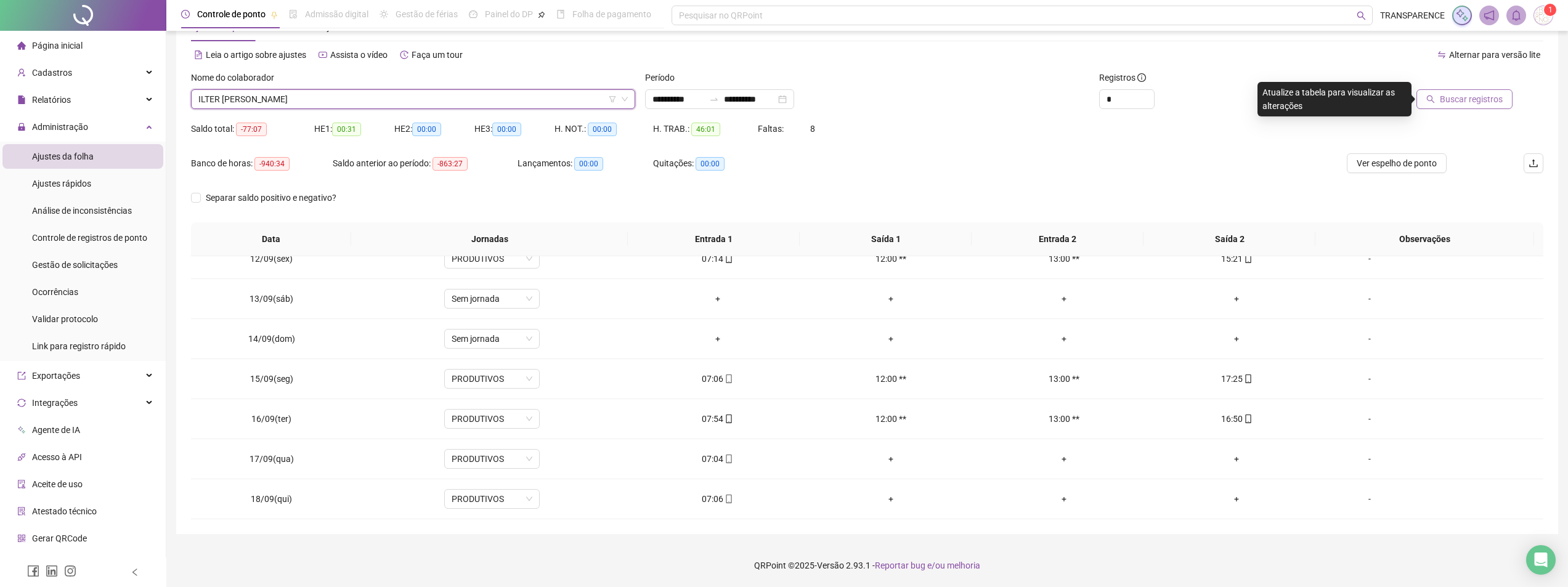
click at [1424, 94] on button "Buscar registros" at bounding box center [1464, 99] width 96 height 19
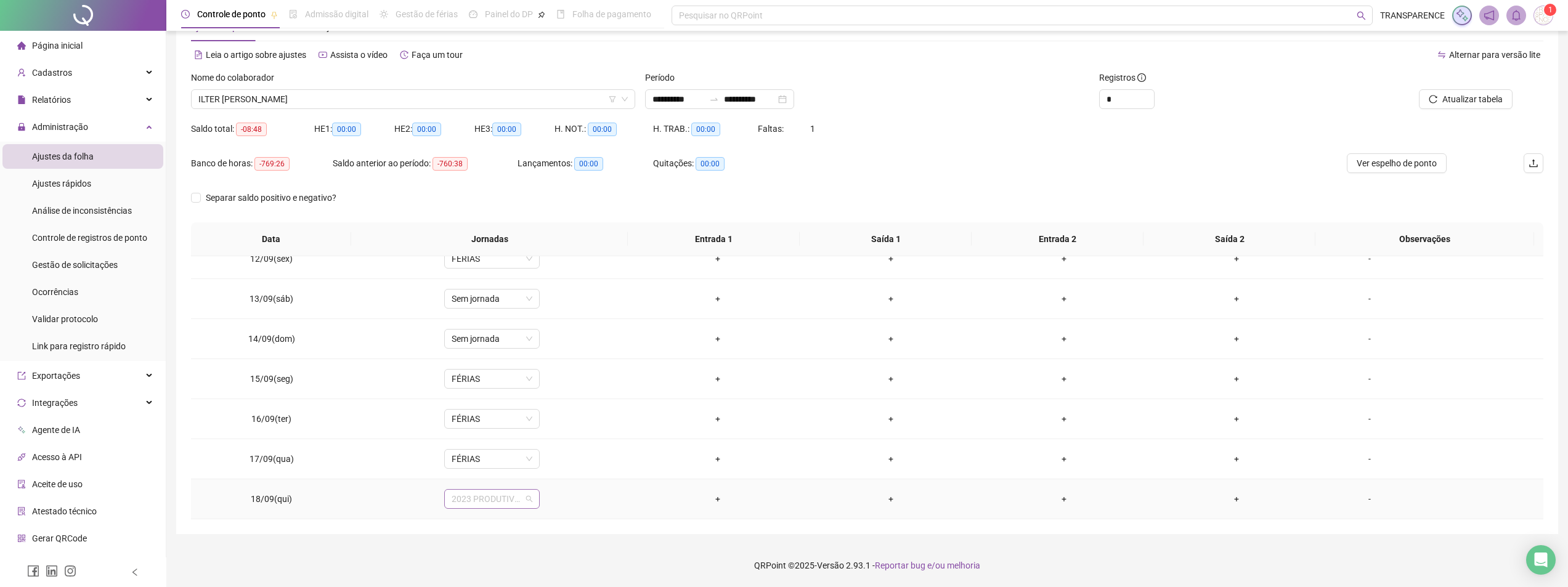
click at [515, 498] on span "2023 PRODUTIVOS" at bounding box center [492, 499] width 81 height 19
click at [533, 392] on div "Férias" at bounding box center [518, 386] width 118 height 13
click at [548, 471] on span "Sim" at bounding box center [548, 466] width 14 height 13
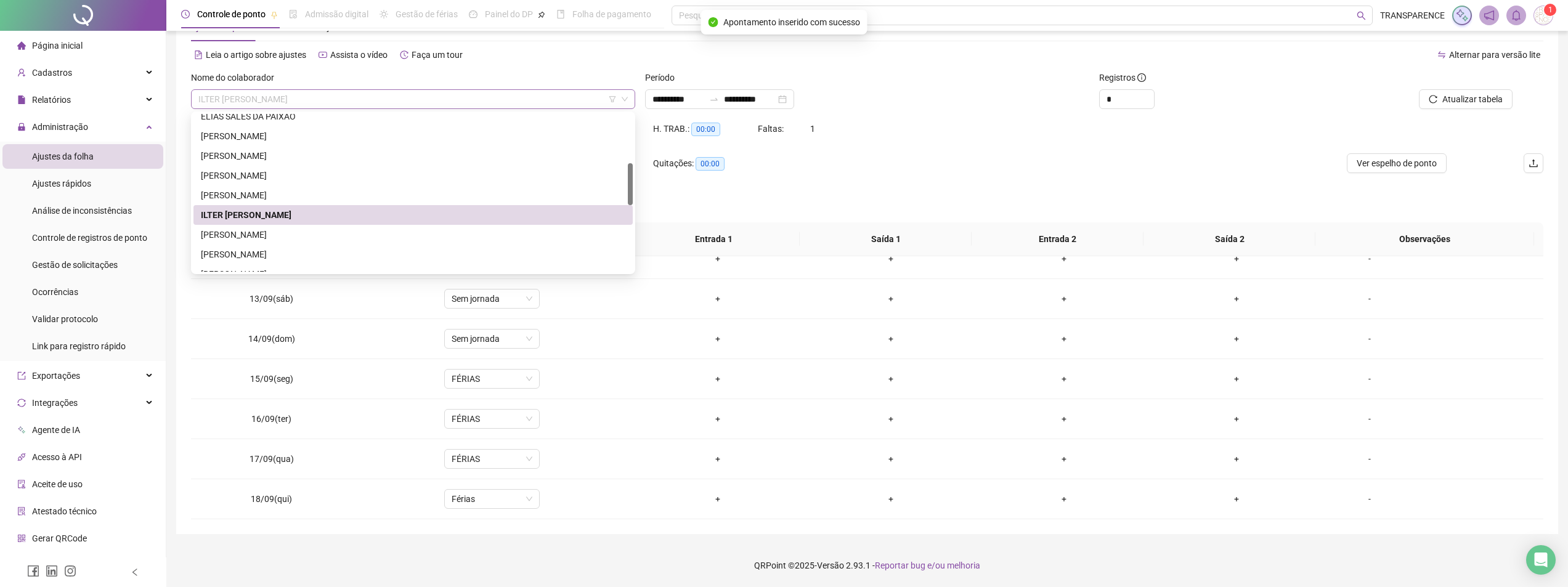
click at [583, 95] on span "ILTER [PERSON_NAME]" at bounding box center [412, 99] width 429 height 19
click at [432, 237] on div "[PERSON_NAME]" at bounding box center [413, 234] width 425 height 13
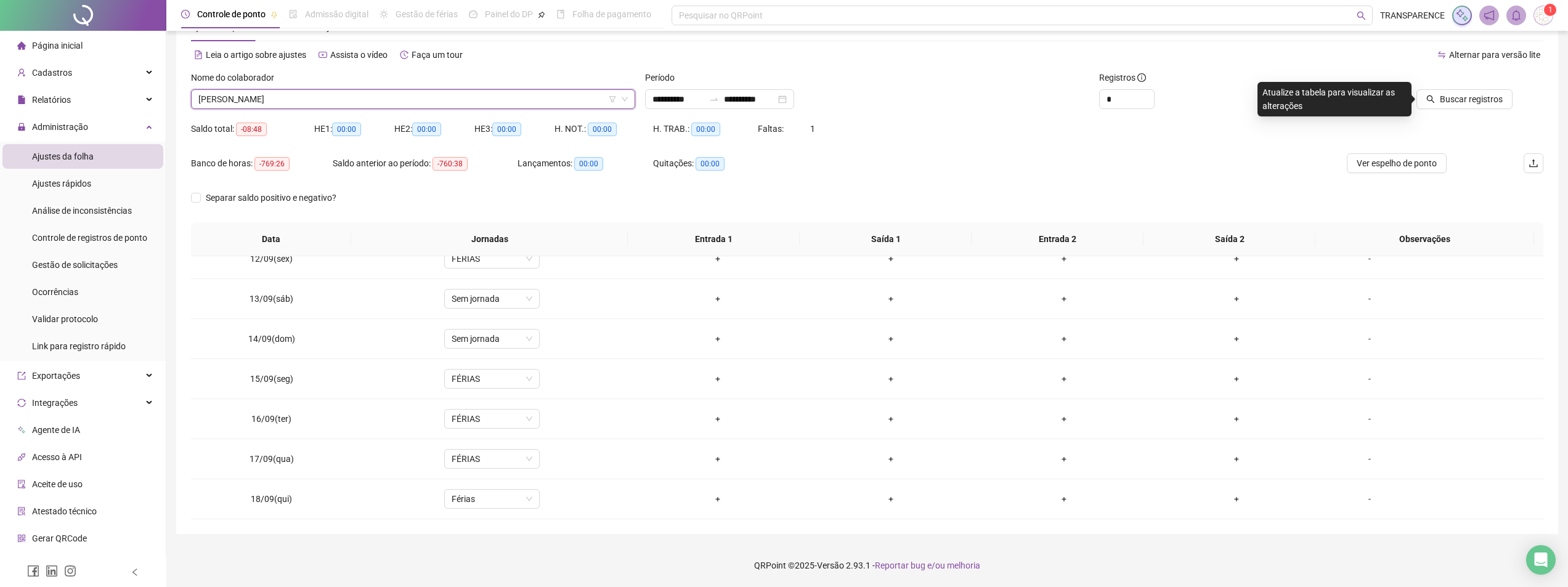
click at [1442, 110] on div "Buscar registros" at bounding box center [1435, 94] width 227 height 48
click at [1445, 104] on span "Buscar registros" at bounding box center [1471, 99] width 63 height 13
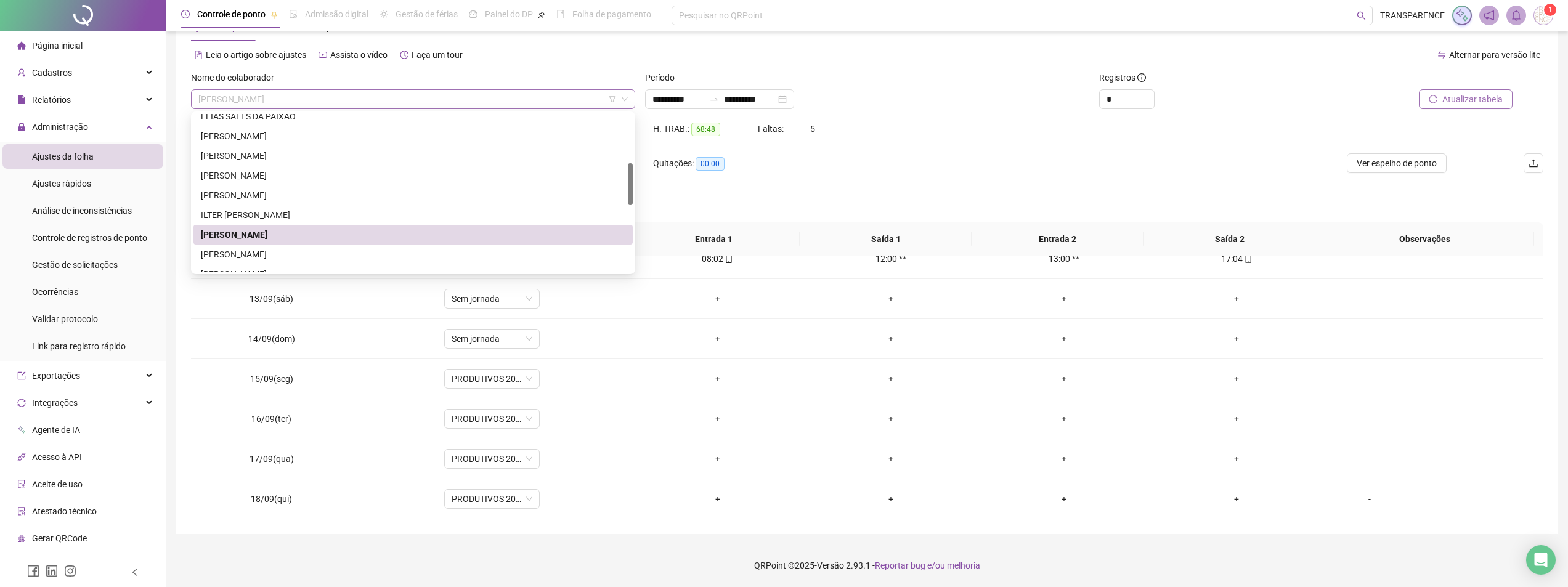
click at [556, 93] on span "[PERSON_NAME]" at bounding box center [412, 99] width 429 height 19
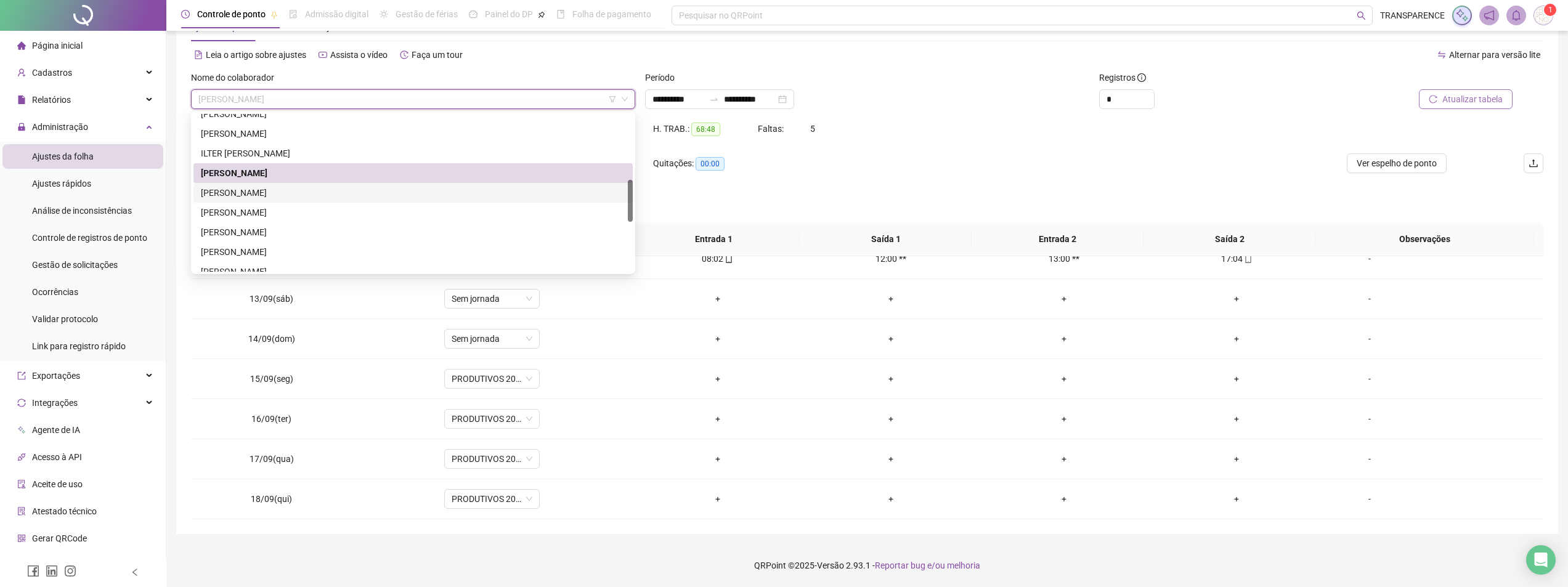
click at [490, 191] on div "[PERSON_NAME]" at bounding box center [413, 192] width 425 height 13
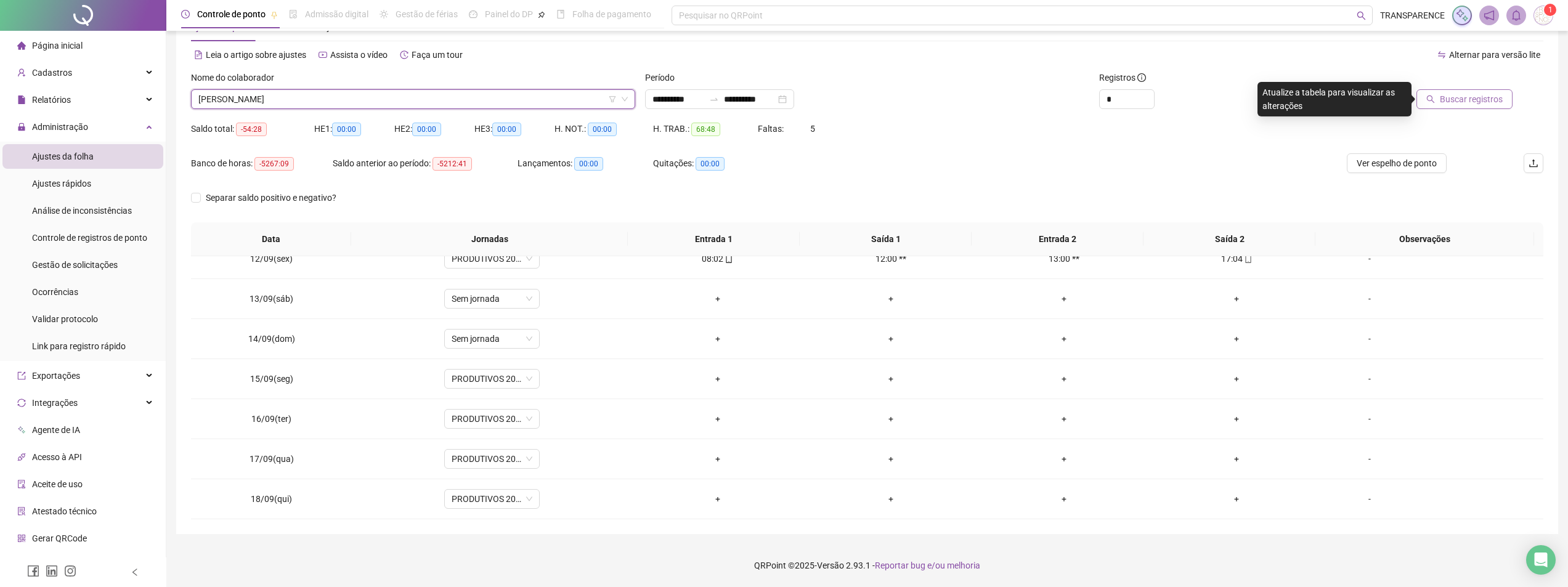
click at [1438, 95] on button "Buscar registros" at bounding box center [1464, 99] width 96 height 19
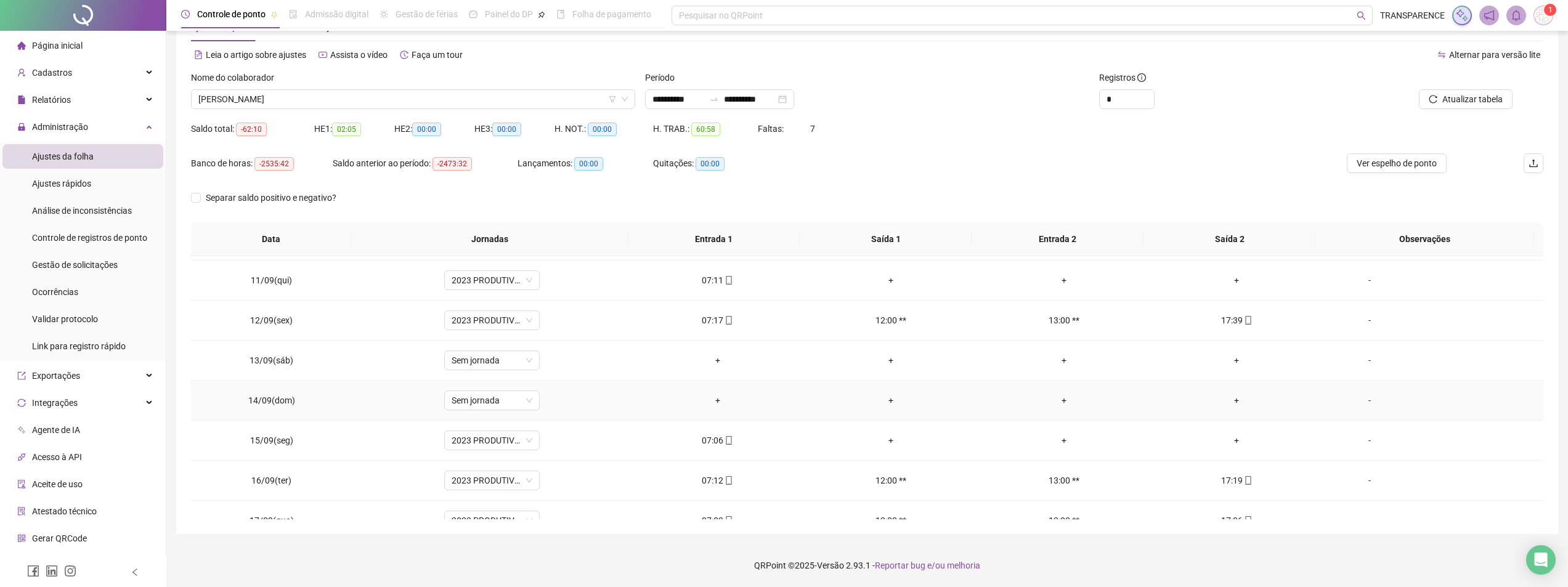
scroll to position [457, 0]
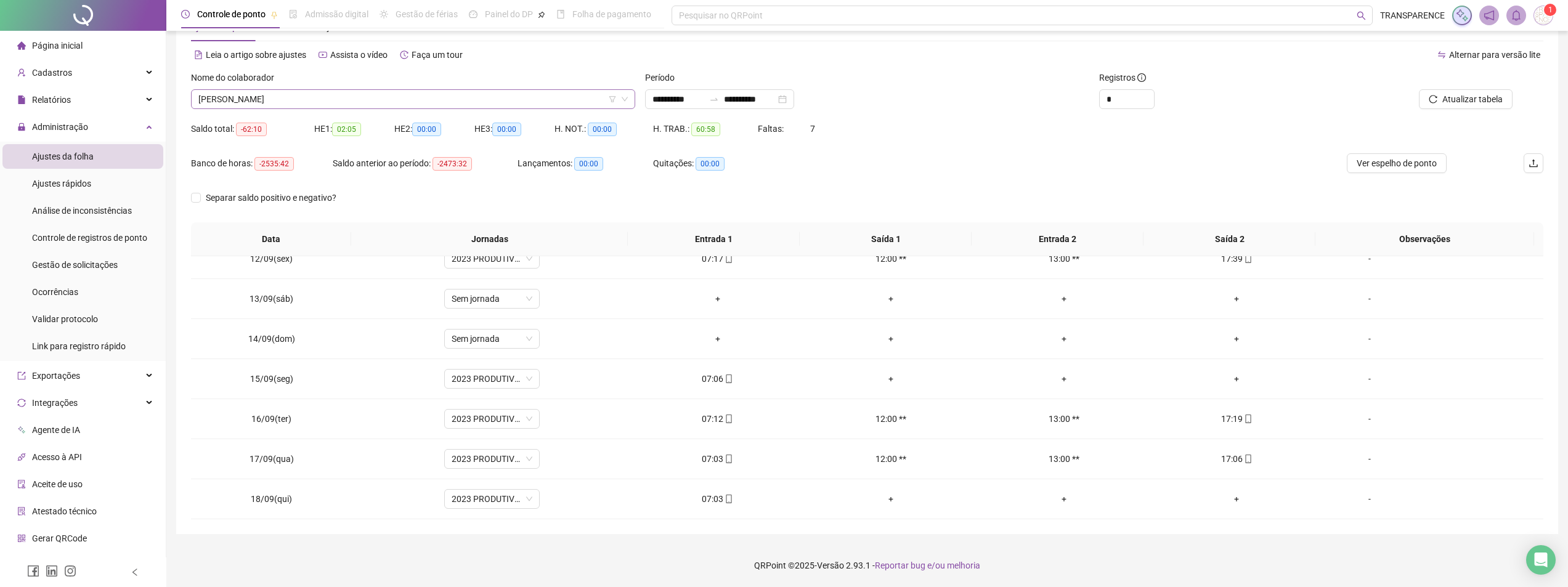
click at [509, 100] on span "[PERSON_NAME]" at bounding box center [412, 99] width 429 height 19
click at [716, 494] on div "07:03" at bounding box center [717, 499] width 153 height 13
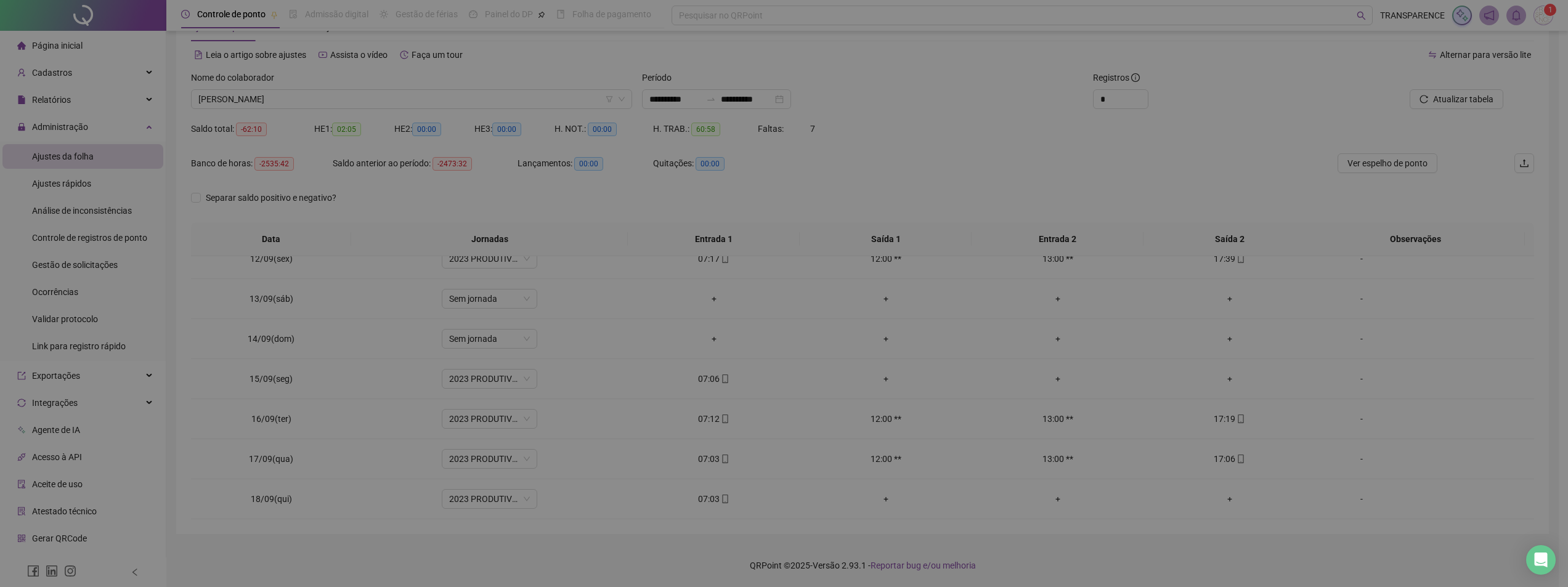
type input "**********"
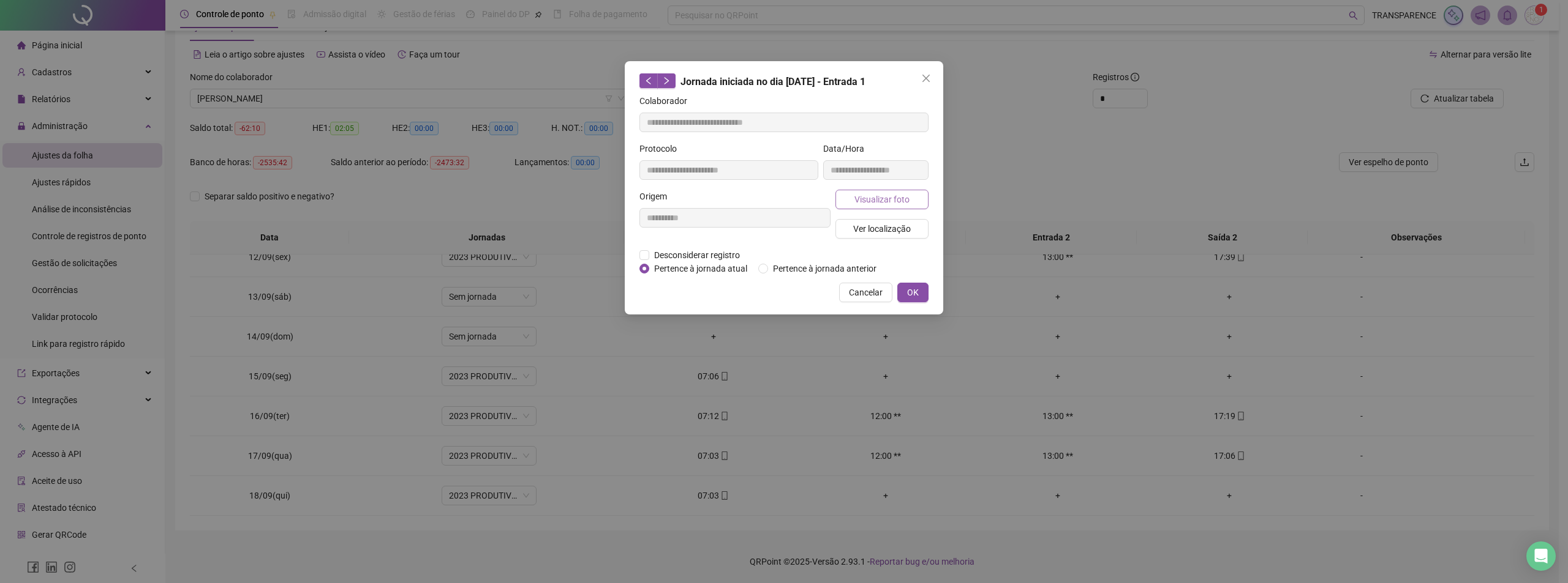
click at [886, 200] on span "Visualizar foto" at bounding box center [881, 199] width 55 height 13
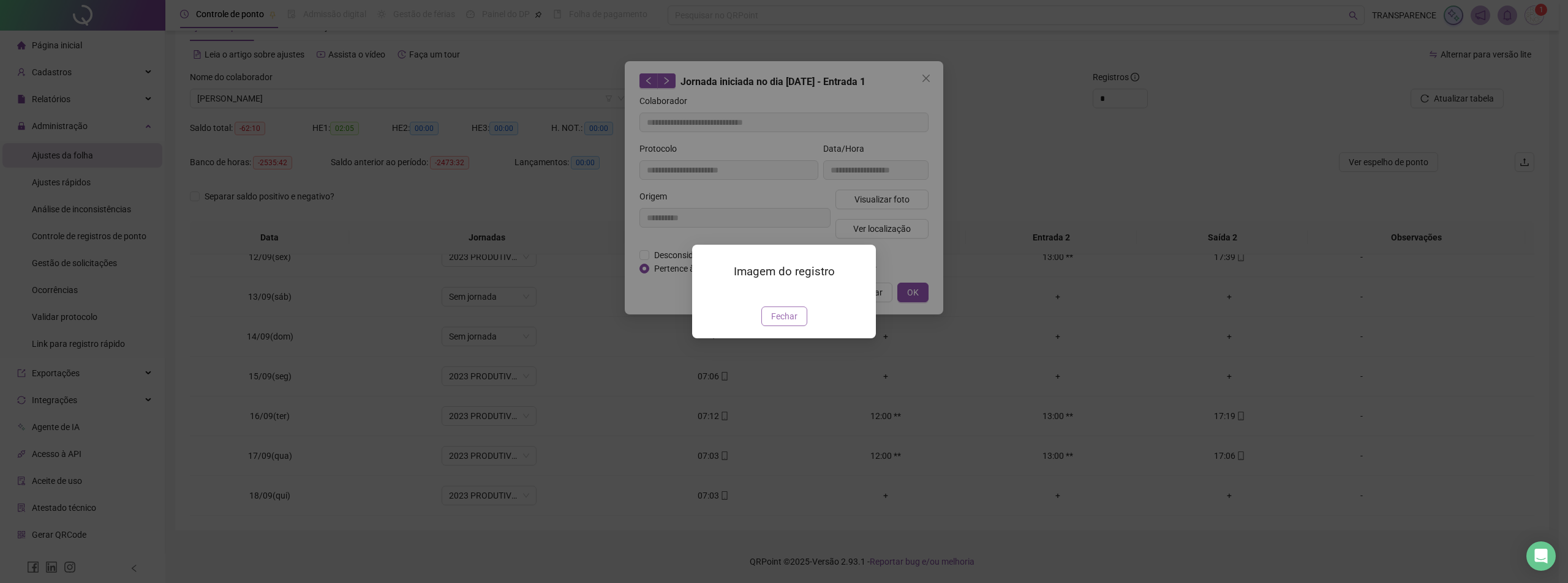
click at [788, 323] on span "Fechar" at bounding box center [784, 316] width 26 height 13
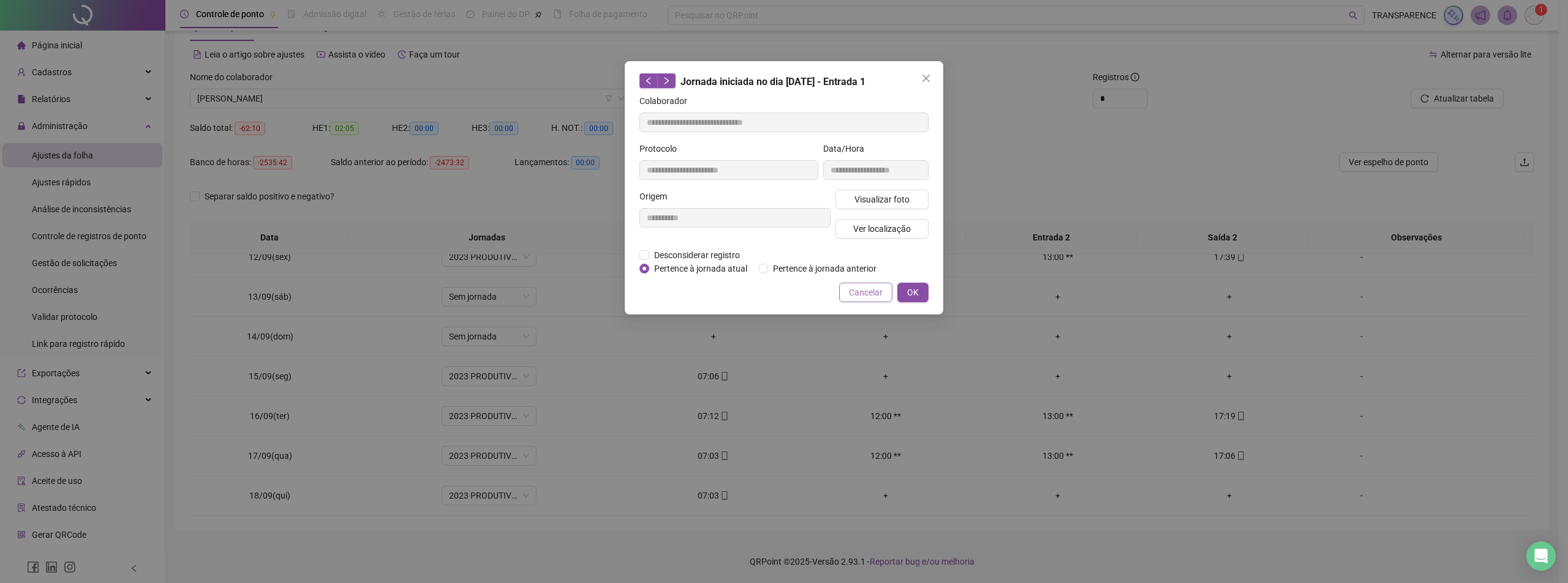
drag, startPoint x: 880, startPoint y: 289, endPoint x: 837, endPoint y: 288, distance: 43.0
click at [880, 290] on span "Cancelar" at bounding box center [865, 292] width 33 height 13
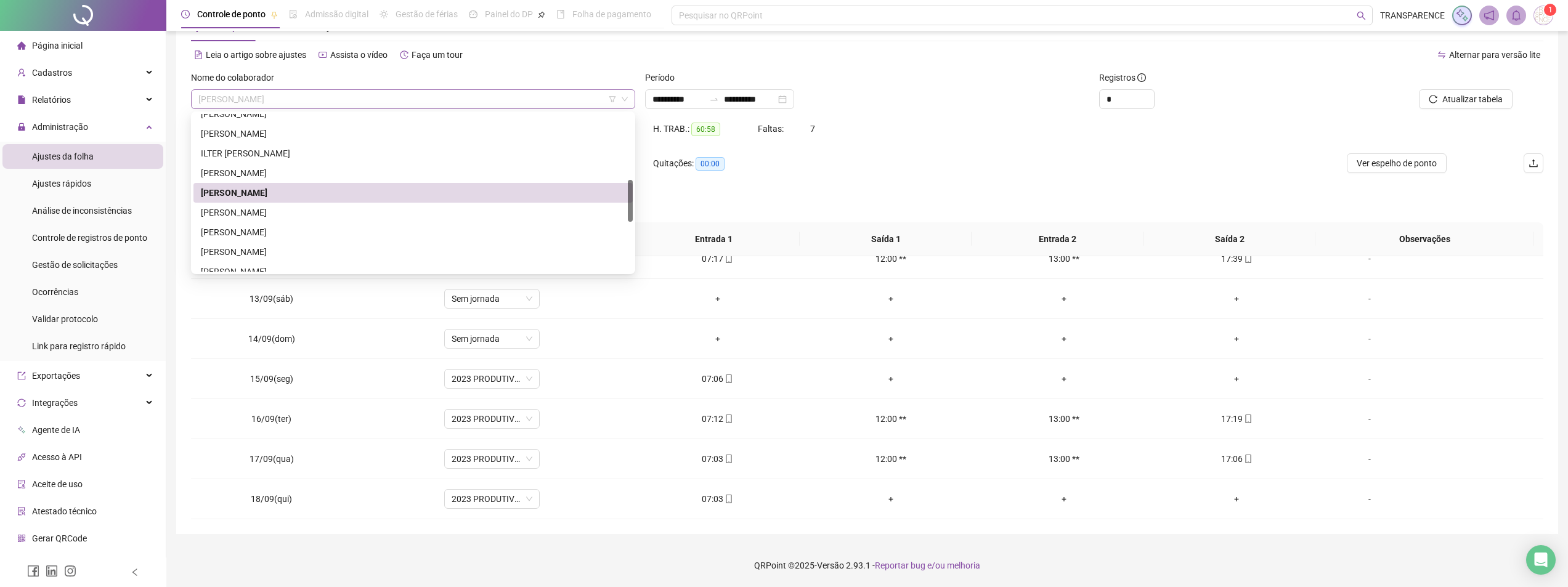
click at [459, 95] on span "[PERSON_NAME]" at bounding box center [412, 99] width 429 height 19
click at [372, 212] on div "[PERSON_NAME]" at bounding box center [413, 212] width 425 height 13
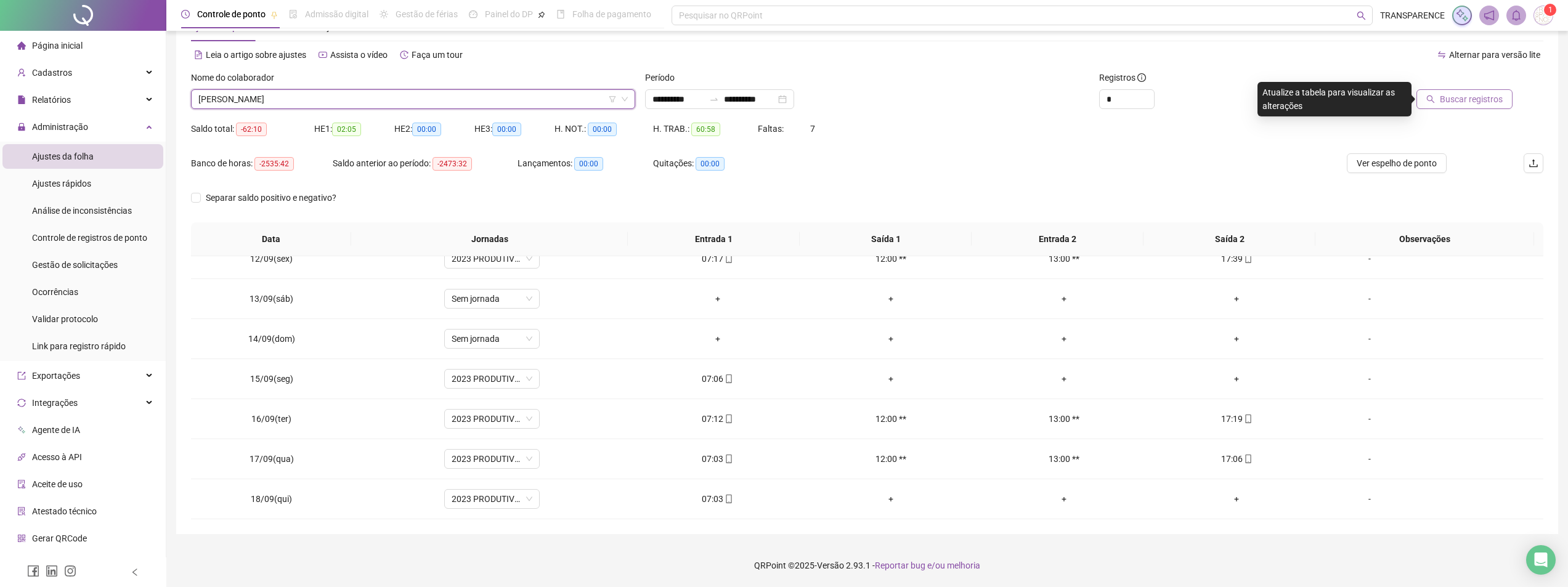
click at [1451, 100] on span "Buscar registros" at bounding box center [1471, 99] width 63 height 13
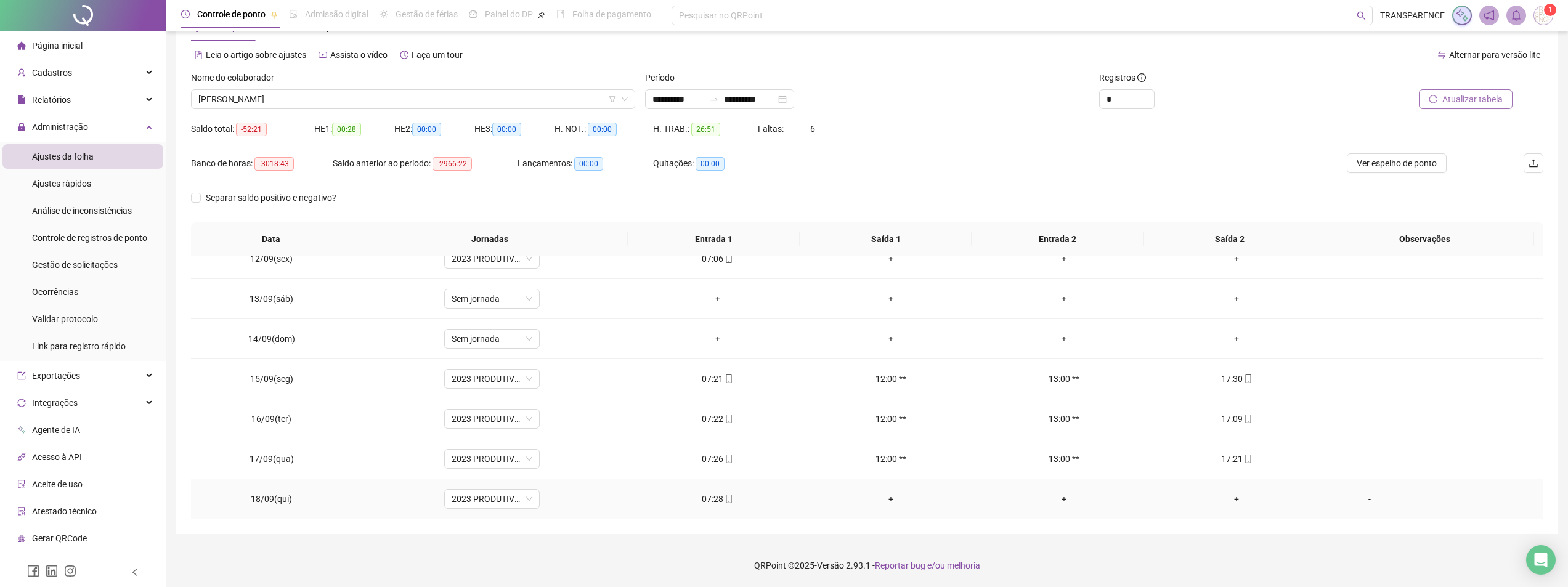
click at [710, 499] on div "07:28" at bounding box center [717, 499] width 153 height 13
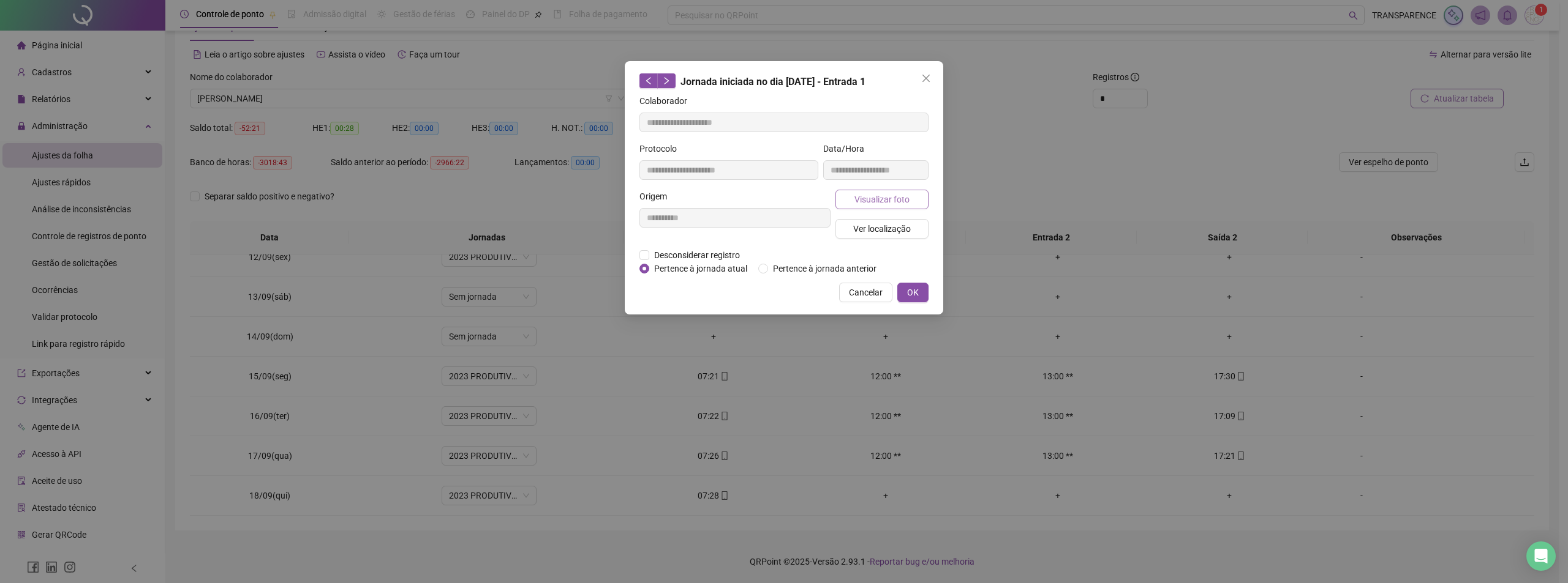
click at [910, 194] on button "Visualizar foto" at bounding box center [881, 200] width 93 height 19
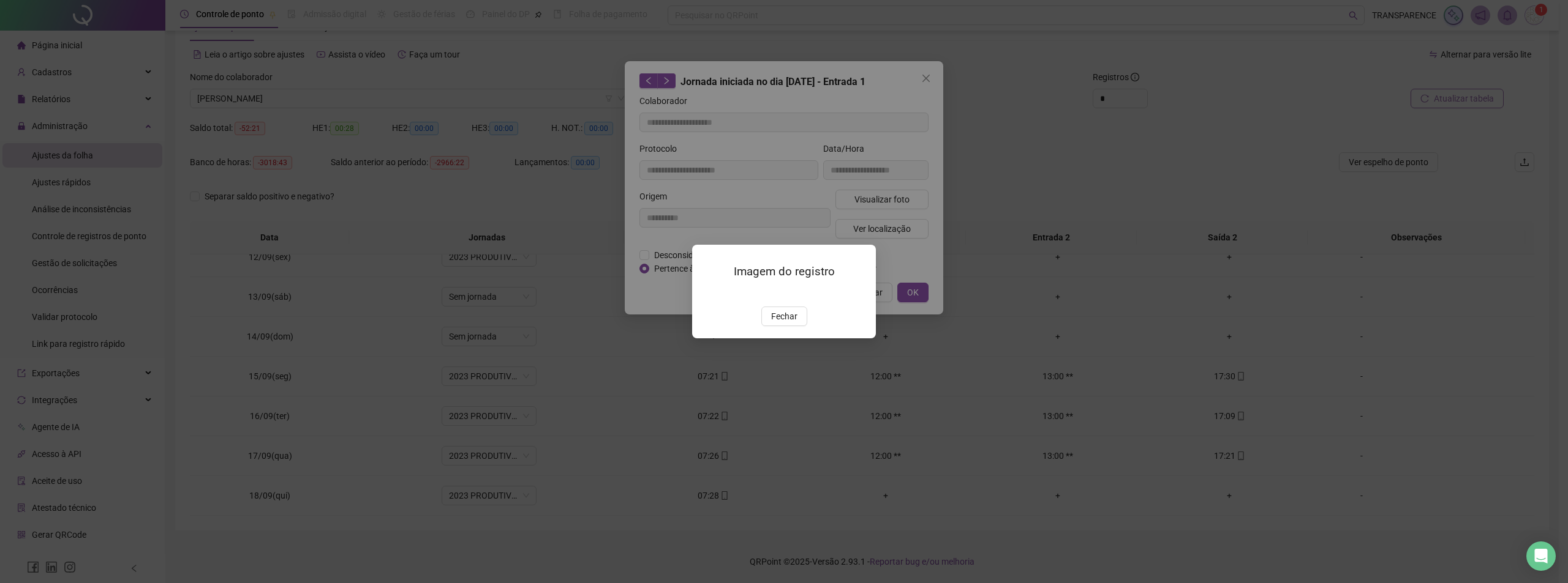
click at [707, 294] on img at bounding box center [707, 294] width 0 height 0
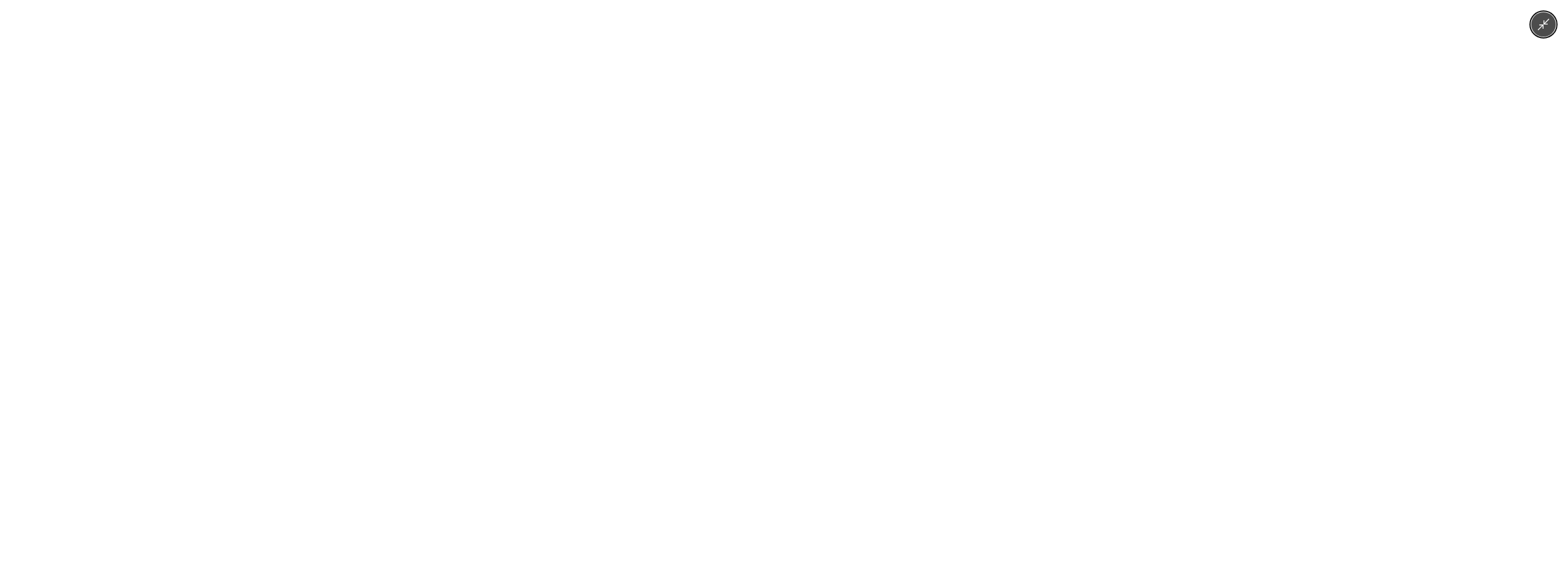
click at [788, 334] on img at bounding box center [784, 292] width 438 height 583
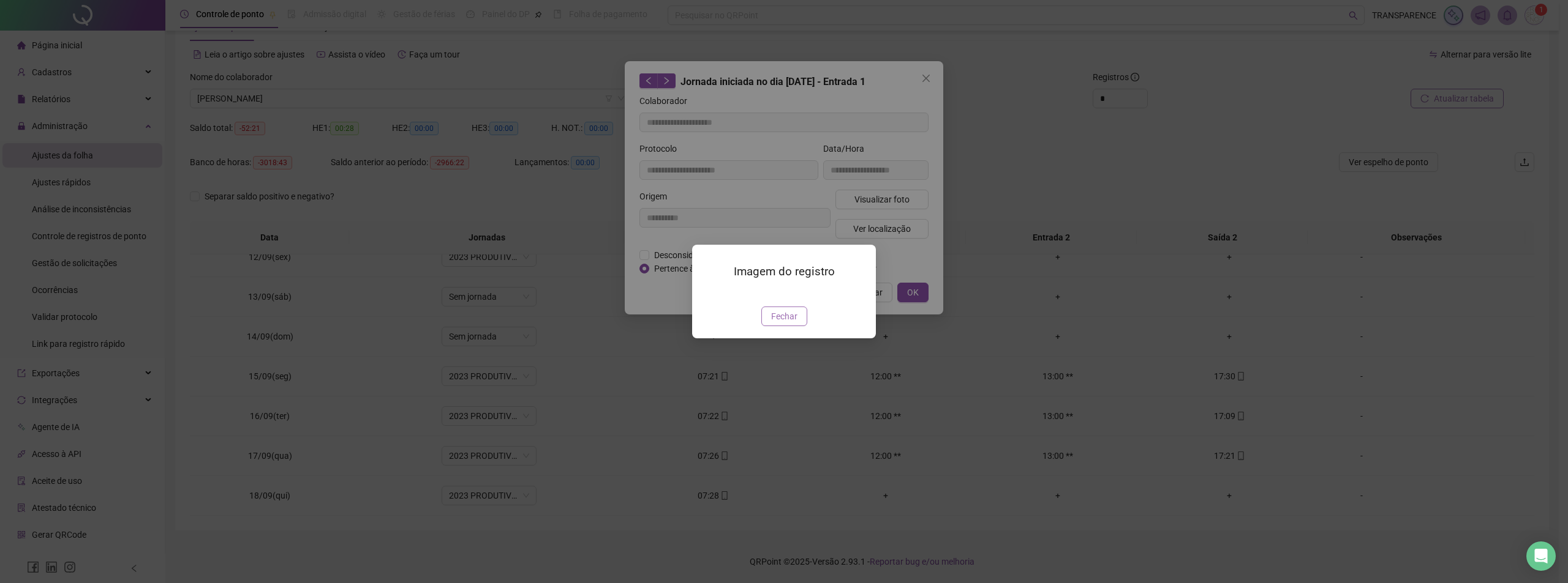
click at [773, 323] on span "Fechar" at bounding box center [784, 316] width 26 height 13
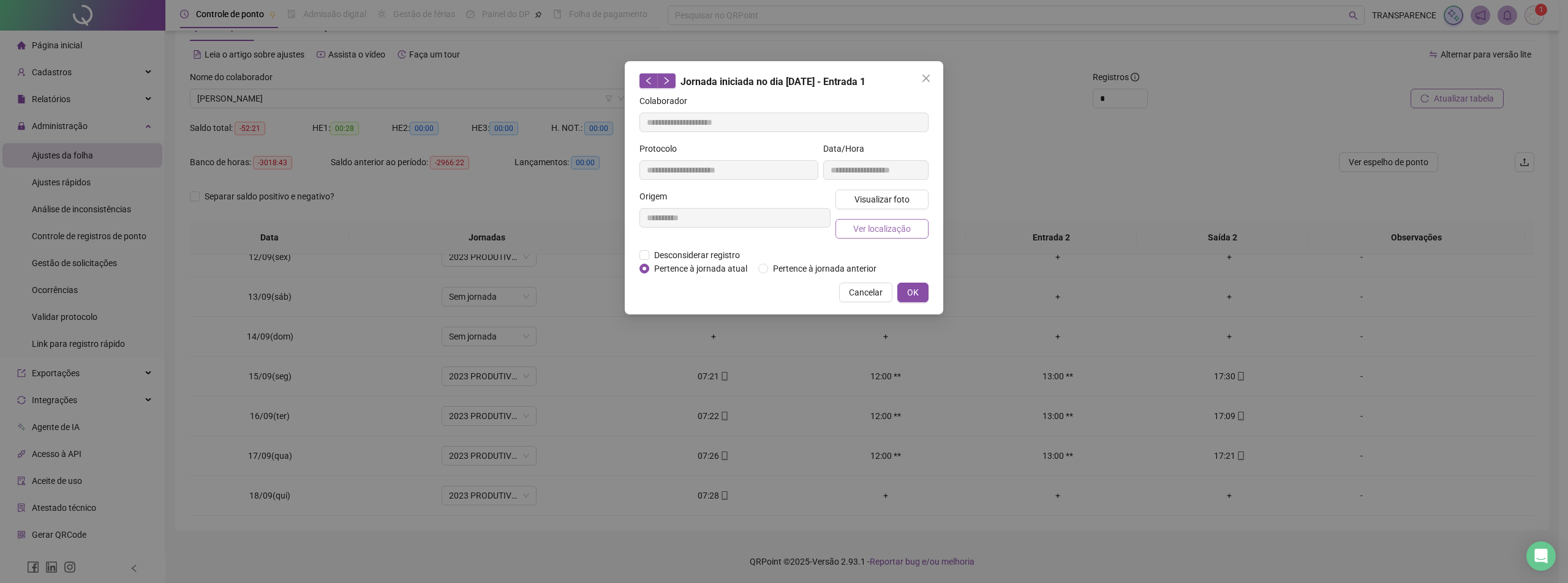
click at [892, 236] on button "Ver localização" at bounding box center [881, 228] width 93 height 19
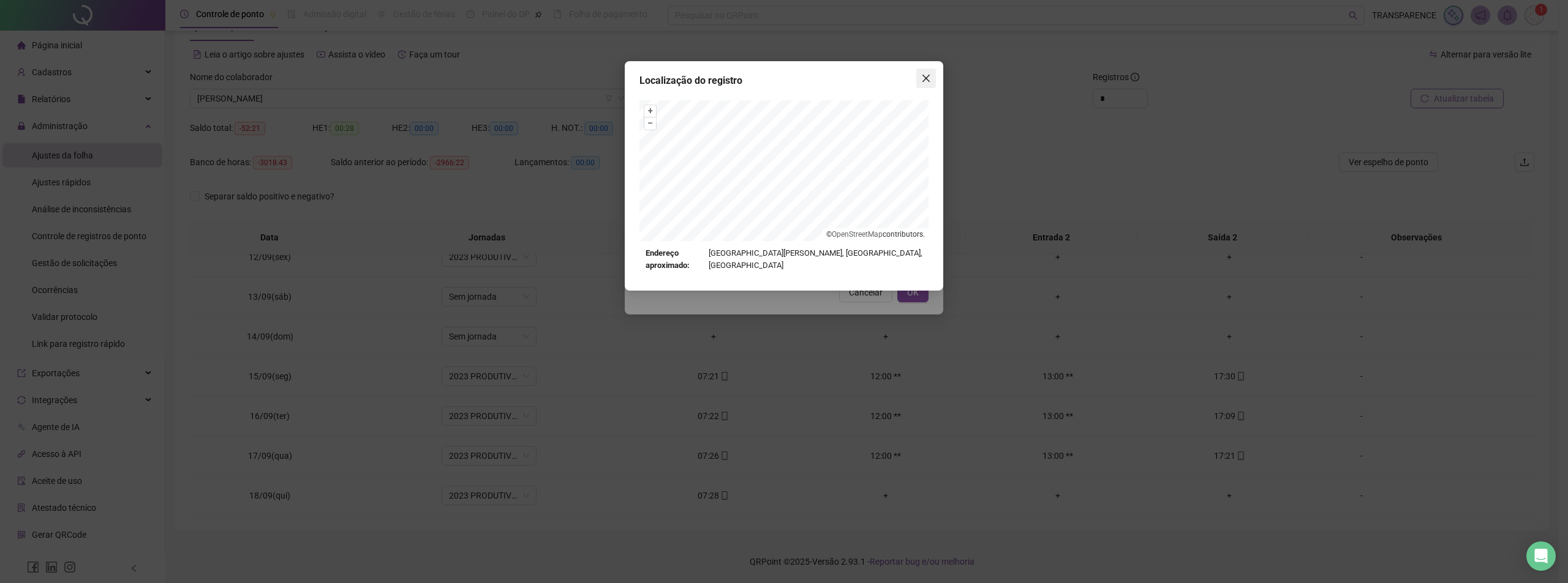
click at [927, 78] on icon "close" at bounding box center [926, 78] width 7 height 7
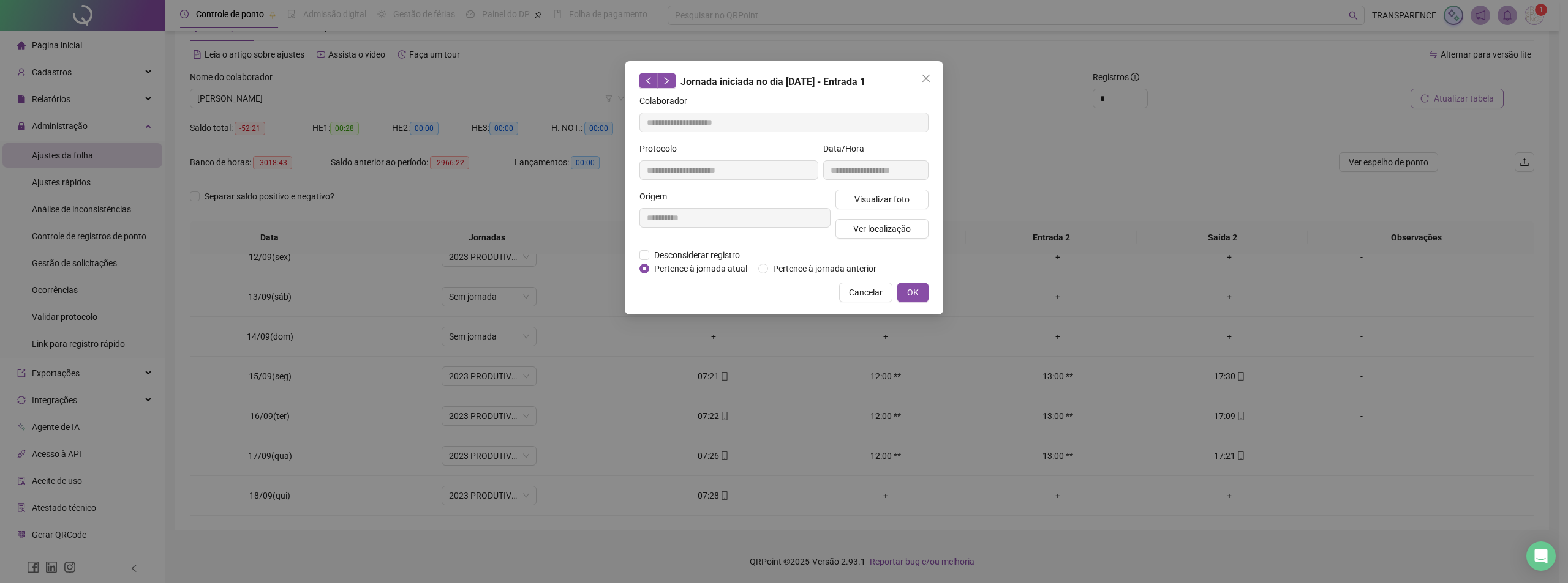
click at [924, 82] on icon "close" at bounding box center [925, 78] width 10 height 10
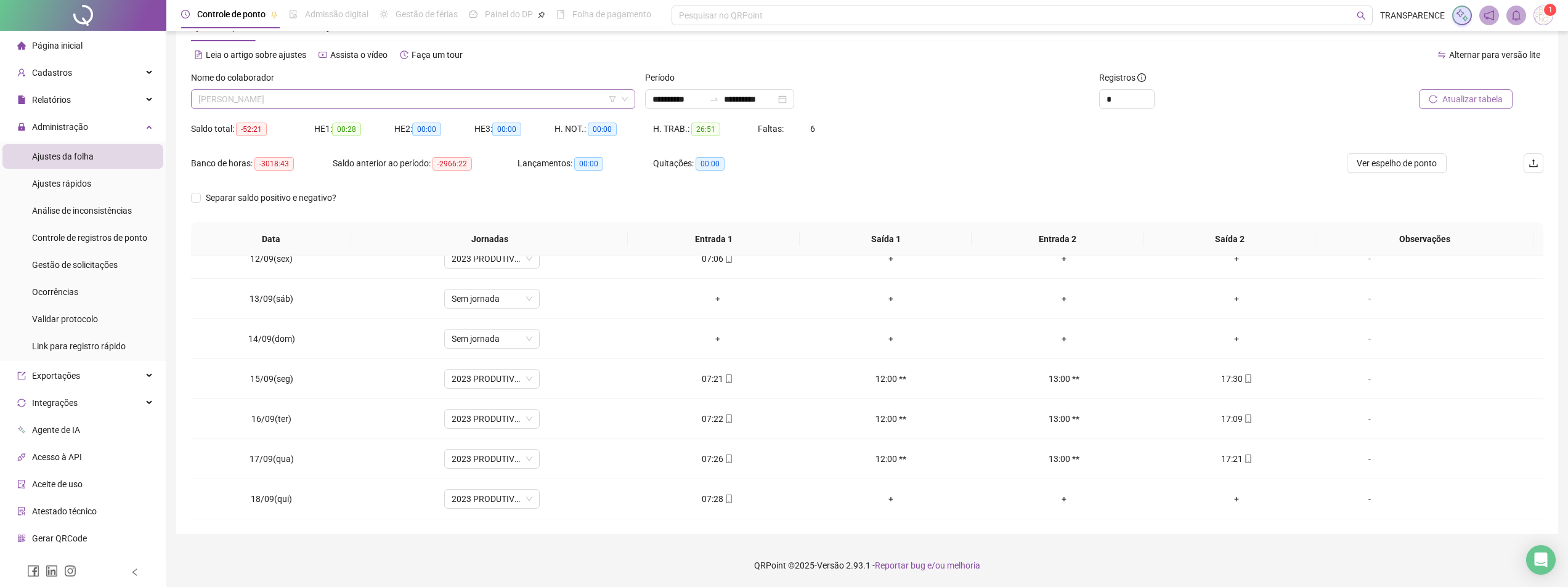
drag, startPoint x: 453, startPoint y: 97, endPoint x: 453, endPoint y: 103, distance: 6.0
click at [453, 97] on span "[PERSON_NAME]" at bounding box center [412, 99] width 429 height 19
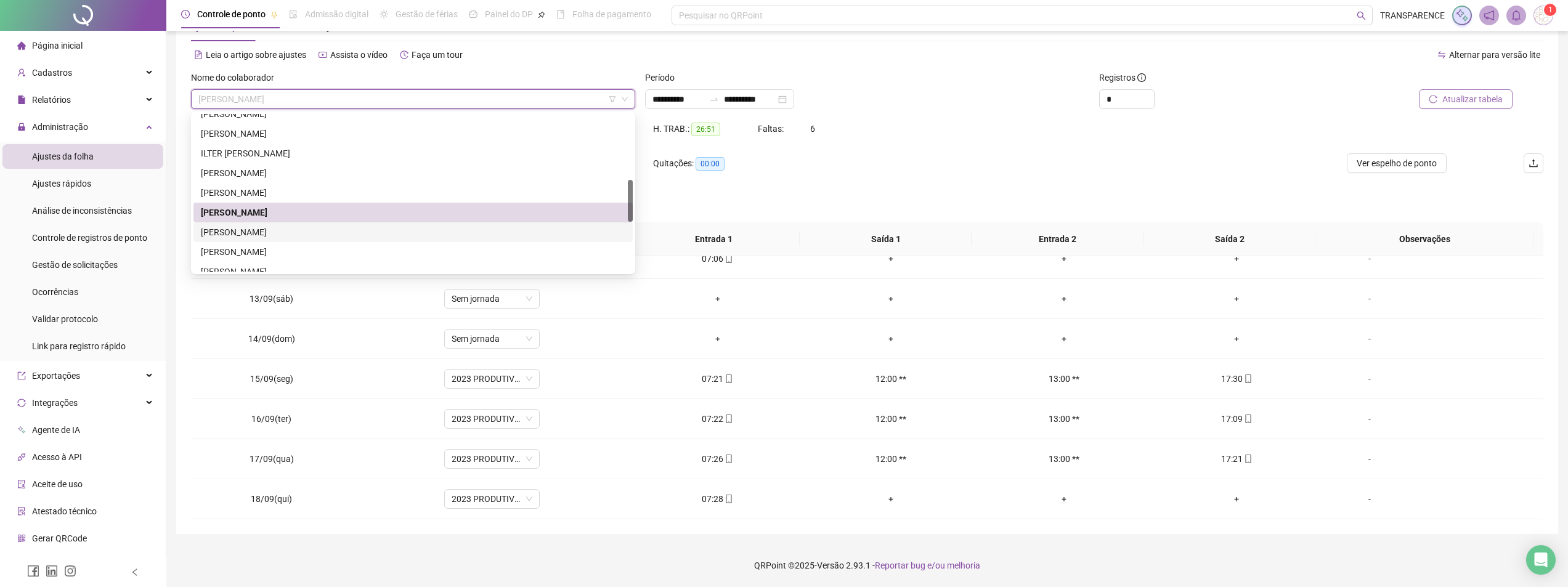
click at [354, 238] on div "[PERSON_NAME]" at bounding box center [413, 232] width 425 height 13
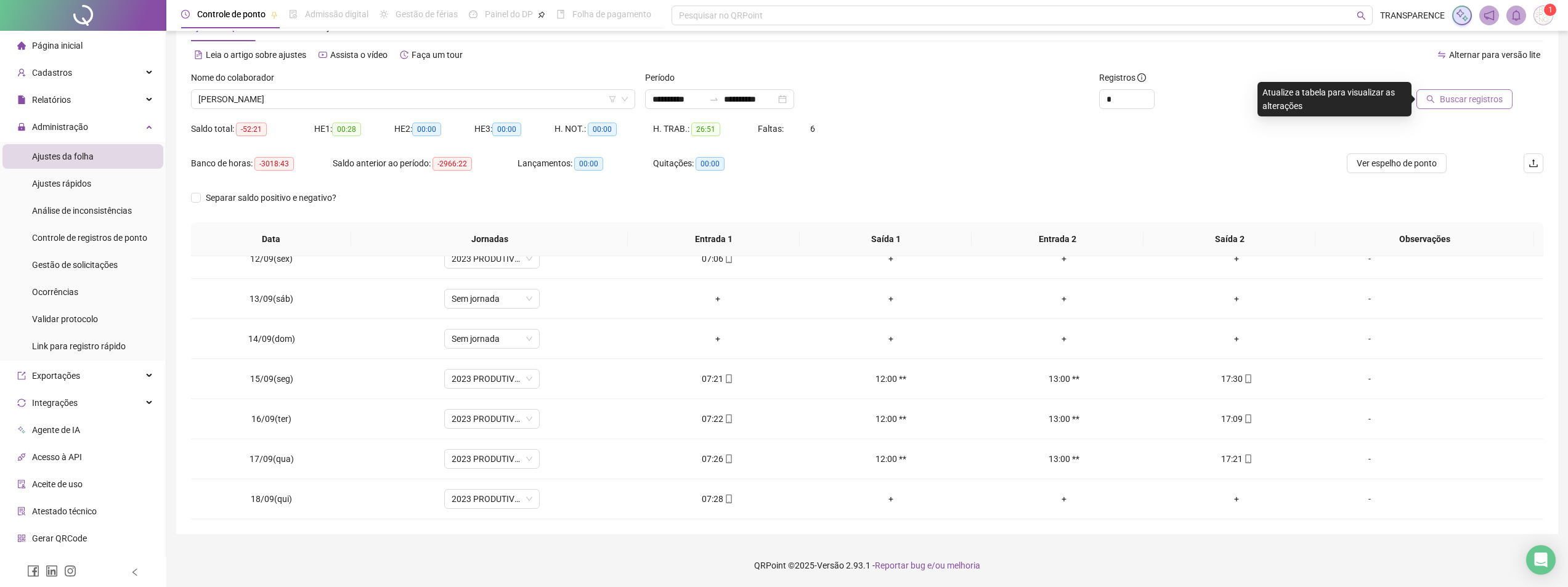
drag, startPoint x: 1473, startPoint y: 101, endPoint x: 1461, endPoint y: 100, distance: 12.0
click at [1461, 100] on span "Buscar registros" at bounding box center [1471, 99] width 63 height 13
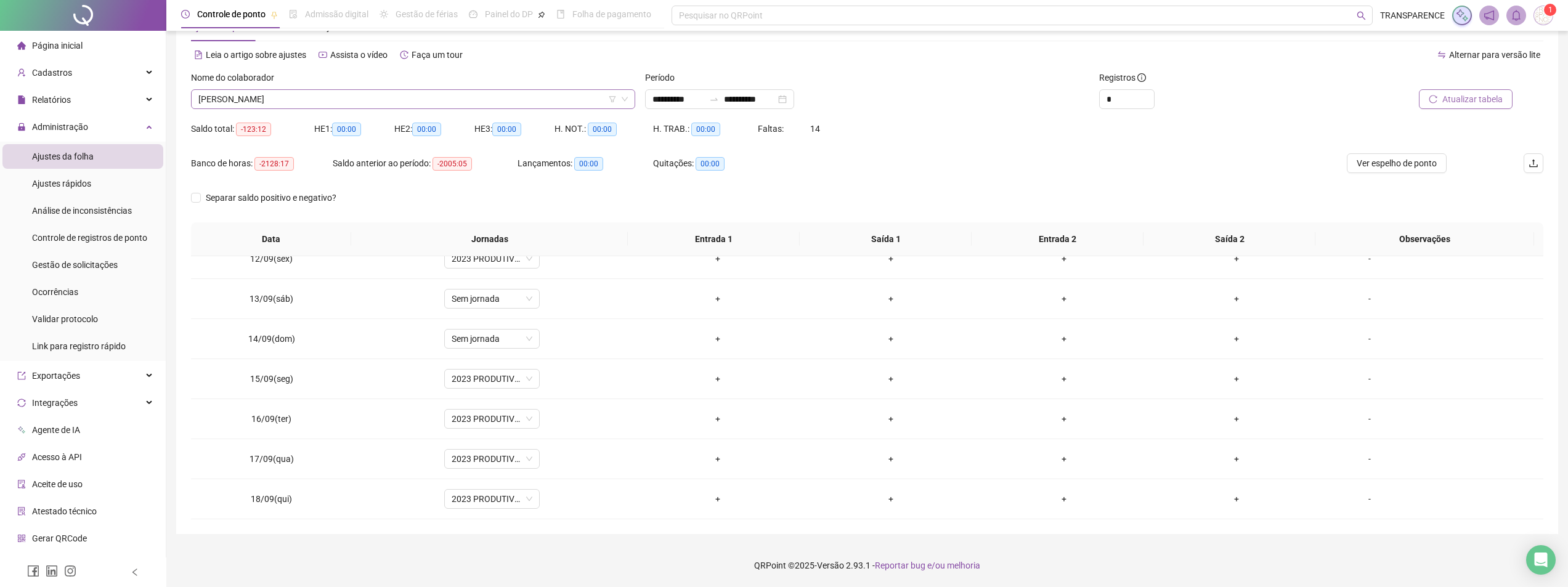
click at [487, 103] on span "[PERSON_NAME]" at bounding box center [412, 99] width 429 height 19
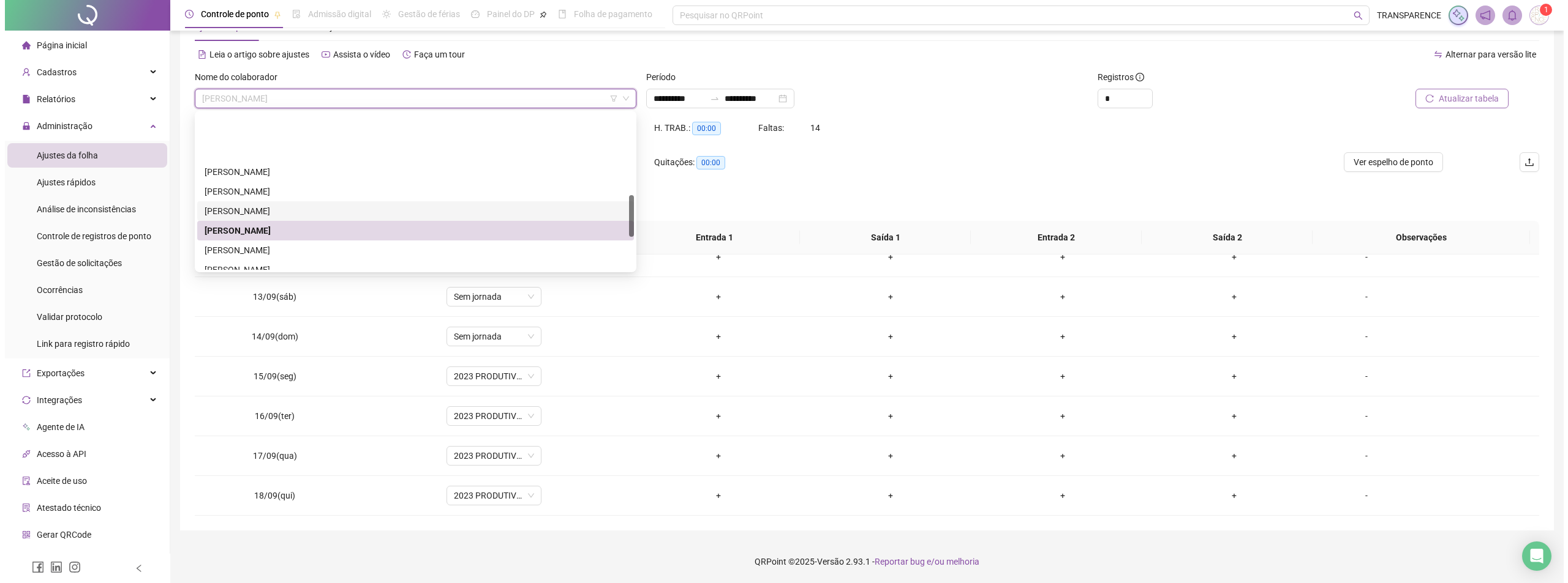
scroll to position [306, 0]
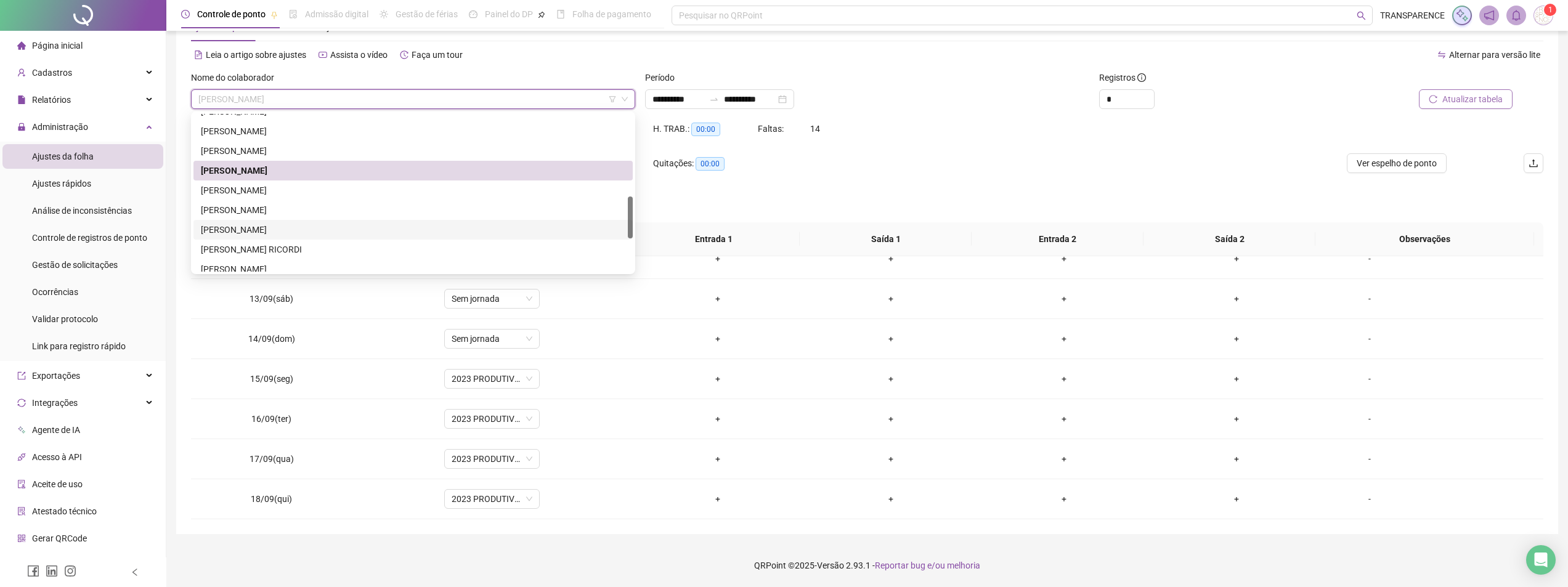
click at [398, 236] on div "[PERSON_NAME]" at bounding box center [413, 229] width 425 height 13
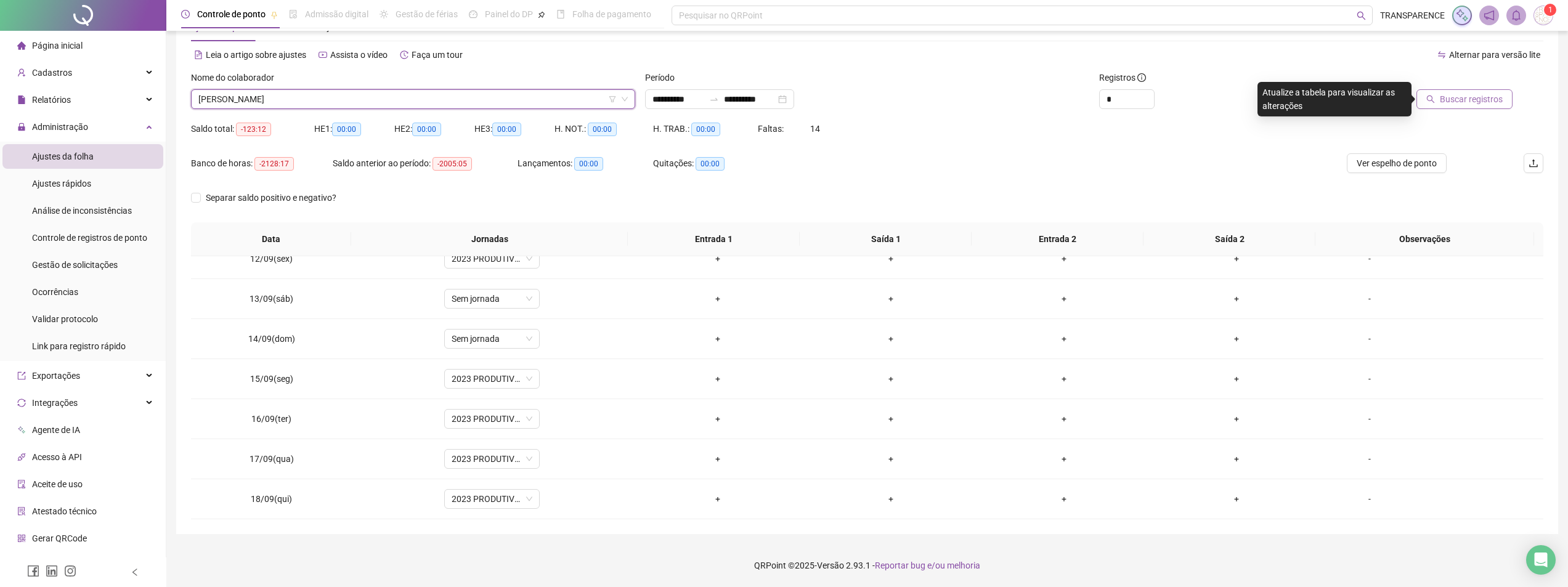
drag, startPoint x: 1485, startPoint y: 100, endPoint x: 1479, endPoint y: 104, distance: 7.2
click at [1479, 104] on span "Buscar registros" at bounding box center [1471, 99] width 63 height 13
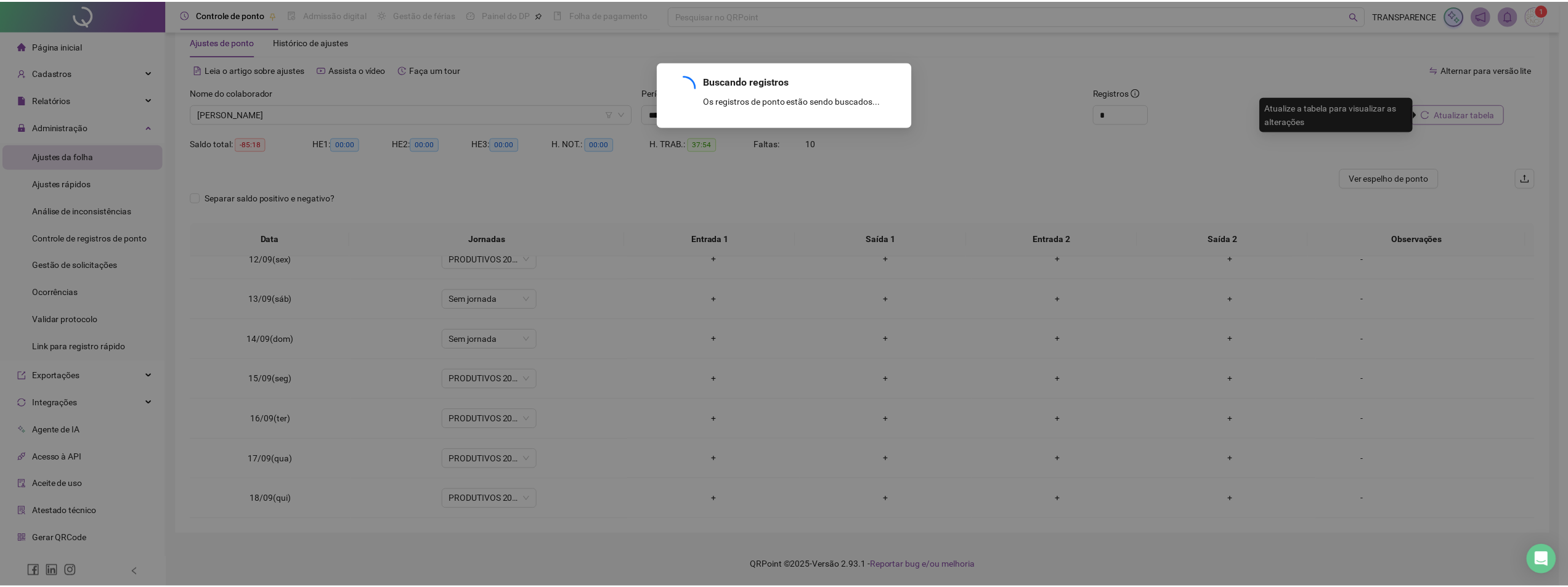
scroll to position [27, 0]
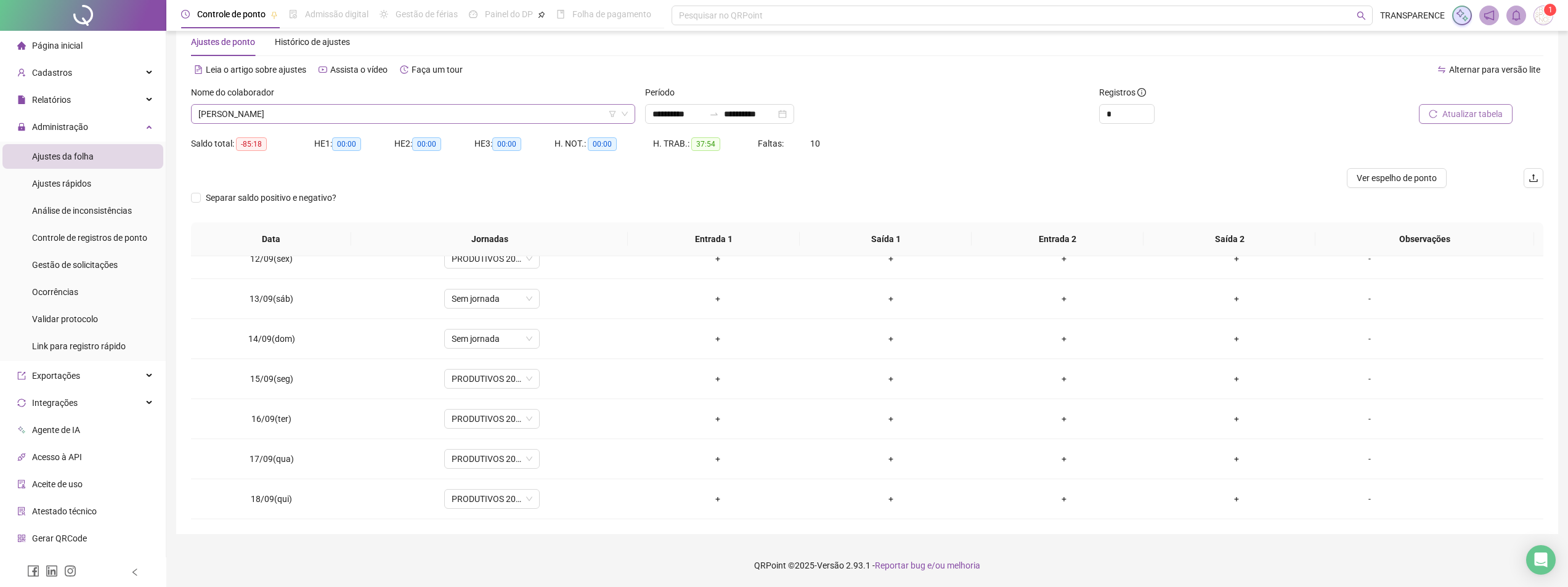
click at [433, 112] on span "[PERSON_NAME]" at bounding box center [412, 114] width 429 height 19
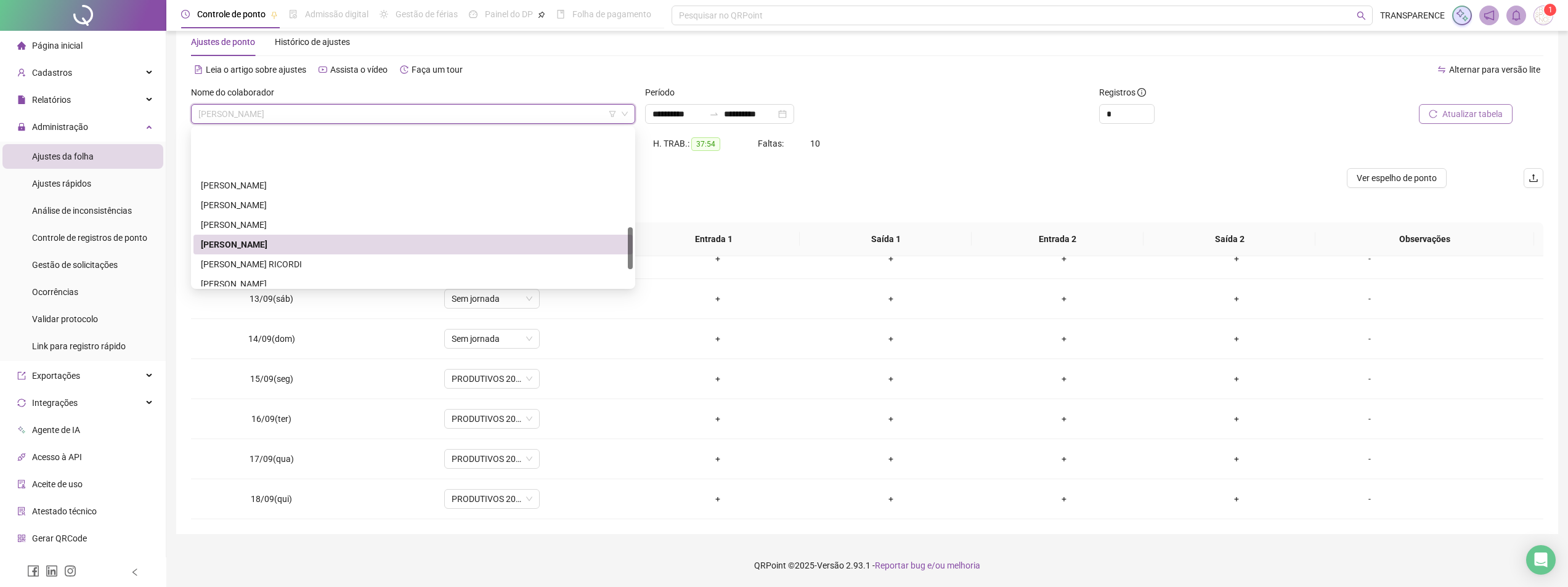
scroll to position [369, 0]
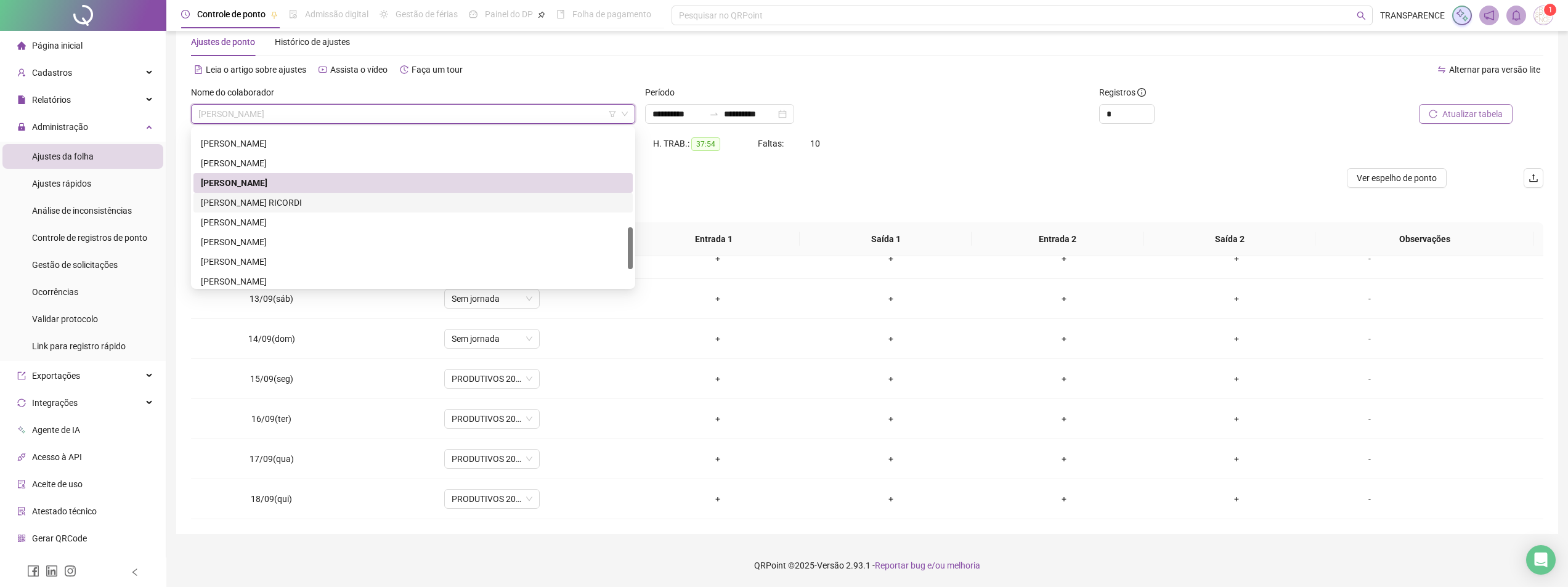
click at [366, 205] on div "[PERSON_NAME] RICORDI" at bounding box center [413, 202] width 425 height 13
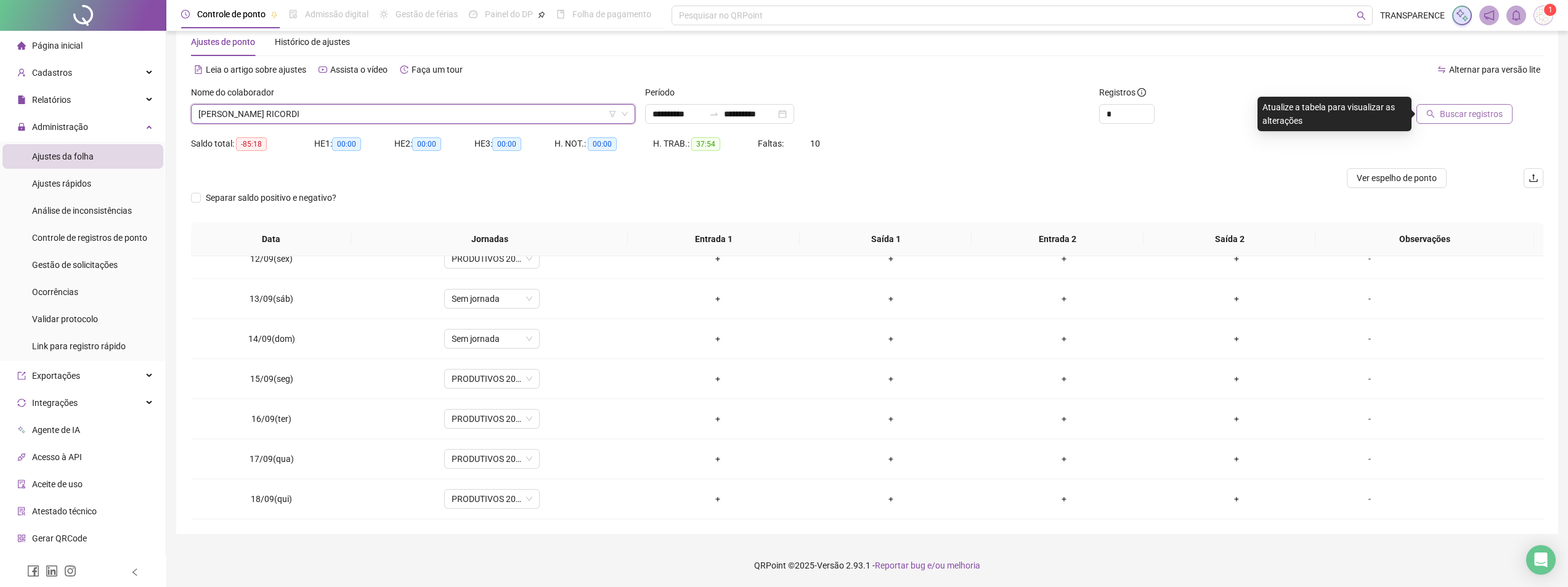
click at [1464, 112] on span "Buscar registros" at bounding box center [1471, 114] width 63 height 13
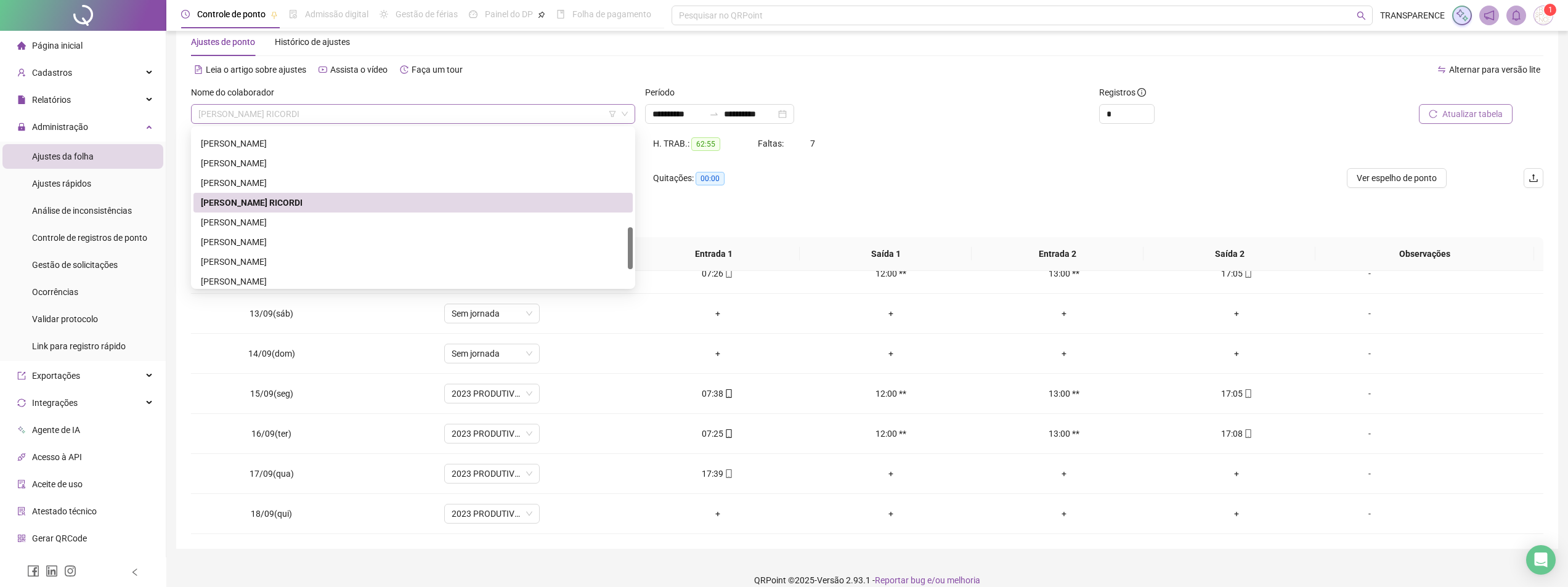
click at [460, 114] on span "[PERSON_NAME] RICORDI" at bounding box center [412, 114] width 429 height 19
click at [373, 228] on div "[PERSON_NAME]" at bounding box center [413, 222] width 425 height 13
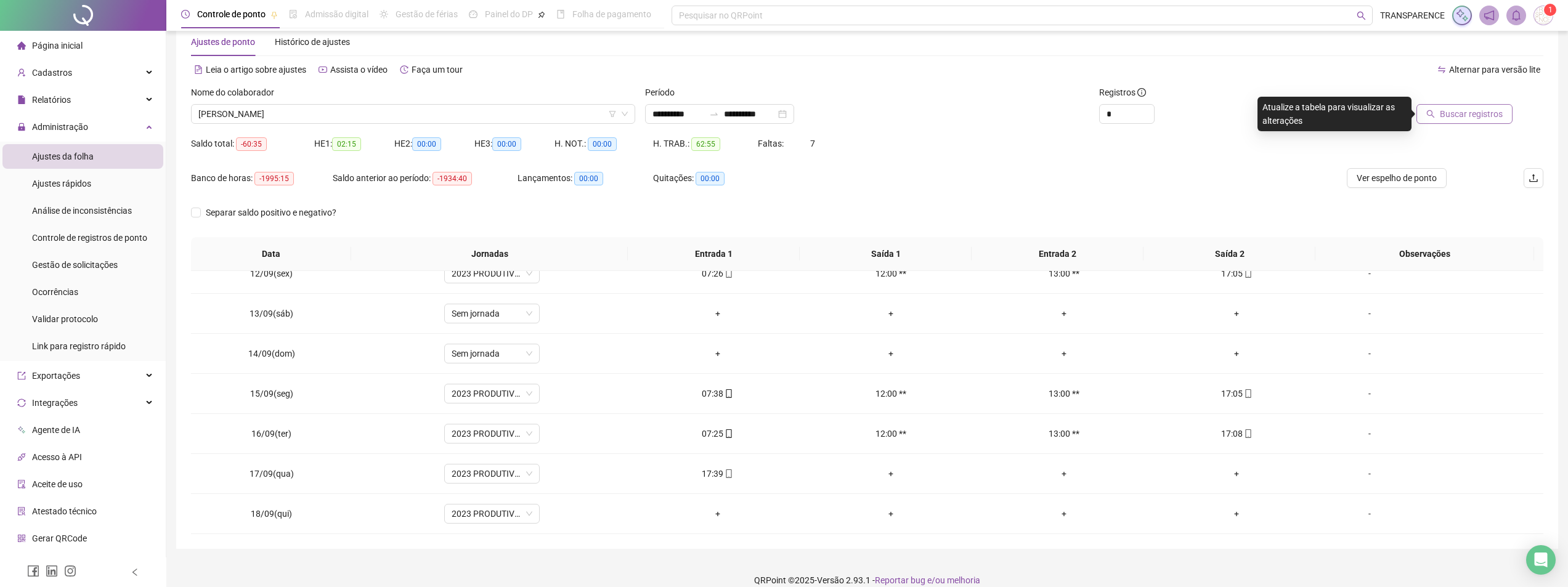
click at [1457, 108] on span "Buscar registros" at bounding box center [1471, 114] width 63 height 13
click at [548, 116] on span "[PERSON_NAME]" at bounding box center [412, 114] width 429 height 19
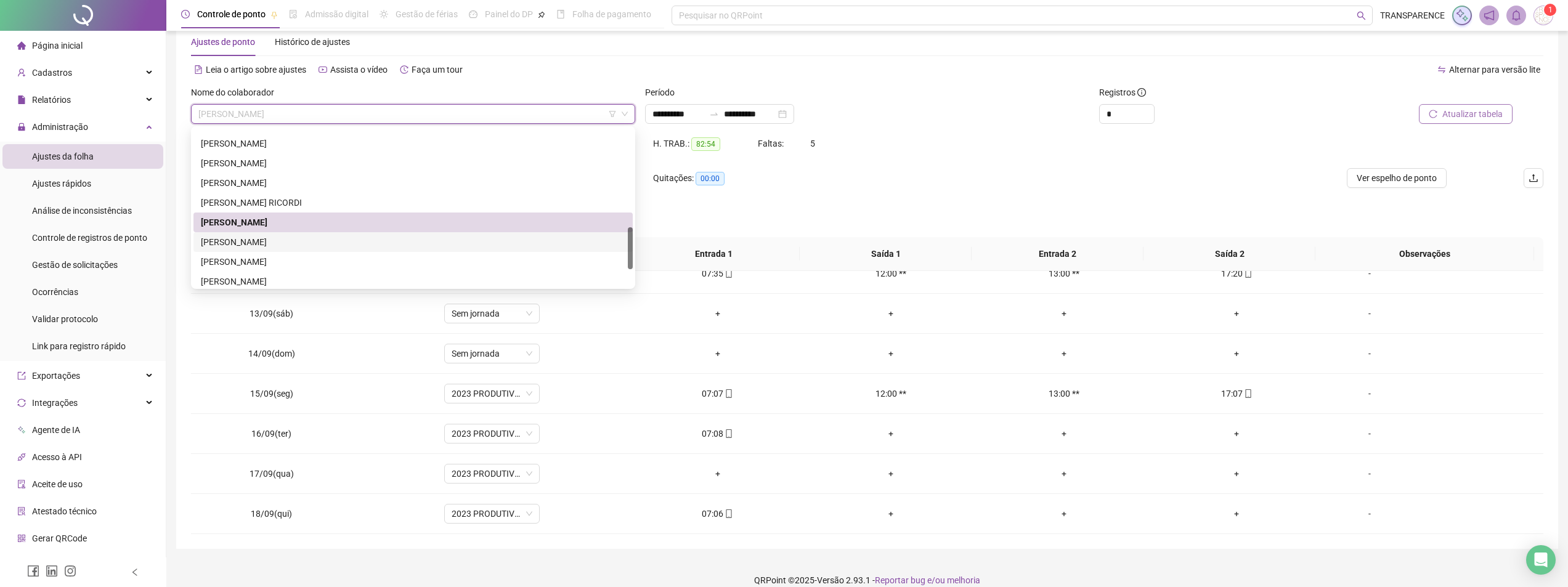
click at [439, 244] on div "[PERSON_NAME]" at bounding box center [413, 241] width 425 height 13
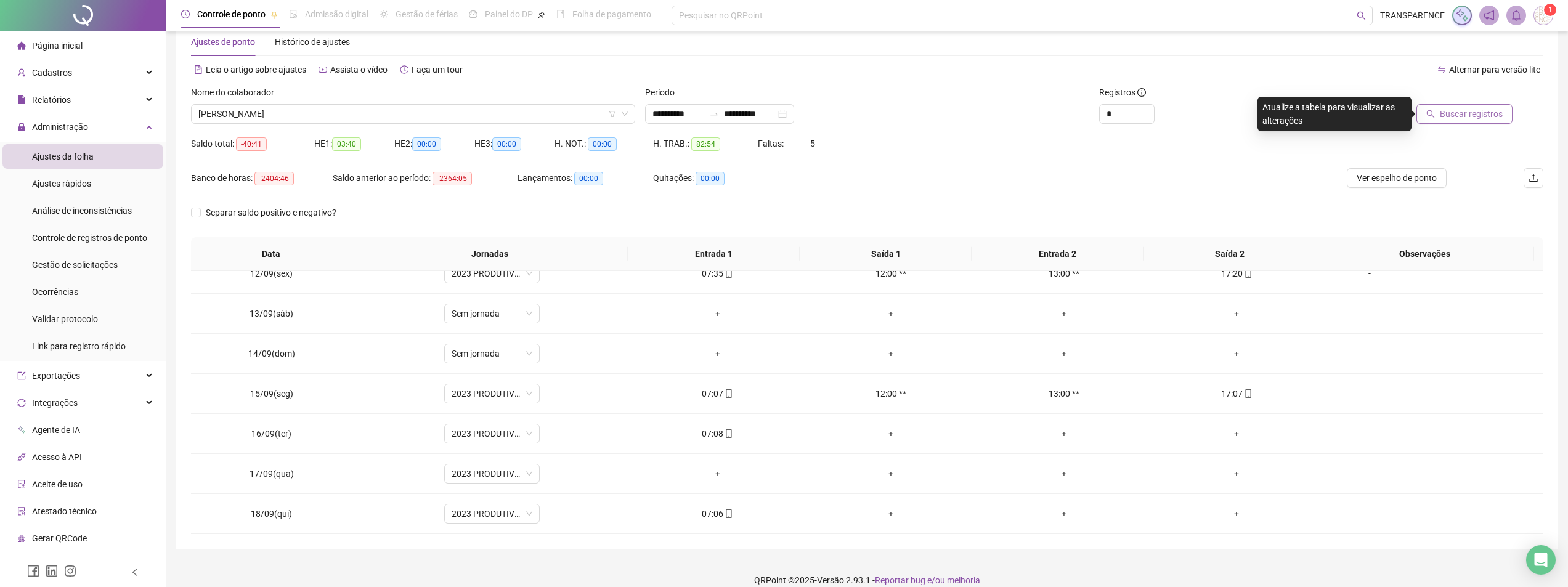
click at [1502, 108] on span "Buscar registros" at bounding box center [1471, 114] width 63 height 13
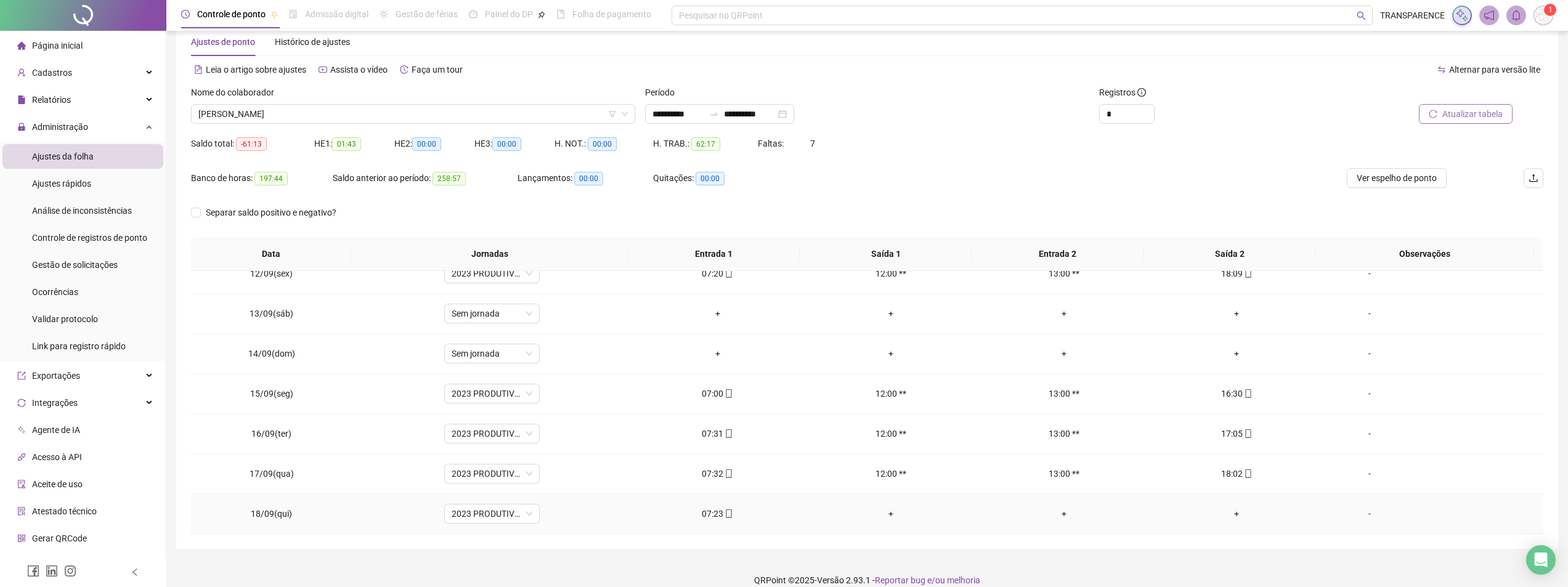
click at [717, 514] on div "07:23" at bounding box center [717, 513] width 153 height 13
type input "**********"
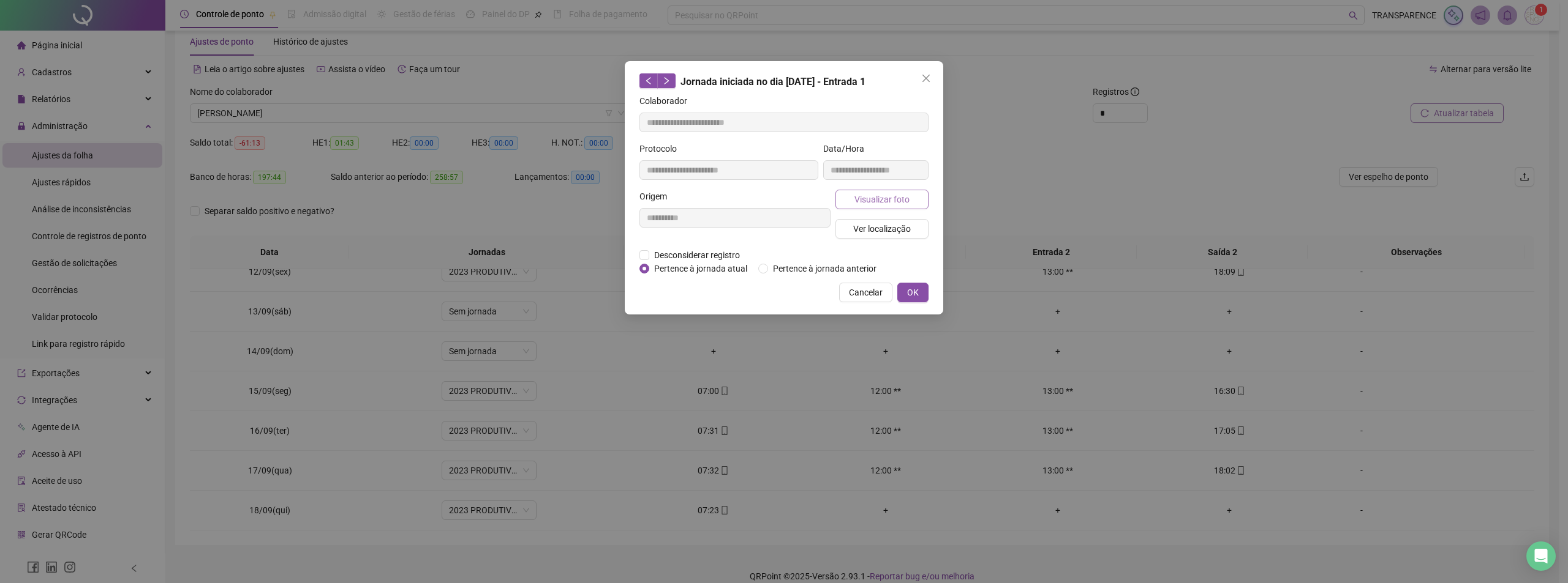
click at [869, 193] on span "Visualizar foto" at bounding box center [881, 199] width 55 height 13
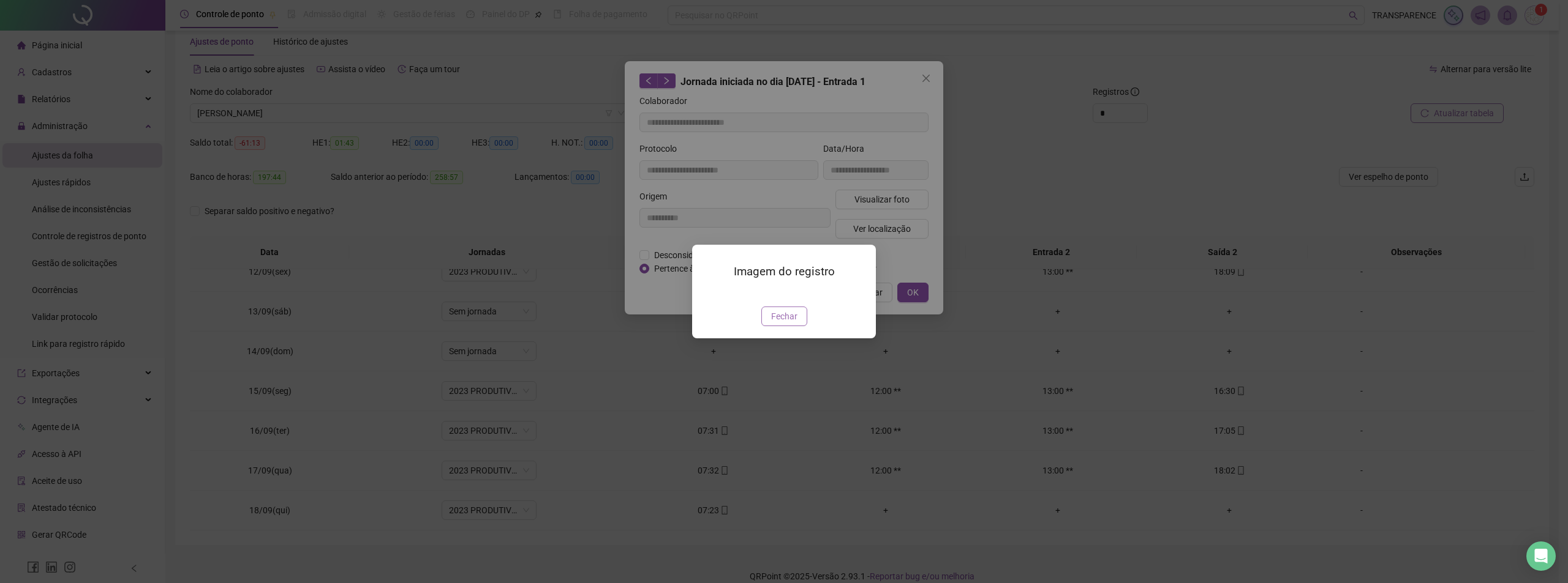
click at [783, 323] on span "Fechar" at bounding box center [784, 316] width 26 height 13
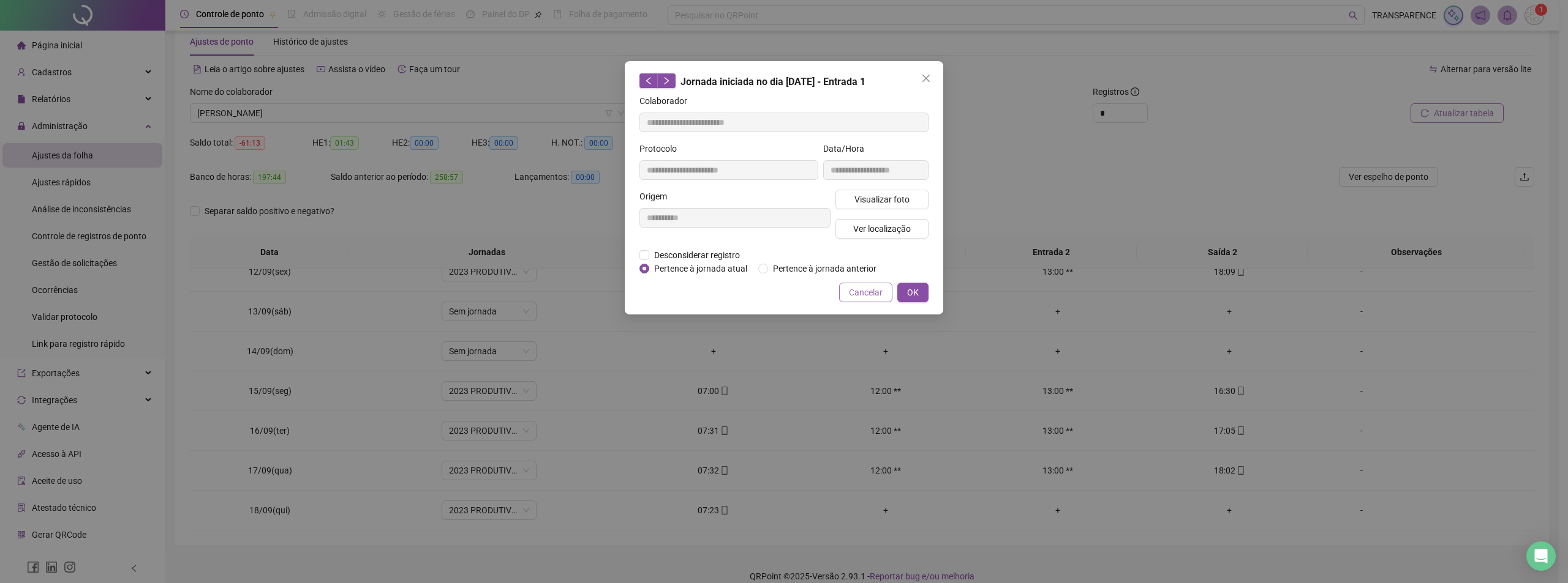
click at [872, 295] on span "Cancelar" at bounding box center [865, 292] width 33 height 13
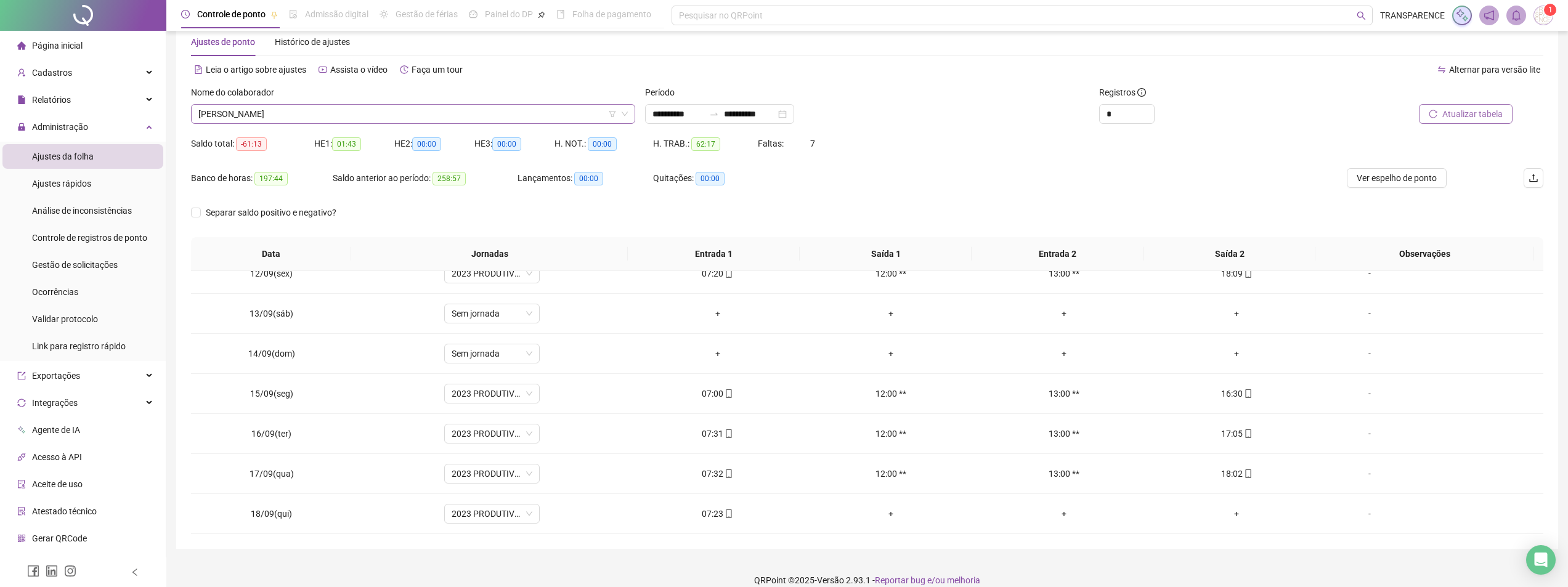
click at [486, 109] on span "[PERSON_NAME]" at bounding box center [412, 114] width 429 height 19
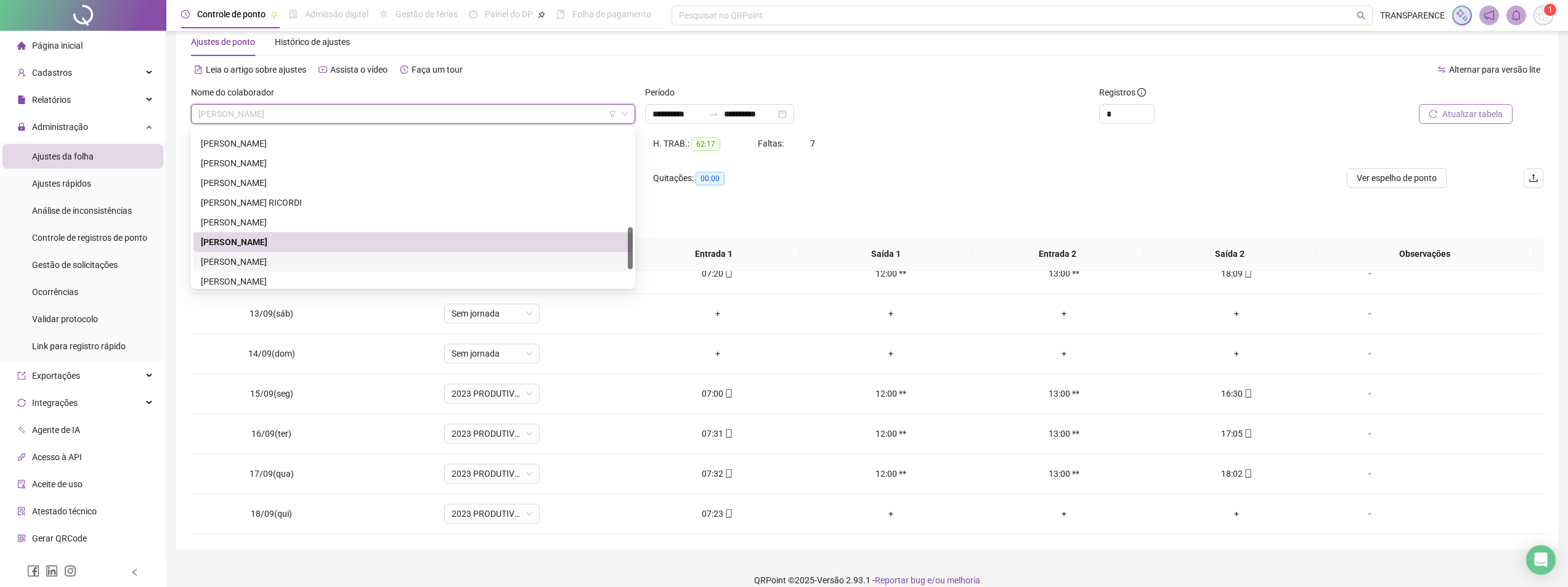
click at [423, 258] on div "[PERSON_NAME]" at bounding box center [413, 261] width 425 height 13
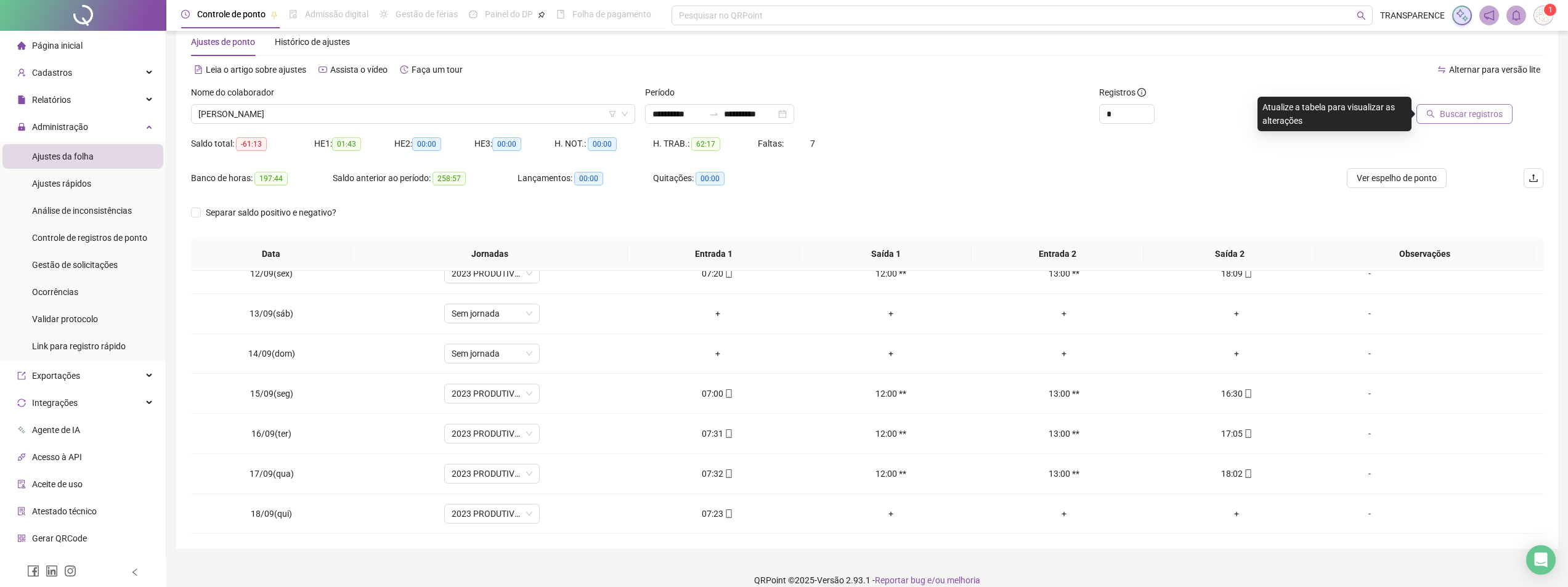
click at [1473, 110] on span "Buscar registros" at bounding box center [1471, 114] width 63 height 13
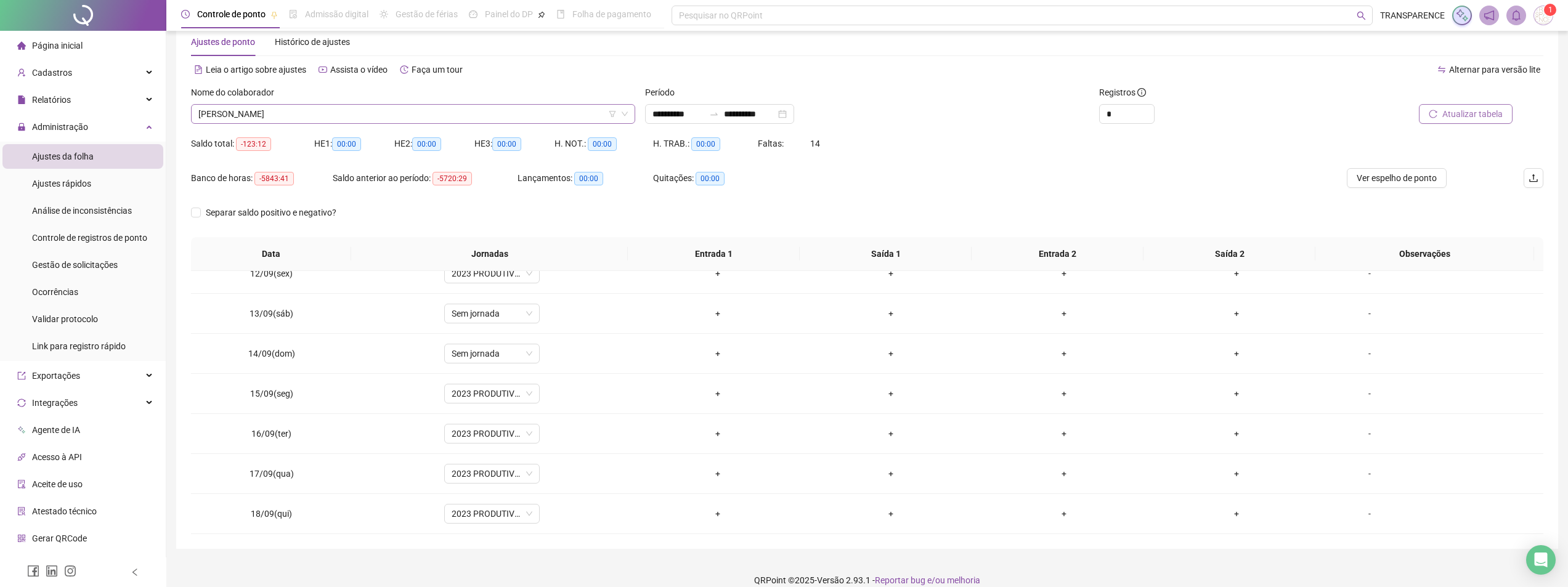
click at [433, 114] on span "[PERSON_NAME]" at bounding box center [412, 114] width 429 height 19
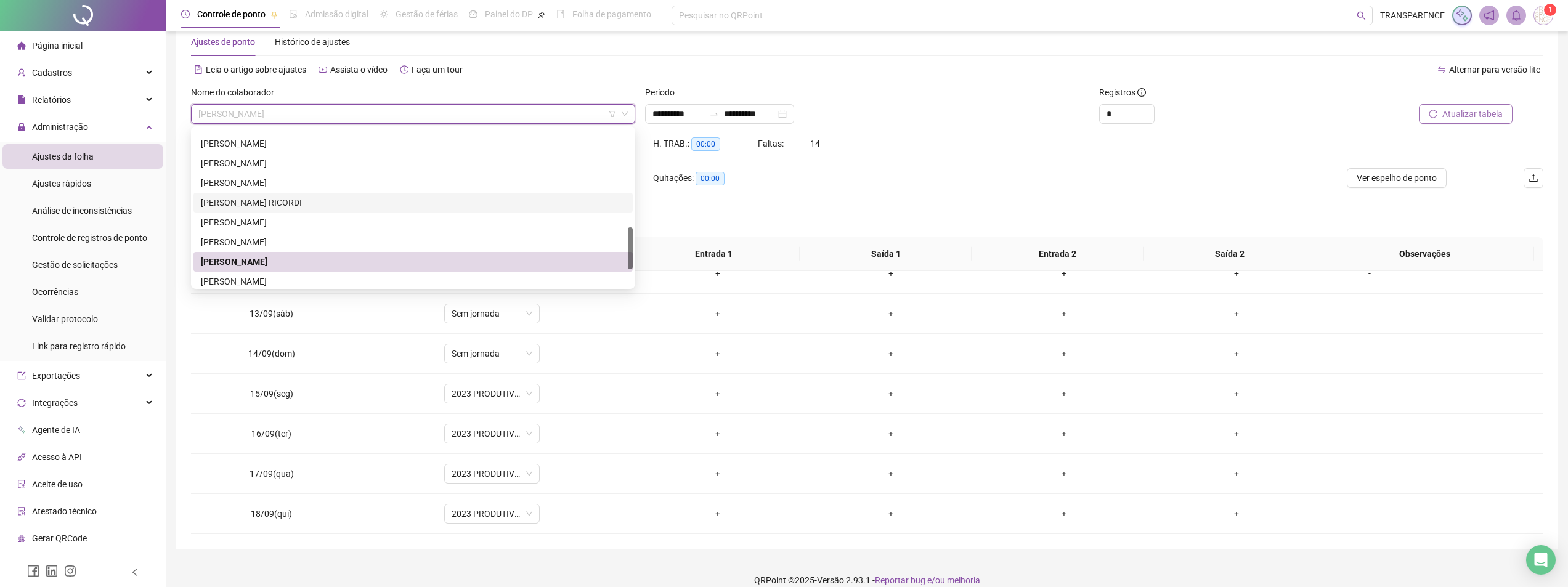
scroll to position [431, 0]
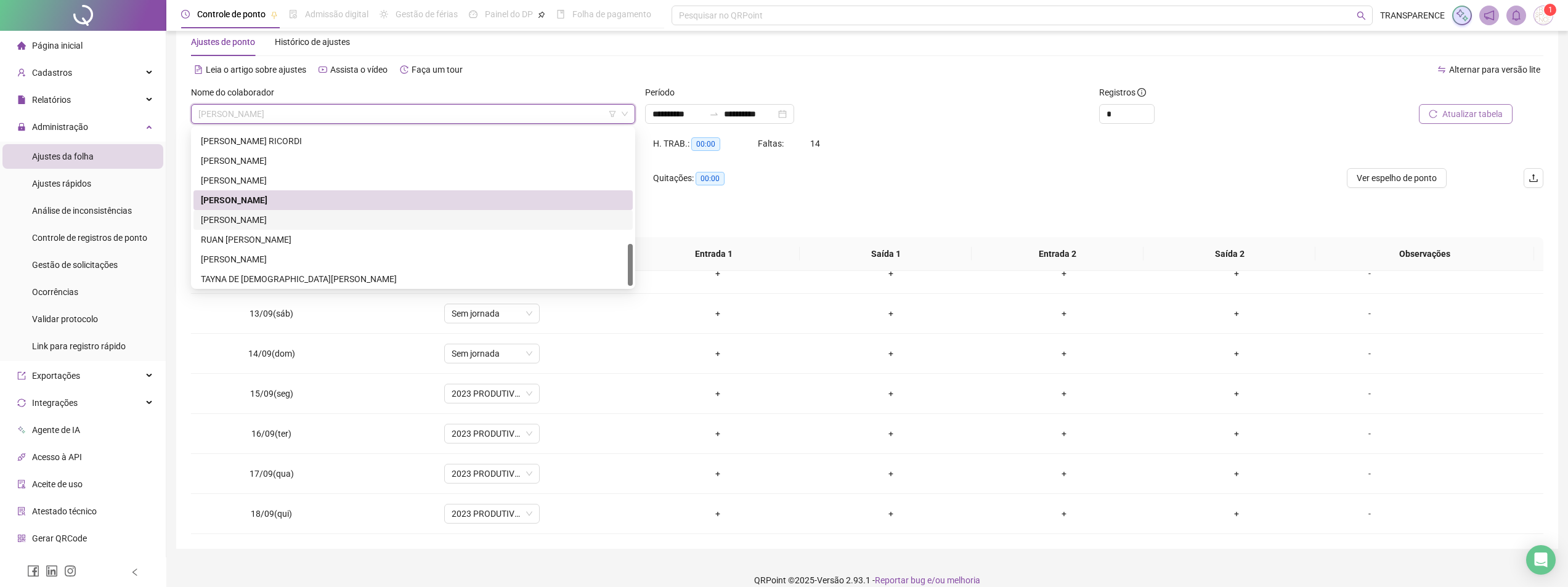
click at [370, 220] on div "[PERSON_NAME]" at bounding box center [413, 219] width 425 height 13
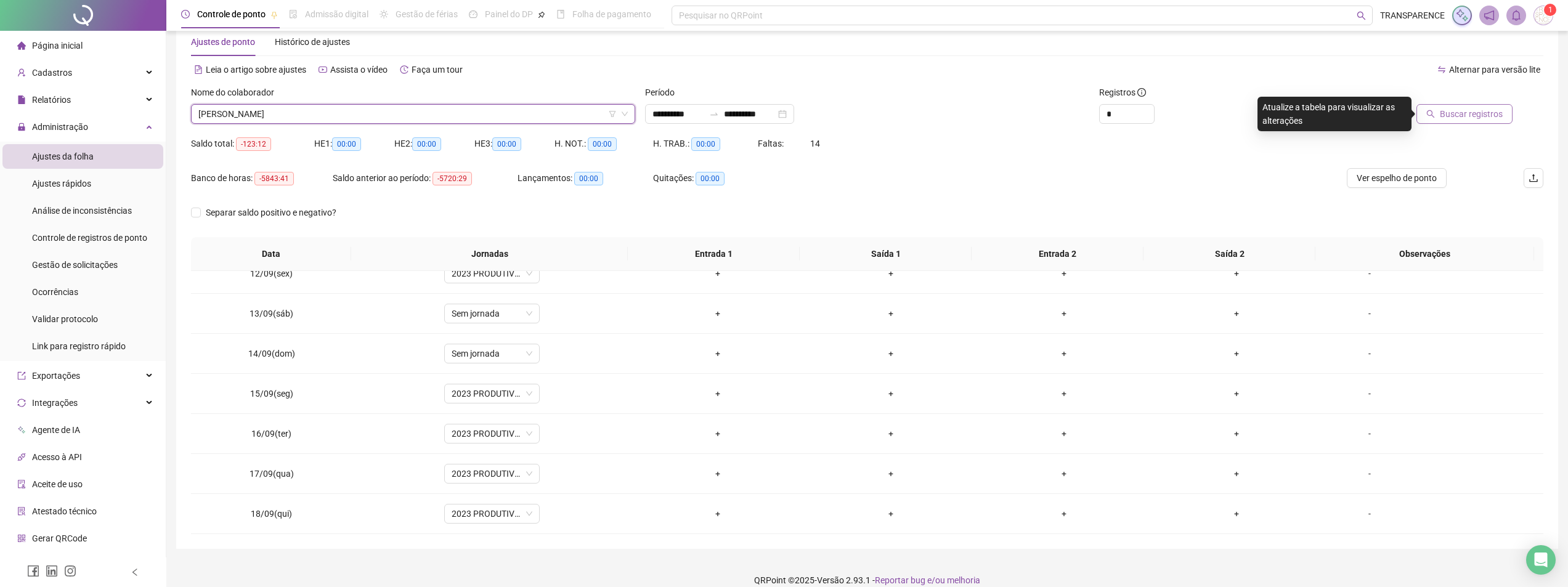
click at [1477, 118] on span "Buscar registros" at bounding box center [1471, 114] width 63 height 13
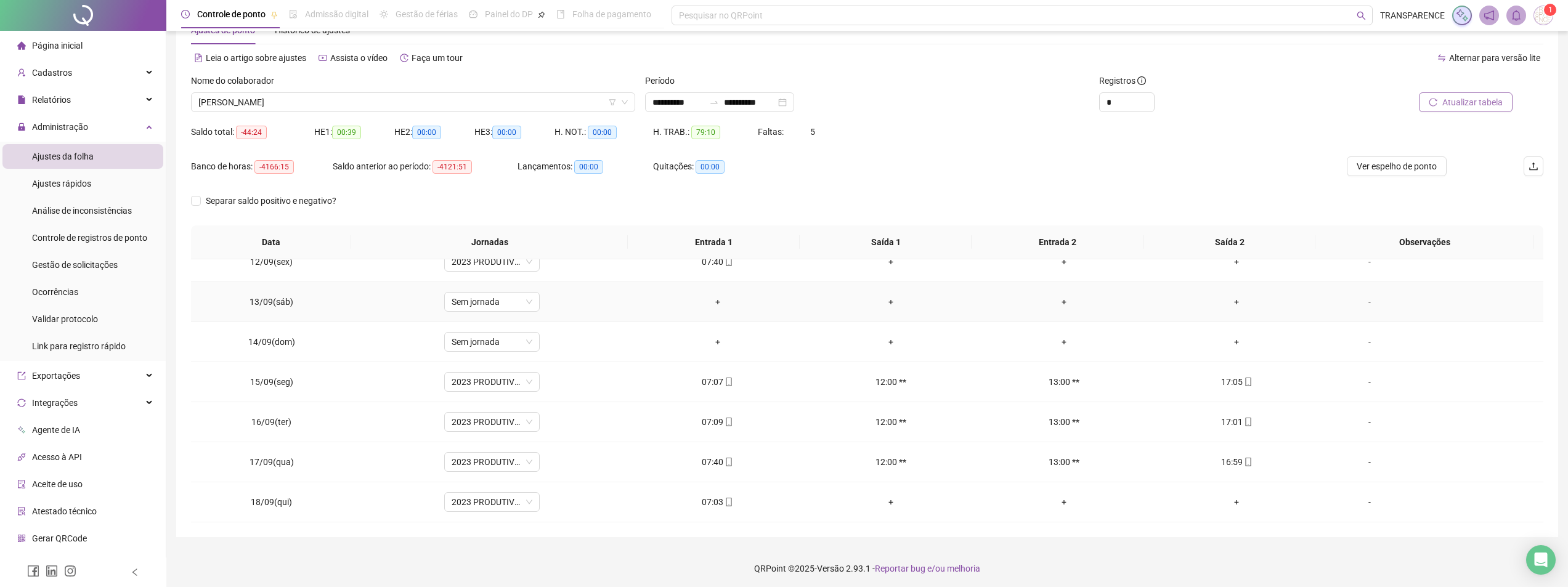
scroll to position [42, 0]
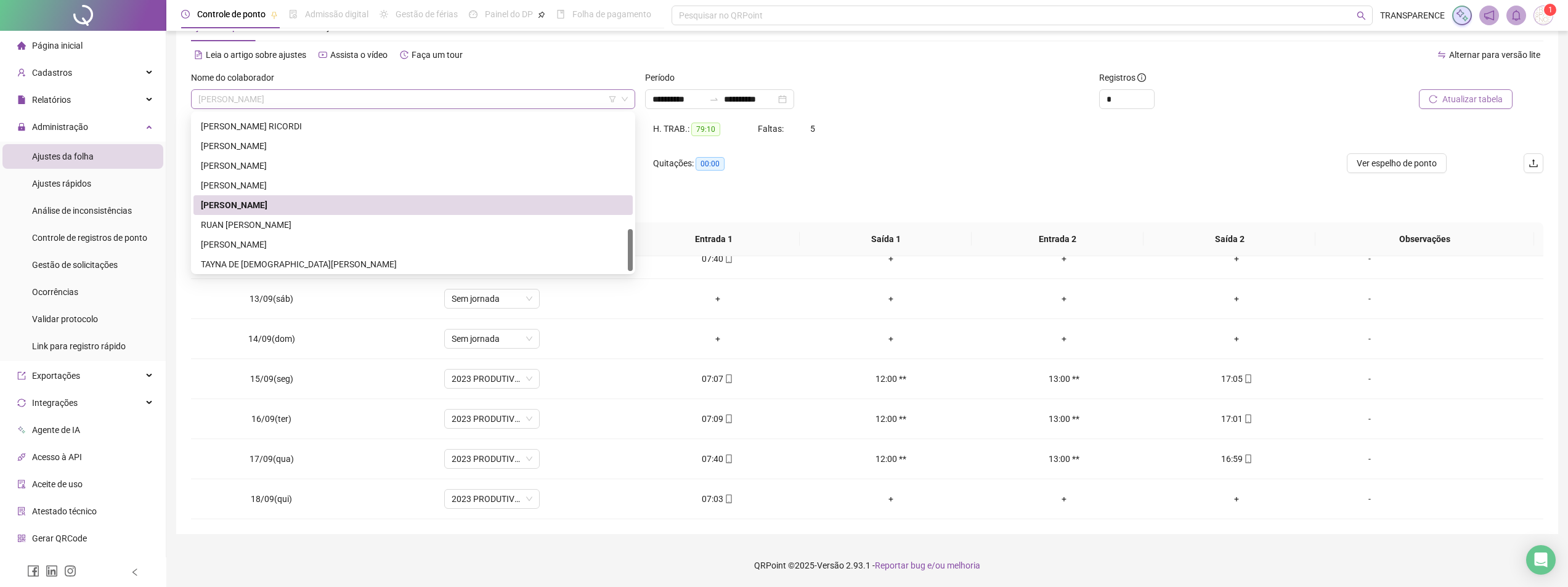
click at [464, 95] on span "[PERSON_NAME]" at bounding box center [412, 99] width 429 height 19
click at [383, 227] on div "RUAN [PERSON_NAME]" at bounding box center [413, 222] width 425 height 13
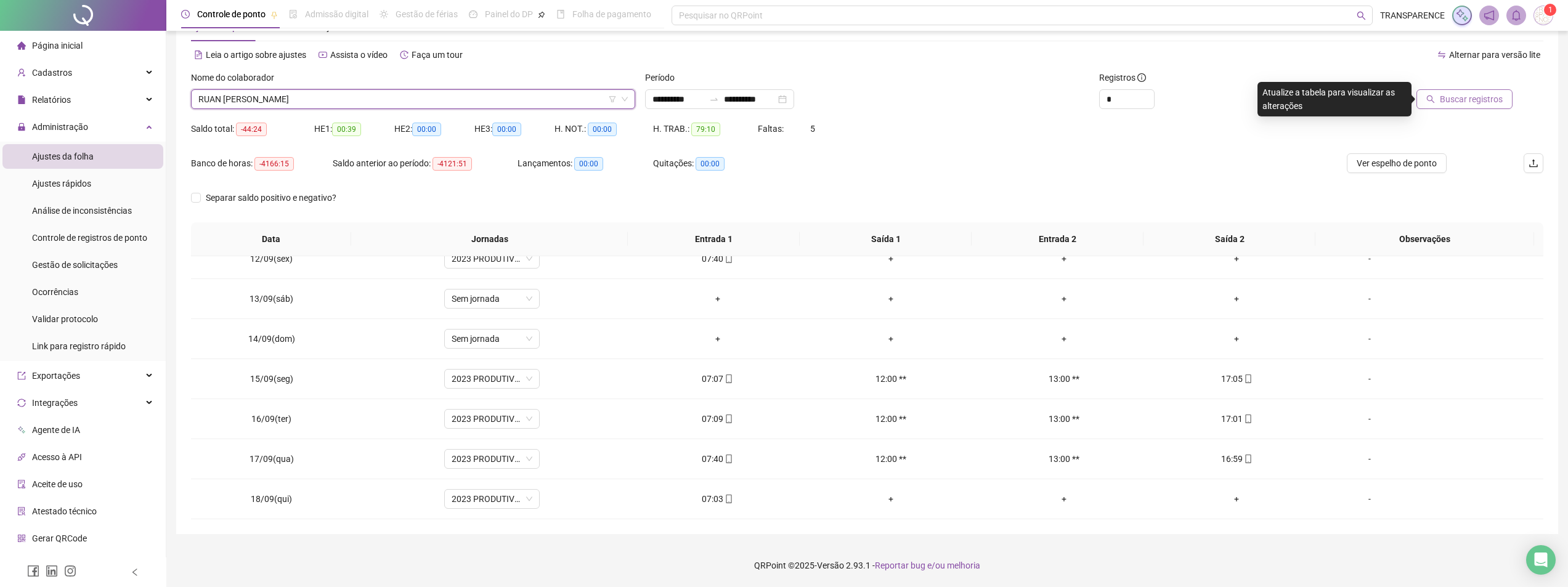
click at [1488, 94] on span "Buscar registros" at bounding box center [1471, 99] width 63 height 13
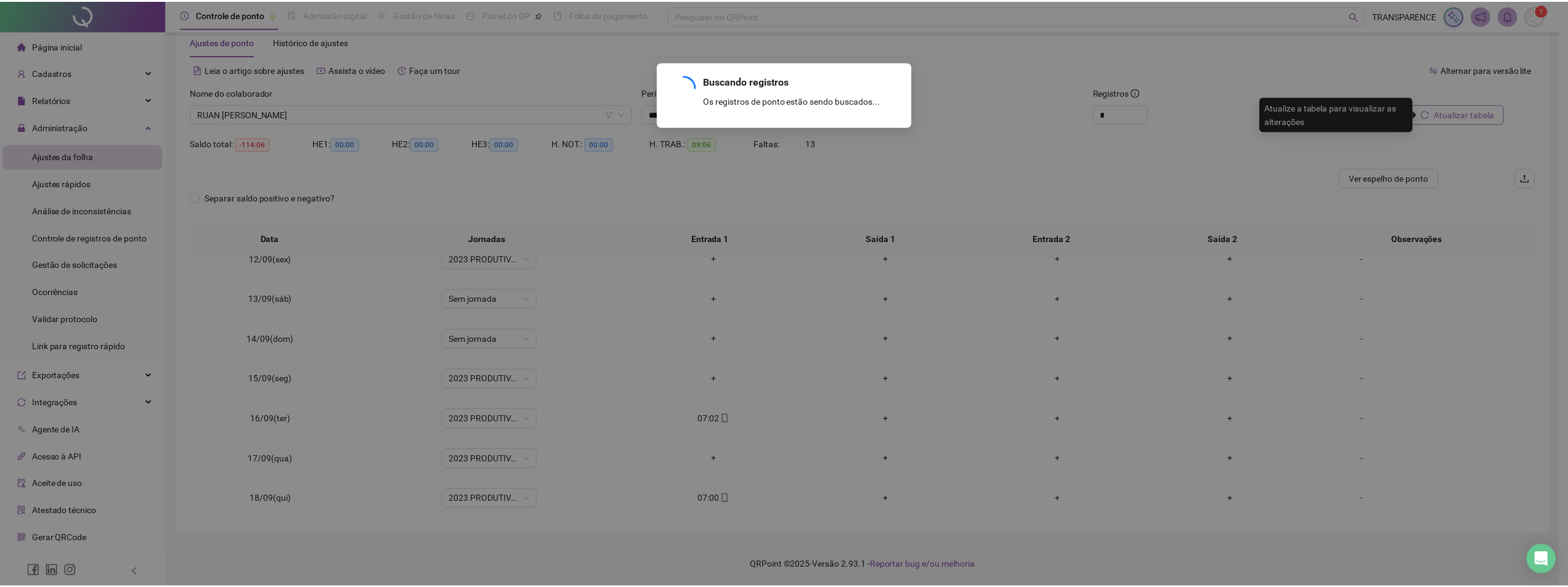
scroll to position [27, 0]
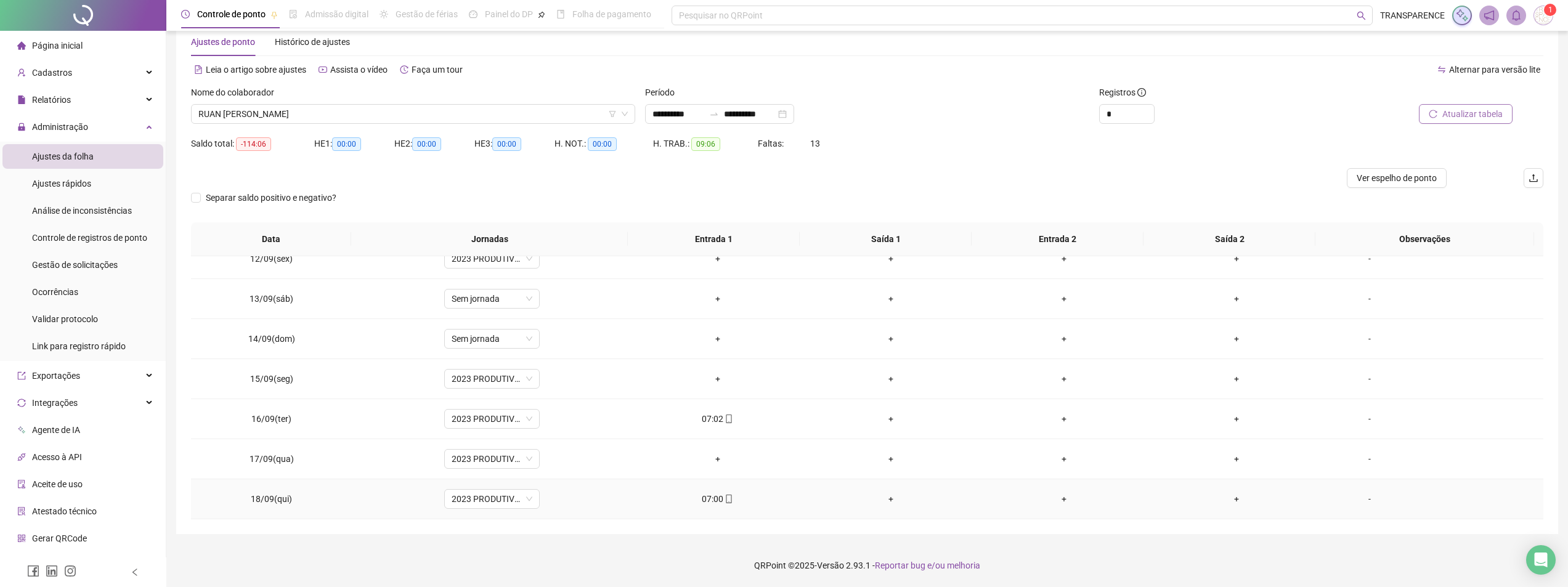
click at [717, 497] on div "07:00" at bounding box center [717, 499] width 153 height 13
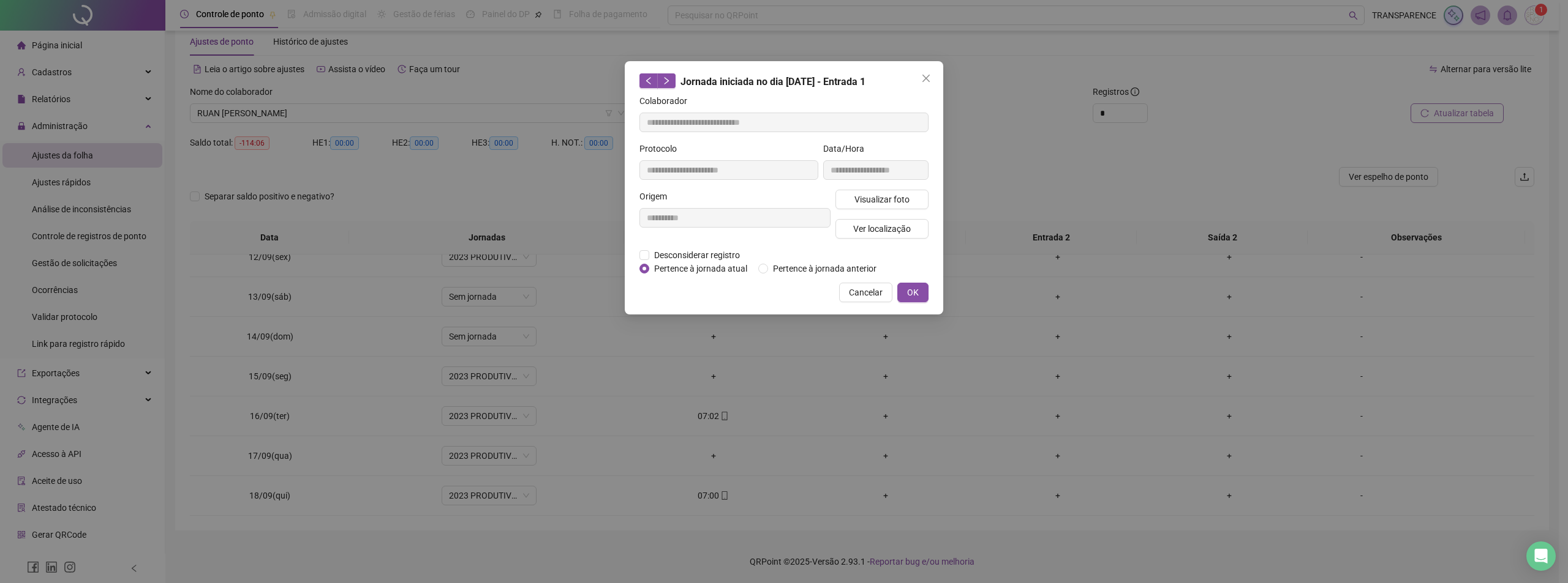
type input "**********"
click at [903, 205] on span "Visualizar foto" at bounding box center [881, 199] width 55 height 13
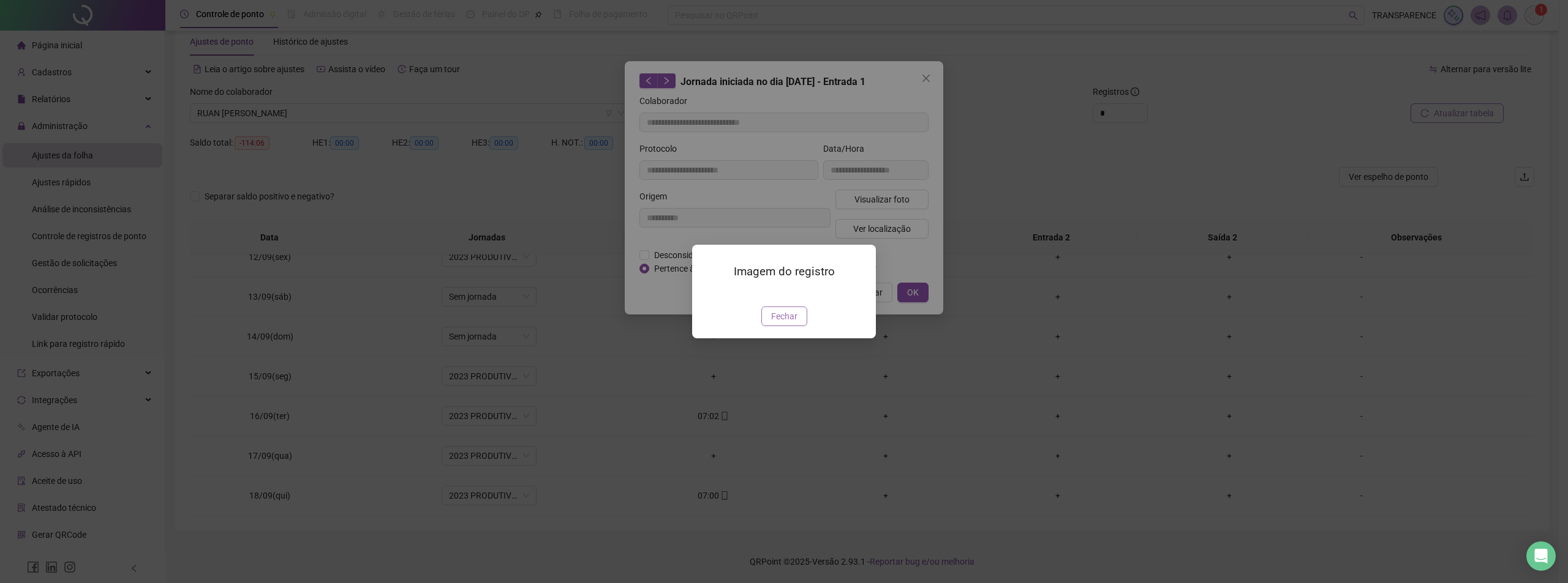
click at [780, 323] on span "Fechar" at bounding box center [784, 316] width 26 height 13
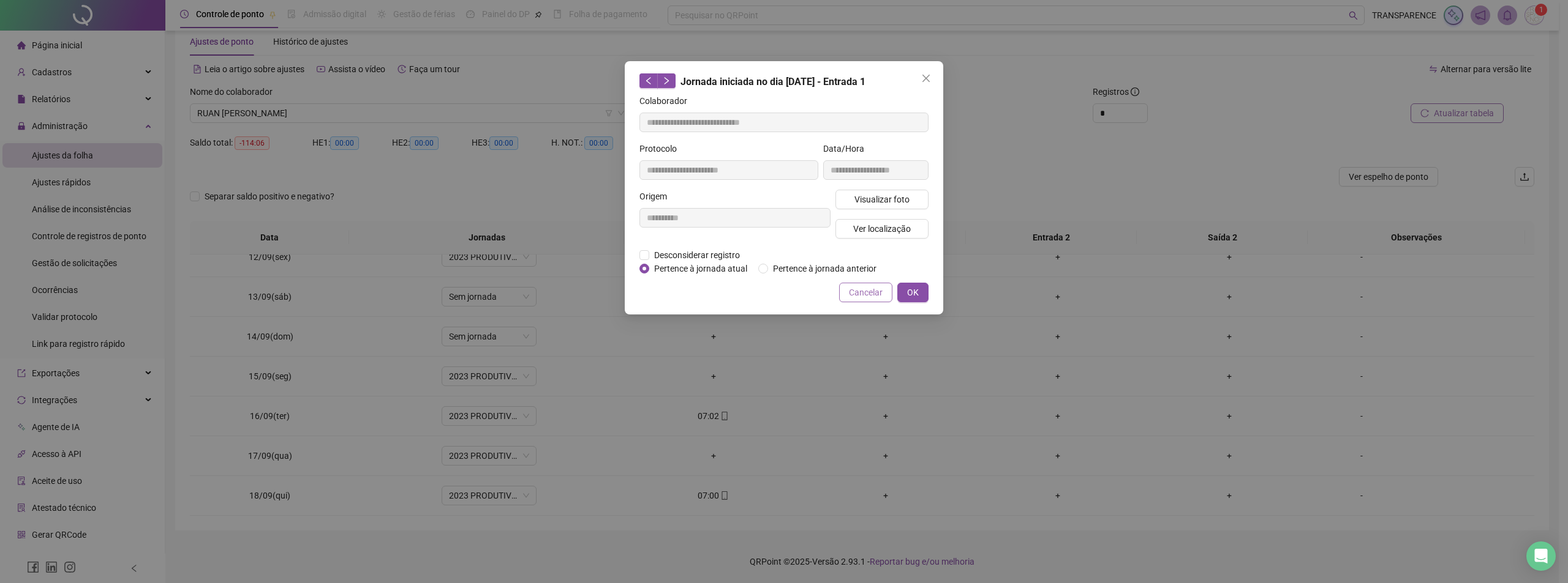
click at [854, 294] on span "Cancelar" at bounding box center [865, 292] width 33 height 13
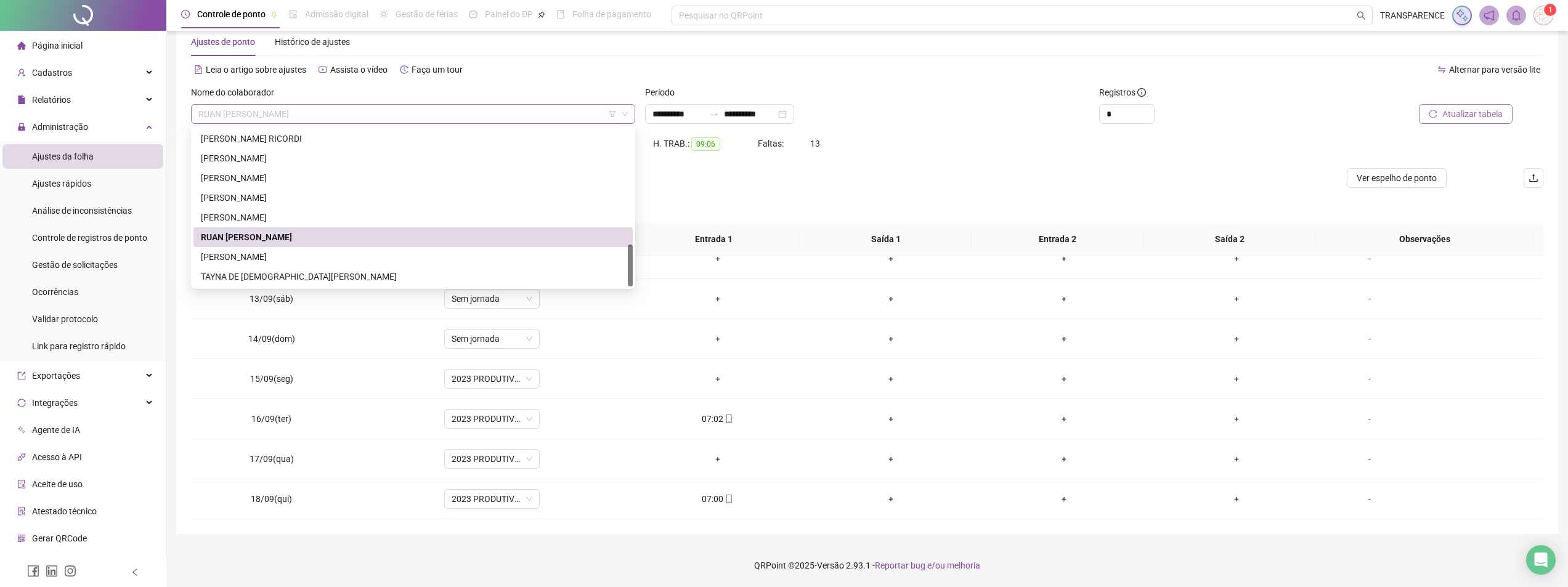
click at [506, 113] on span "RUAN [PERSON_NAME]" at bounding box center [412, 114] width 429 height 19
click at [394, 257] on div "[PERSON_NAME]" at bounding box center [413, 256] width 425 height 13
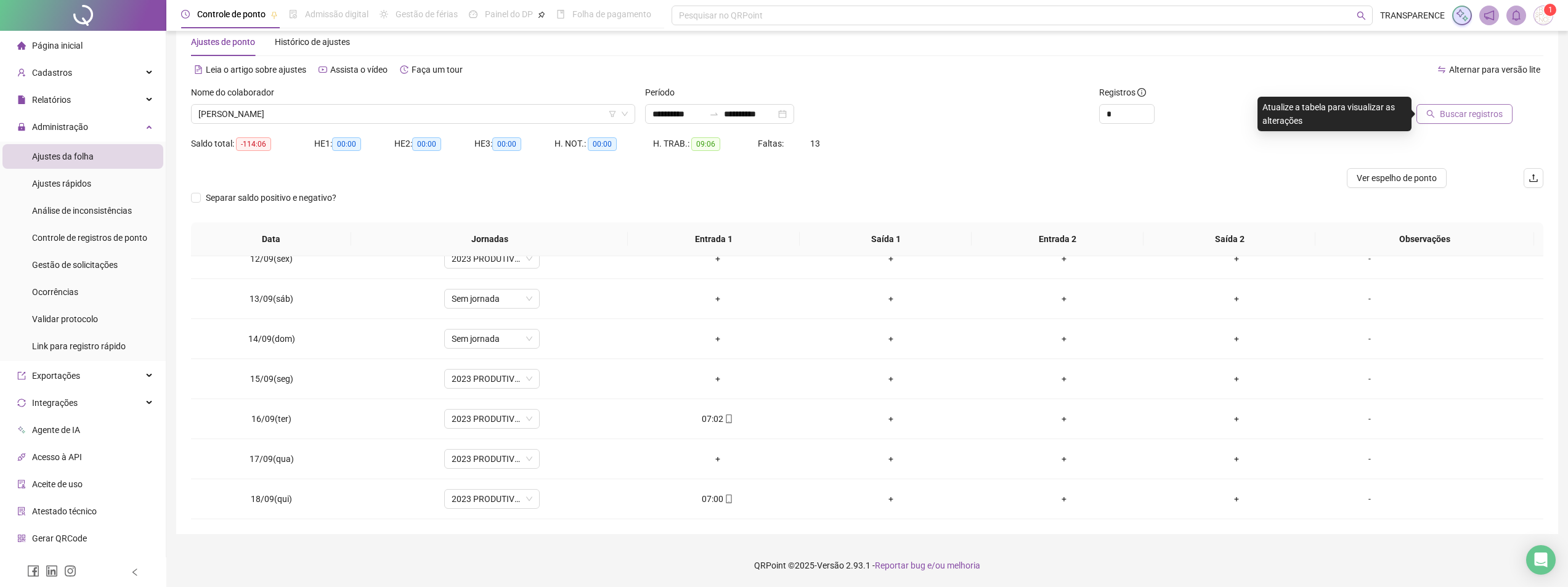
click at [1455, 114] on span "Buscar registros" at bounding box center [1471, 114] width 63 height 13
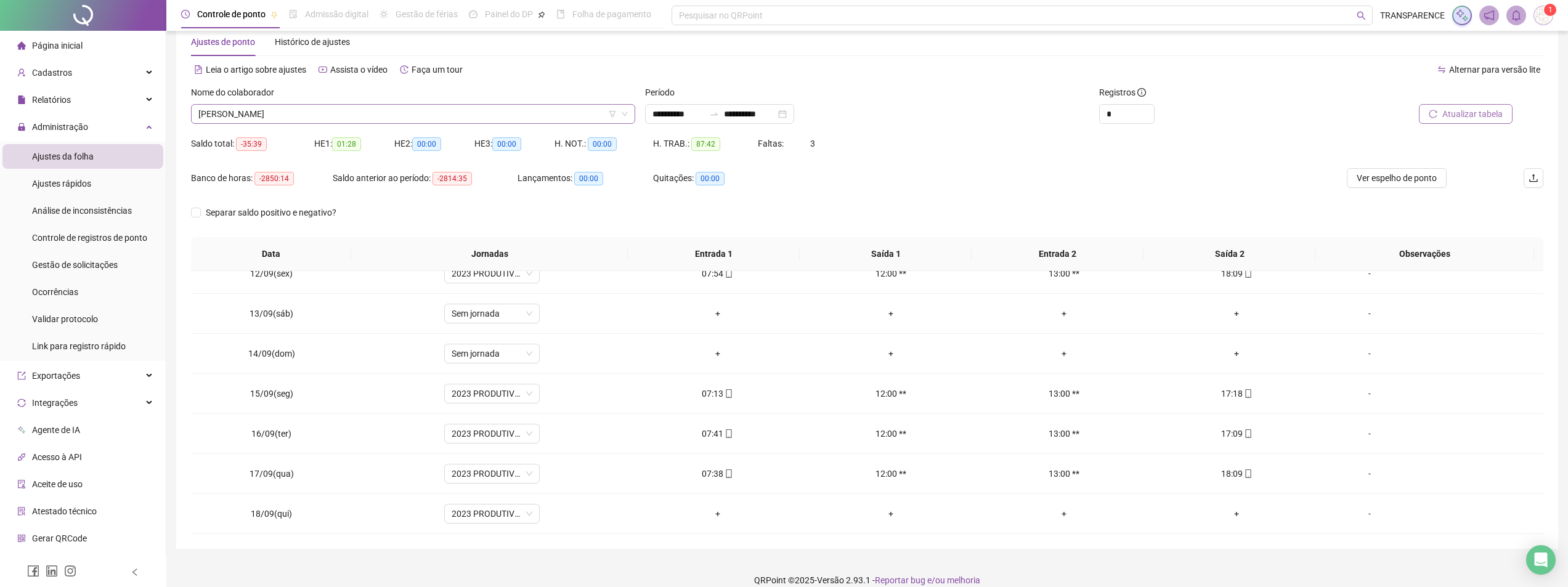
click at [586, 114] on span "[PERSON_NAME]" at bounding box center [412, 114] width 429 height 19
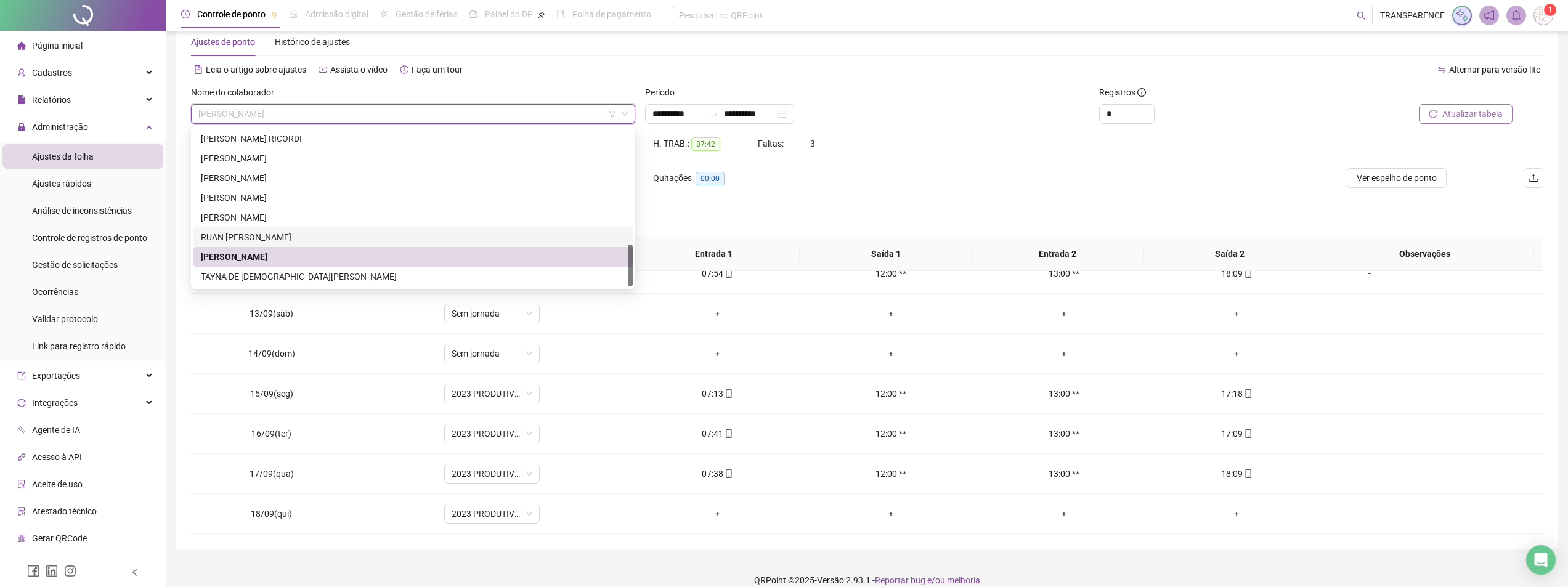
scroll to position [42, 0]
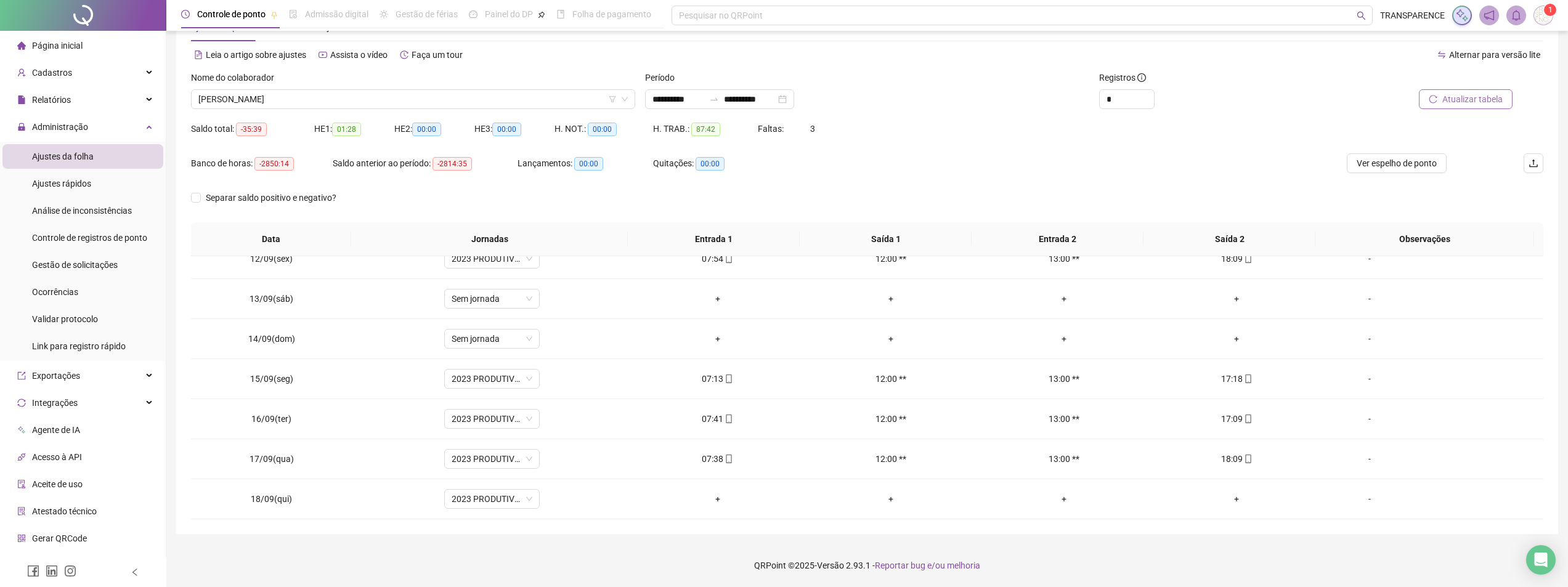
click at [851, 157] on div "Banco de horas: -2850:14 Saldo anterior ao período: -2814:35 Lançamentos: 00:00…" at bounding box center [698, 170] width 1014 height 34
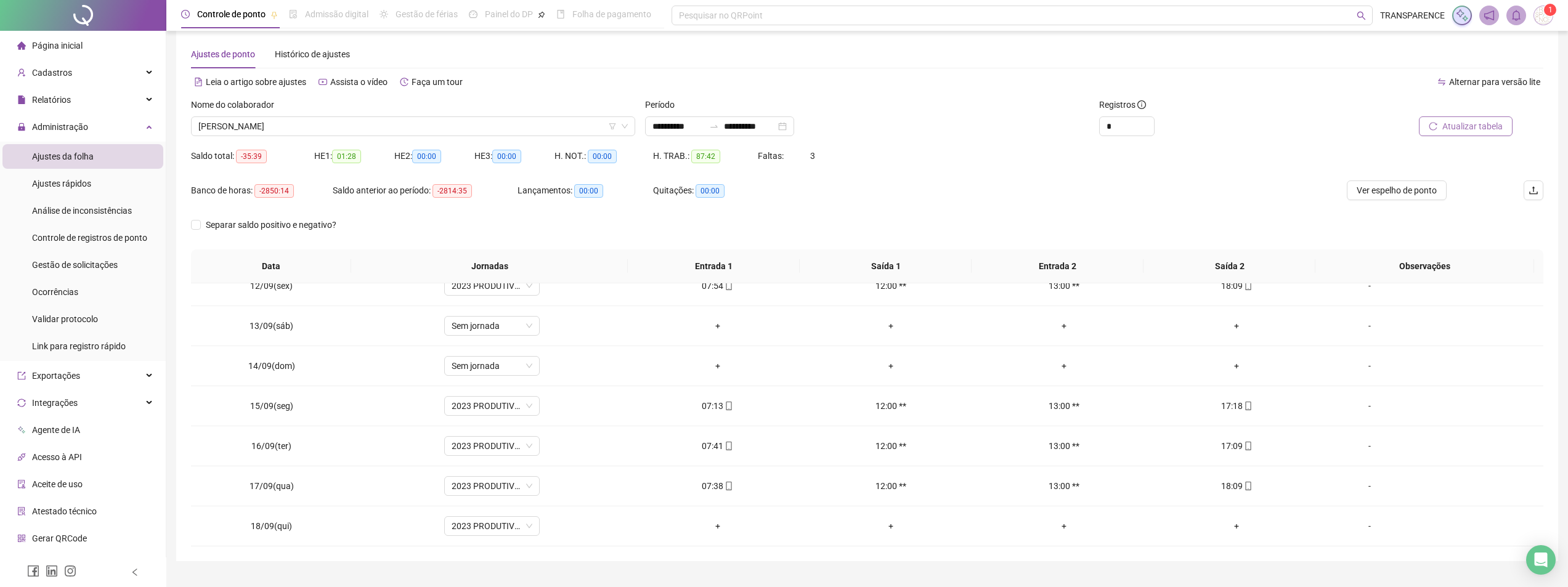
scroll to position [0, 0]
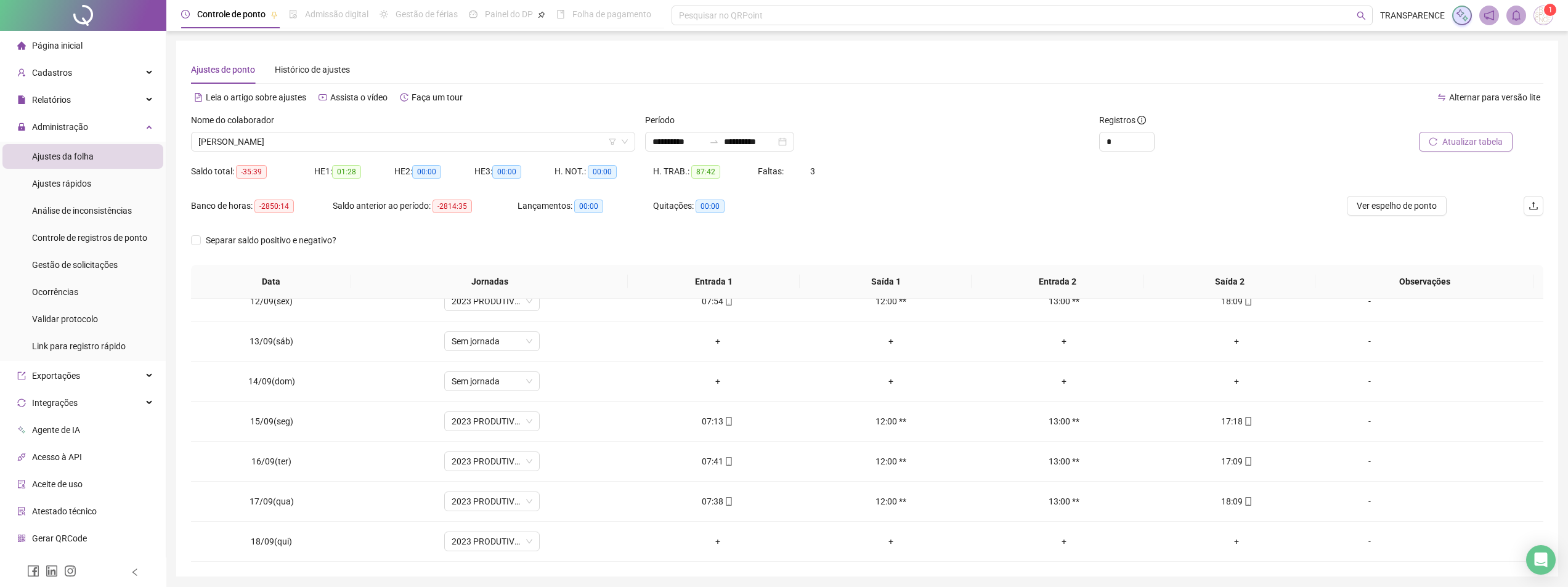
click at [64, 44] on span "Página inicial" at bounding box center [56, 45] width 50 height 10
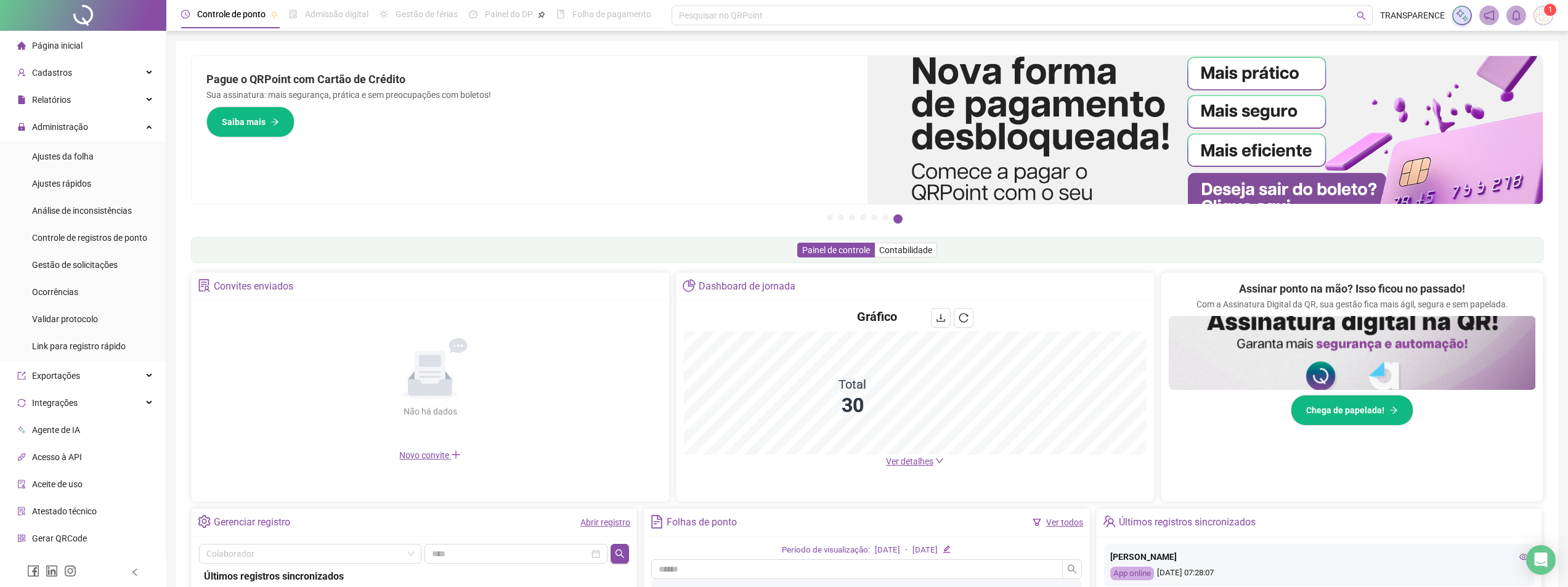
click at [67, 49] on span "Página inicial" at bounding box center [56, 45] width 50 height 10
